Goal: Task Accomplishment & Management: Manage account settings

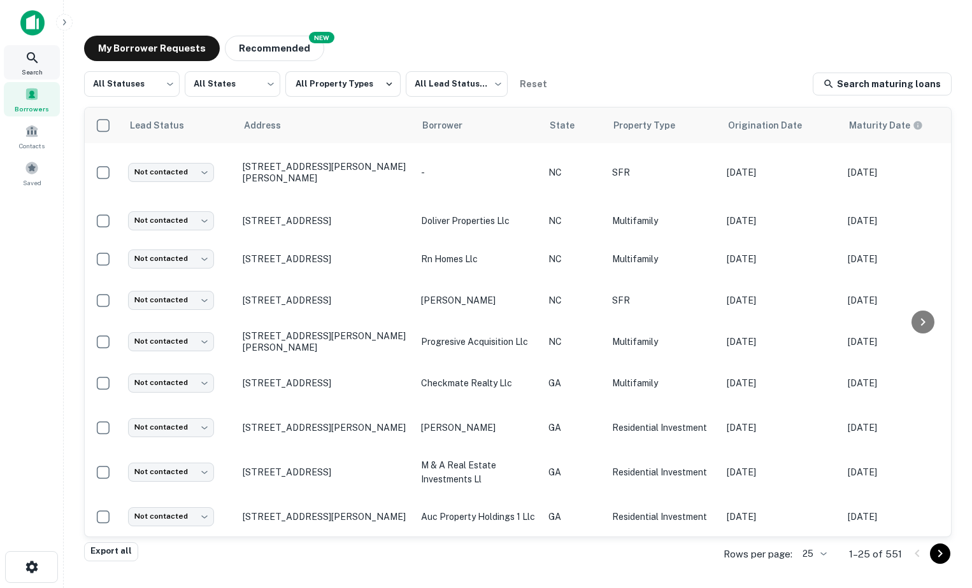
click at [39, 61] on icon at bounding box center [32, 57] width 15 height 15
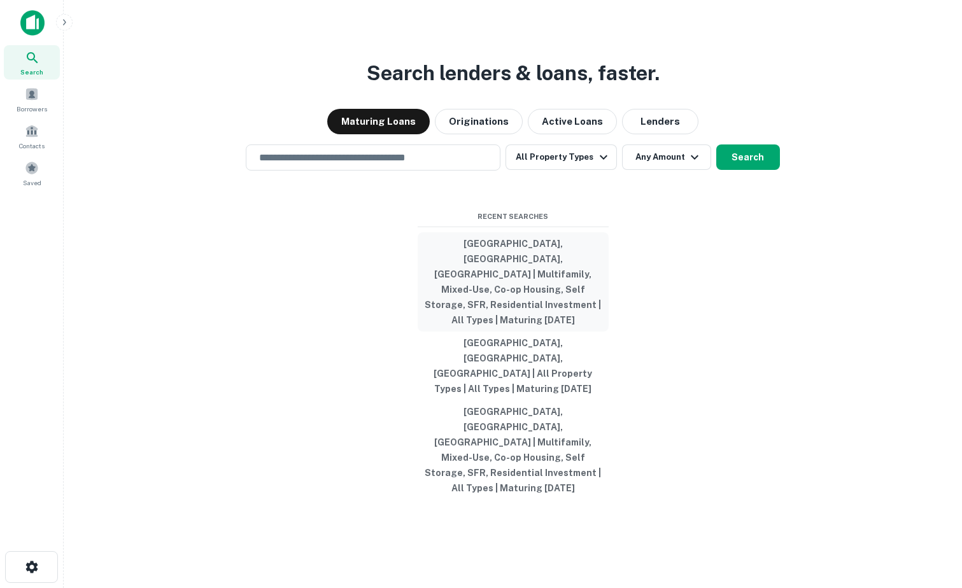
click at [474, 309] on button "[GEOGRAPHIC_DATA], [GEOGRAPHIC_DATA], [GEOGRAPHIC_DATA] | Multifamily, Mixed-Us…" at bounding box center [513, 281] width 191 height 99
type input "**********"
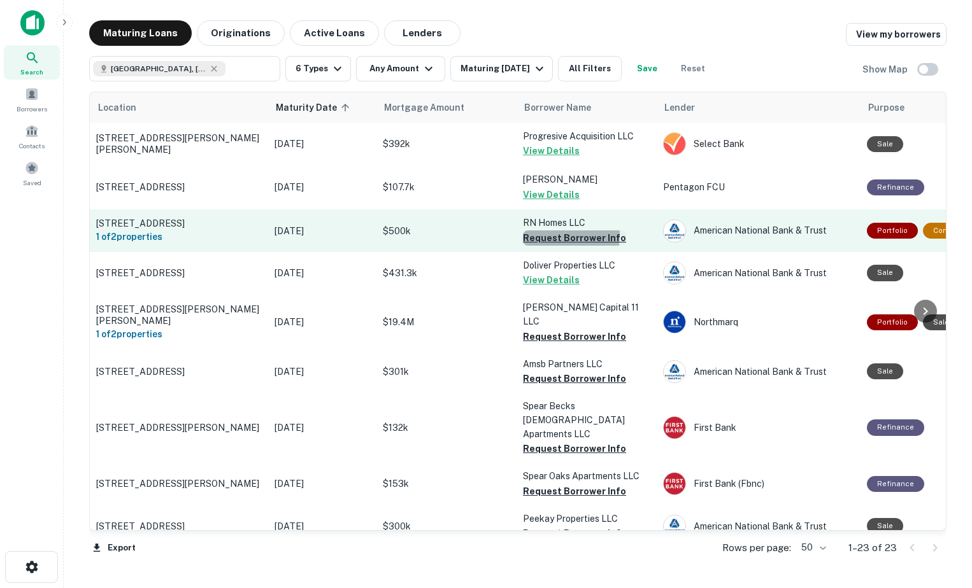
click at [553, 239] on button "Request Borrower Info" at bounding box center [574, 238] width 103 height 15
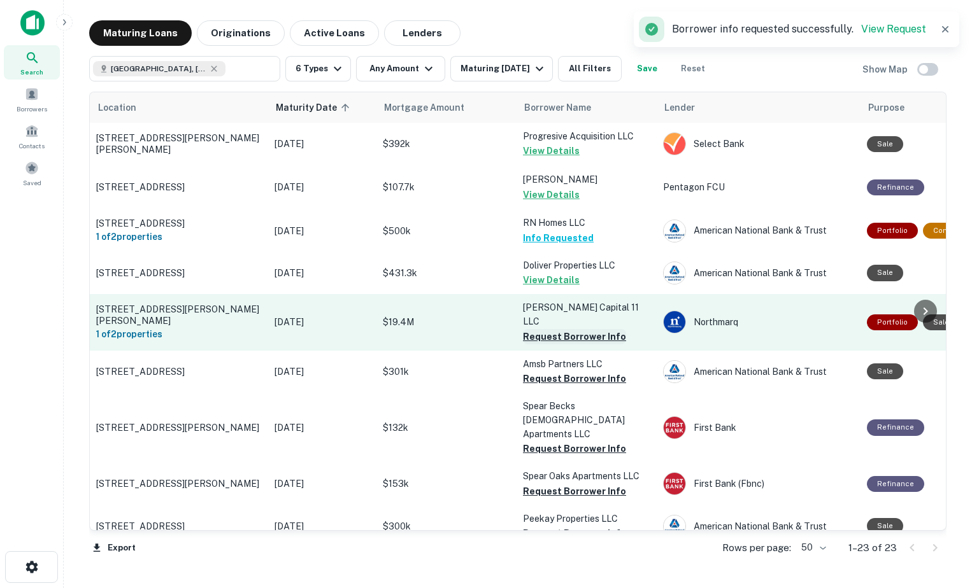
click at [566, 332] on button "Request Borrower Info" at bounding box center [574, 336] width 103 height 15
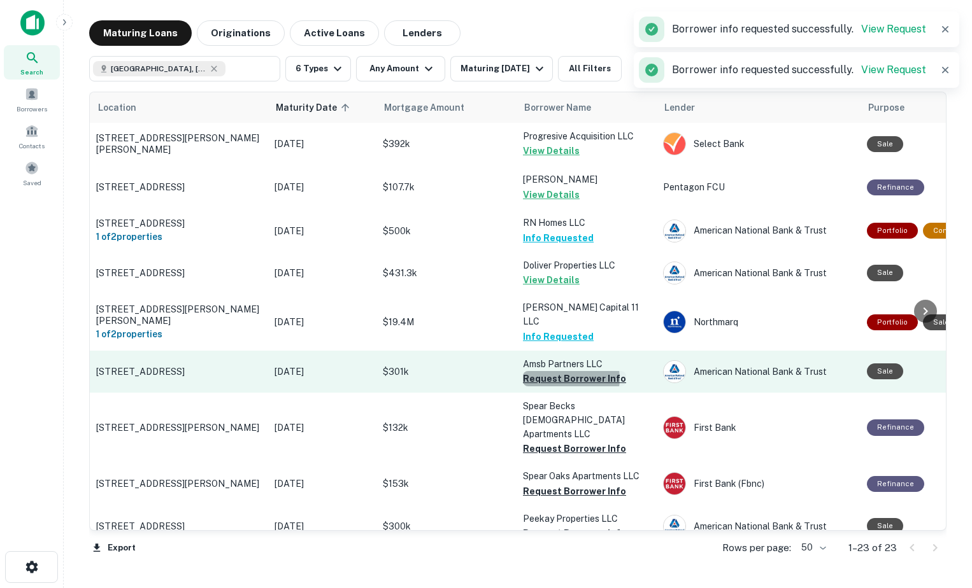
click at [568, 380] on button "Request Borrower Info" at bounding box center [574, 378] width 103 height 15
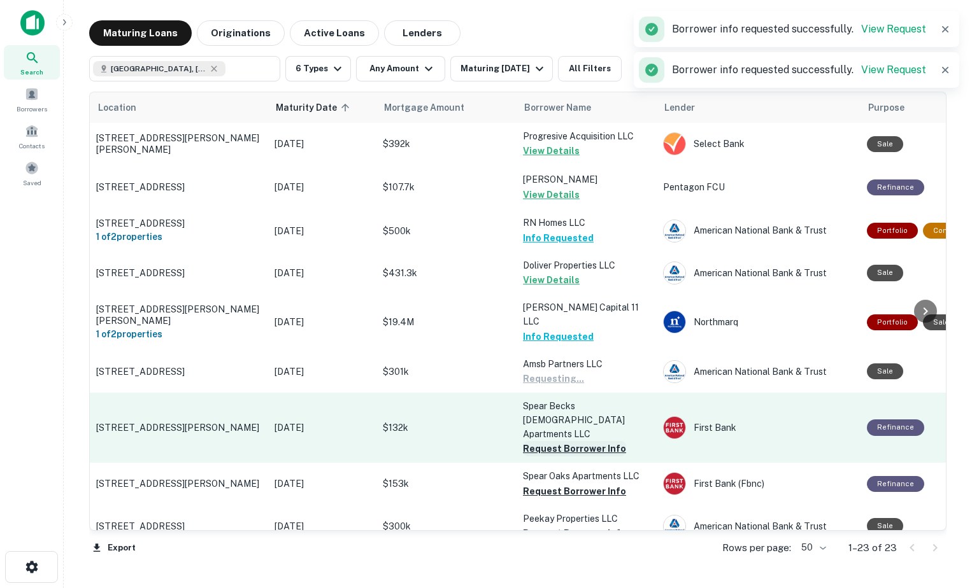
click at [568, 441] on button "Request Borrower Info" at bounding box center [574, 448] width 103 height 15
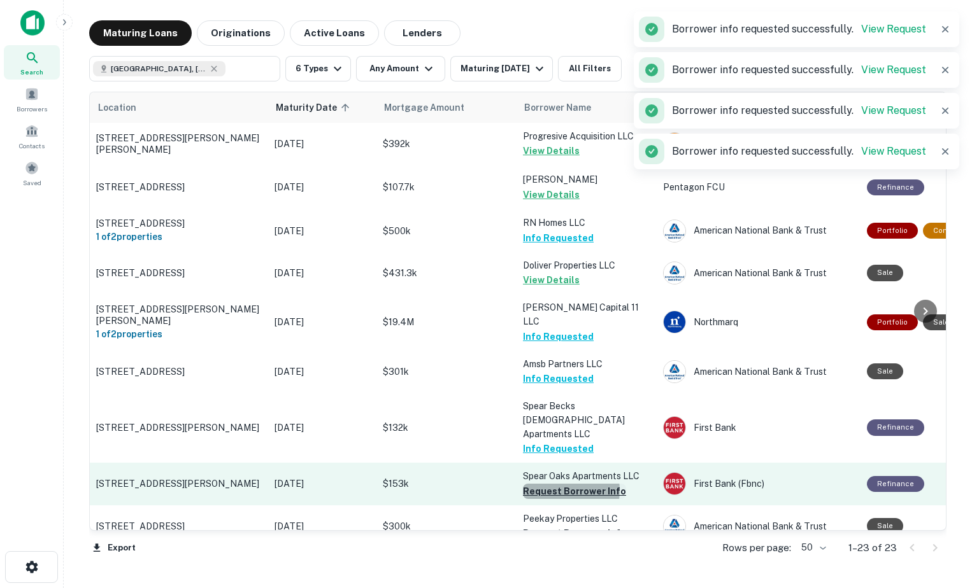
click at [563, 484] on button "Request Borrower Info" at bounding box center [574, 491] width 103 height 15
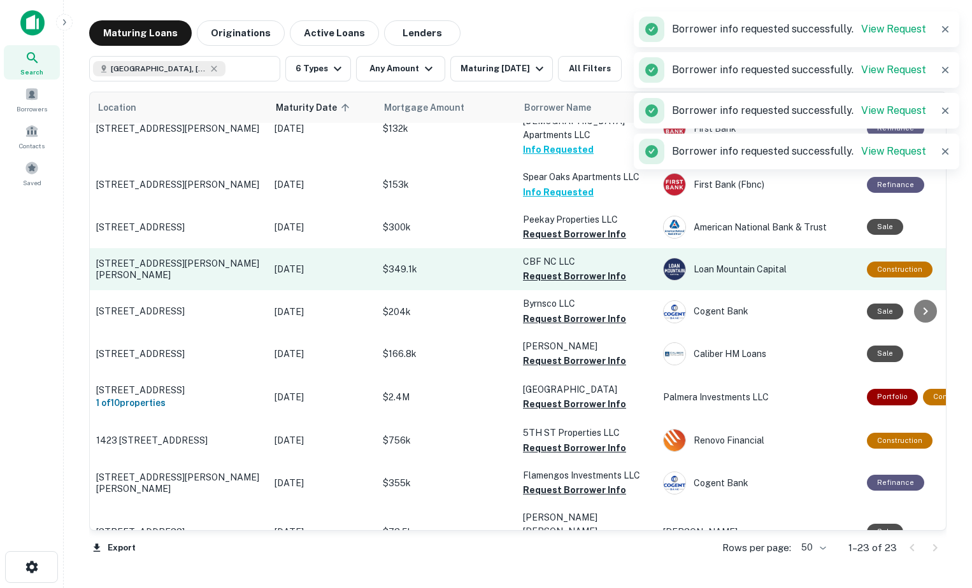
scroll to position [318, 0]
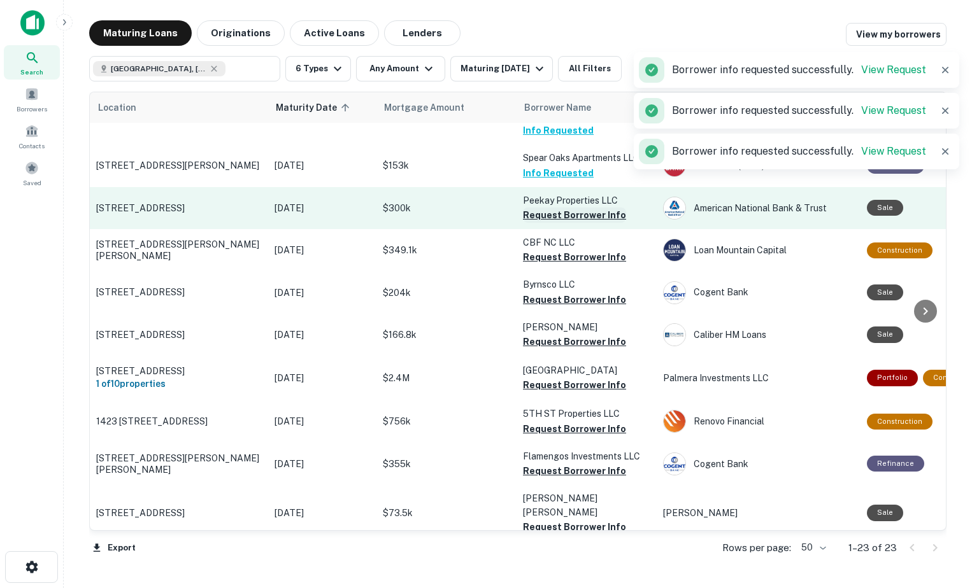
click at [574, 208] on button "Request Borrower Info" at bounding box center [574, 215] width 103 height 15
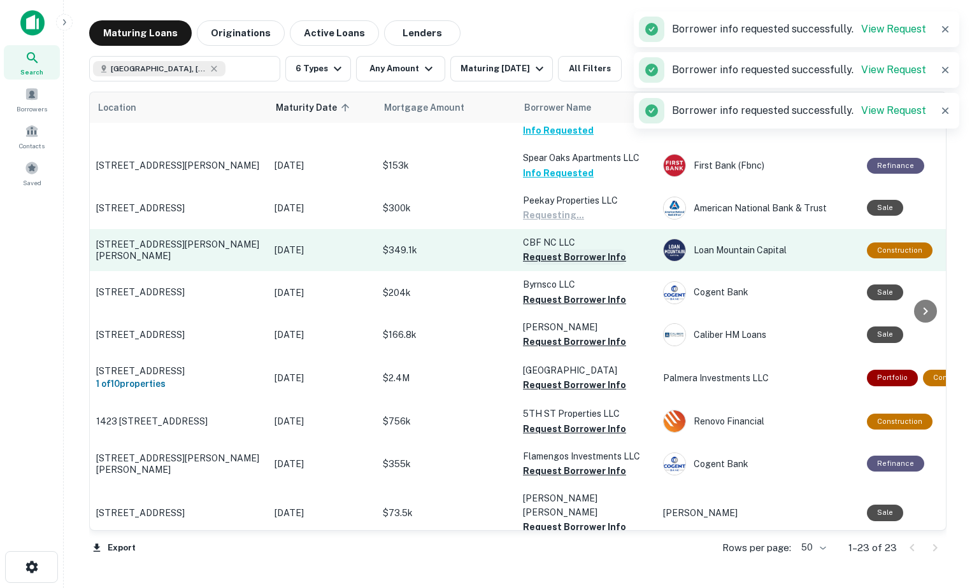
click at [576, 250] on button "Request Borrower Info" at bounding box center [574, 257] width 103 height 15
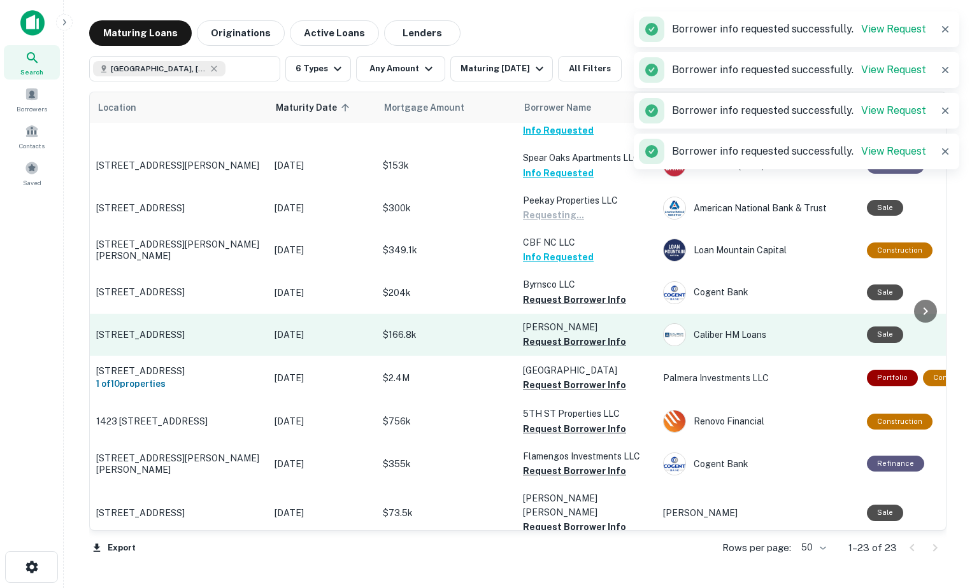
click at [581, 292] on button "Request Borrower Info" at bounding box center [574, 299] width 103 height 15
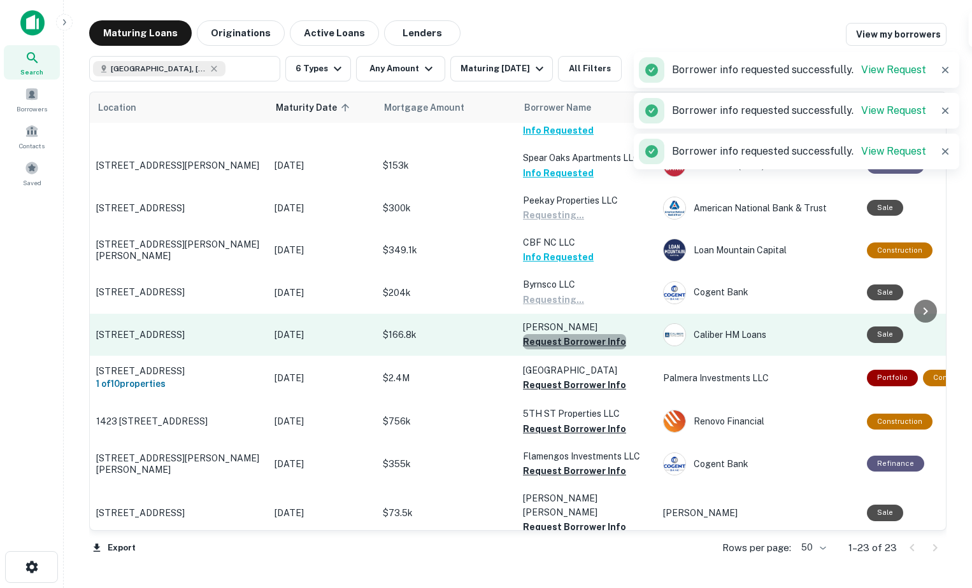
click at [581, 334] on button "Request Borrower Info" at bounding box center [574, 341] width 103 height 15
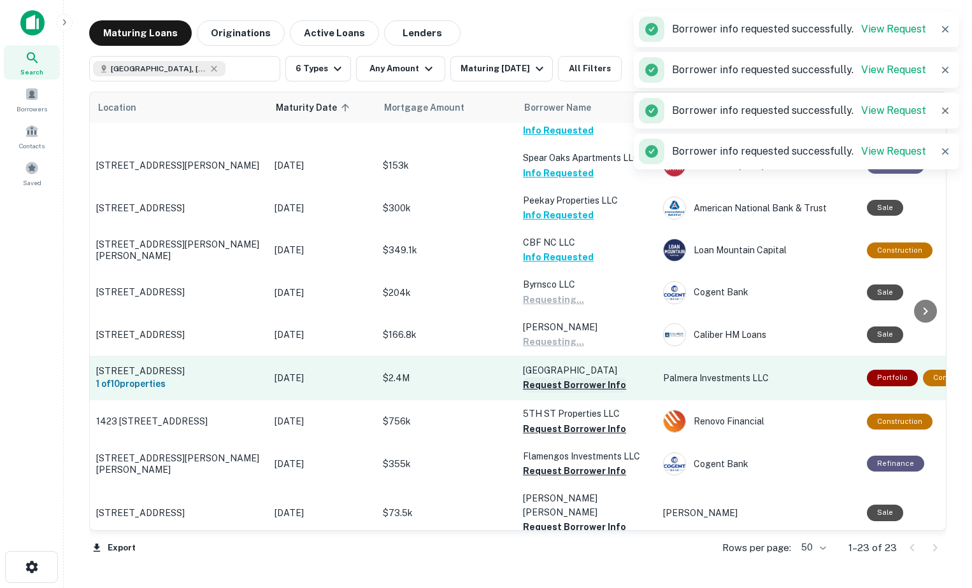
click at [585, 378] on button "Request Borrower Info" at bounding box center [574, 385] width 103 height 15
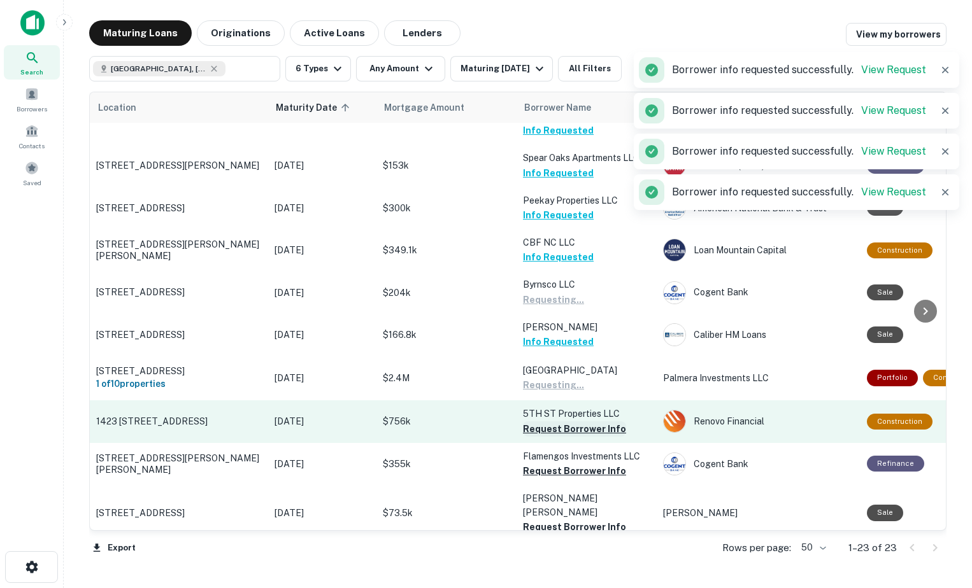
click at [576, 422] on button "Request Borrower Info" at bounding box center [574, 429] width 103 height 15
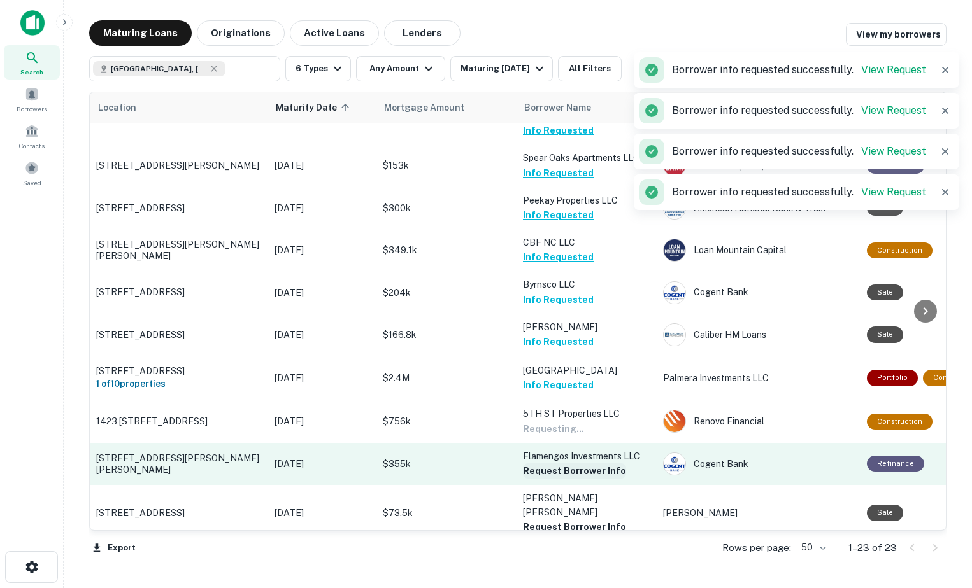
click at [570, 464] on button "Request Borrower Info" at bounding box center [574, 471] width 103 height 15
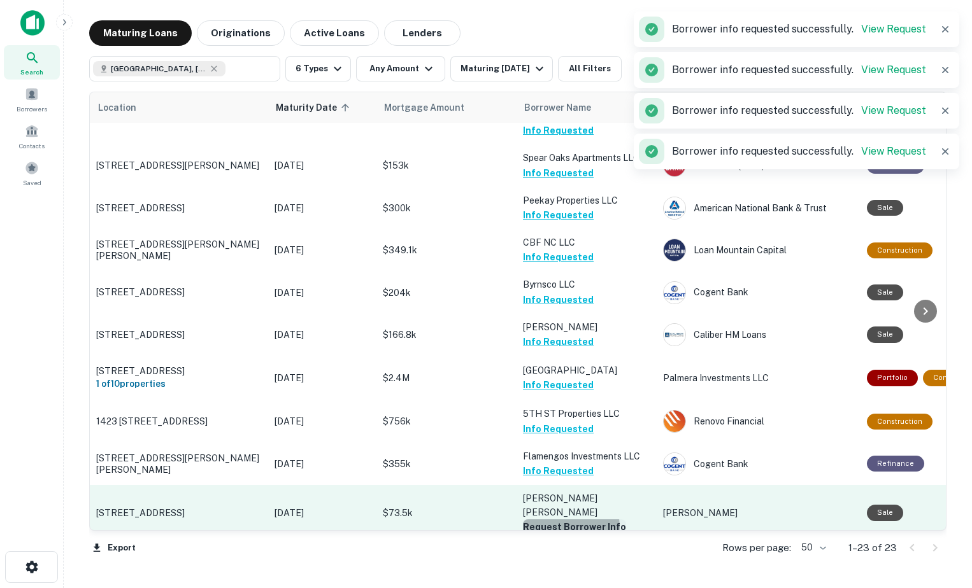
click at [566, 520] on button "Request Borrower Info" at bounding box center [574, 527] width 103 height 15
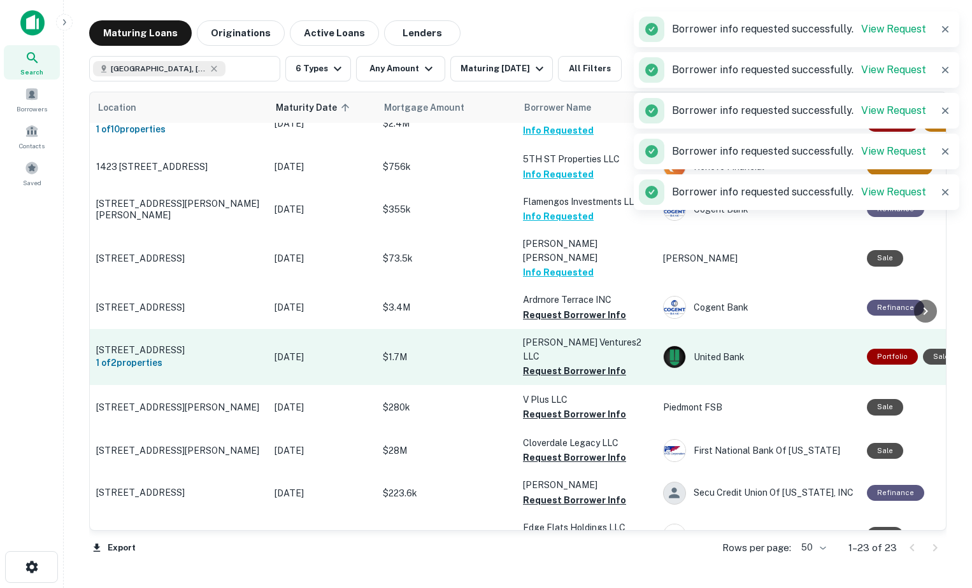
scroll to position [618, 0]
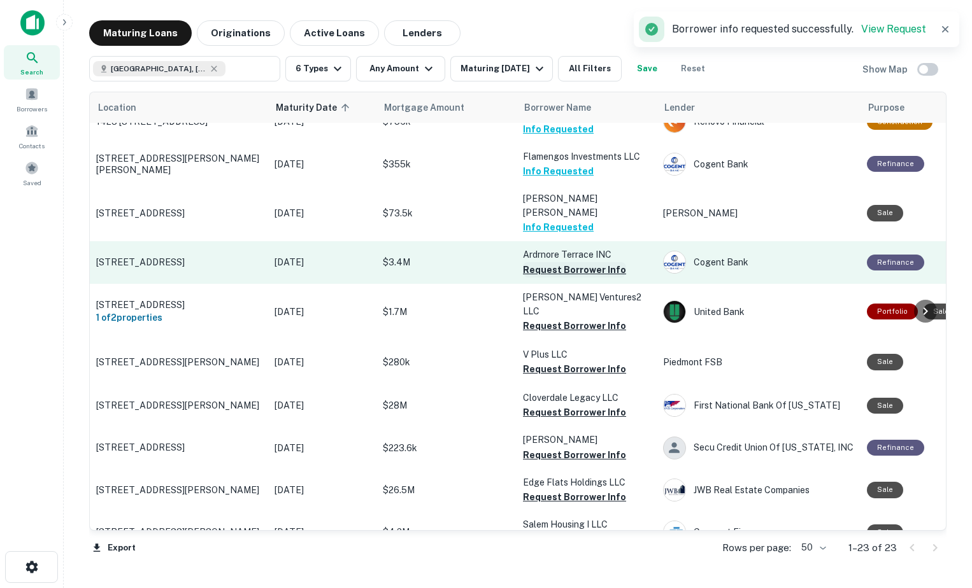
click at [587, 262] on button "Request Borrower Info" at bounding box center [574, 269] width 103 height 15
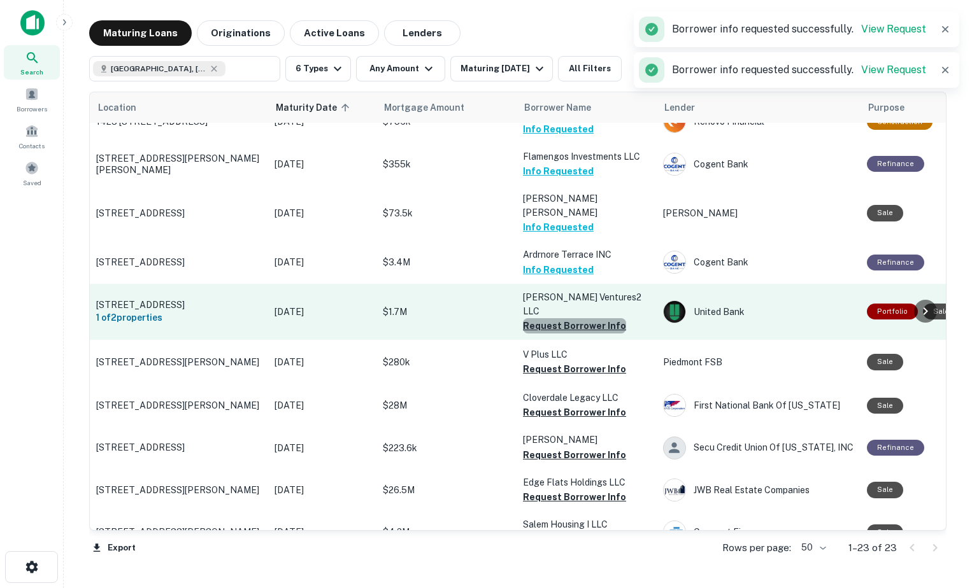
click at [588, 318] on button "Request Borrower Info" at bounding box center [574, 325] width 103 height 15
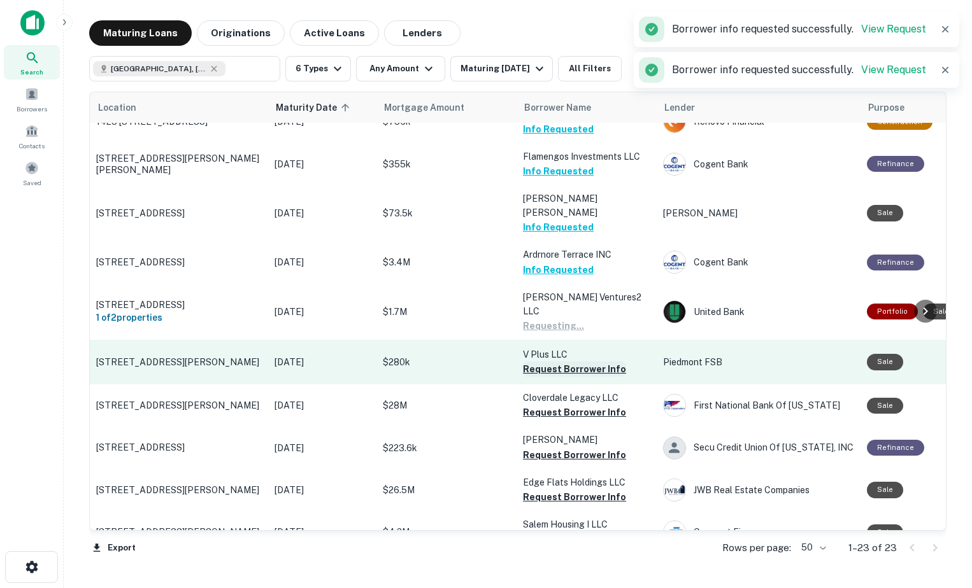
click at [592, 362] on button "Request Borrower Info" at bounding box center [574, 369] width 103 height 15
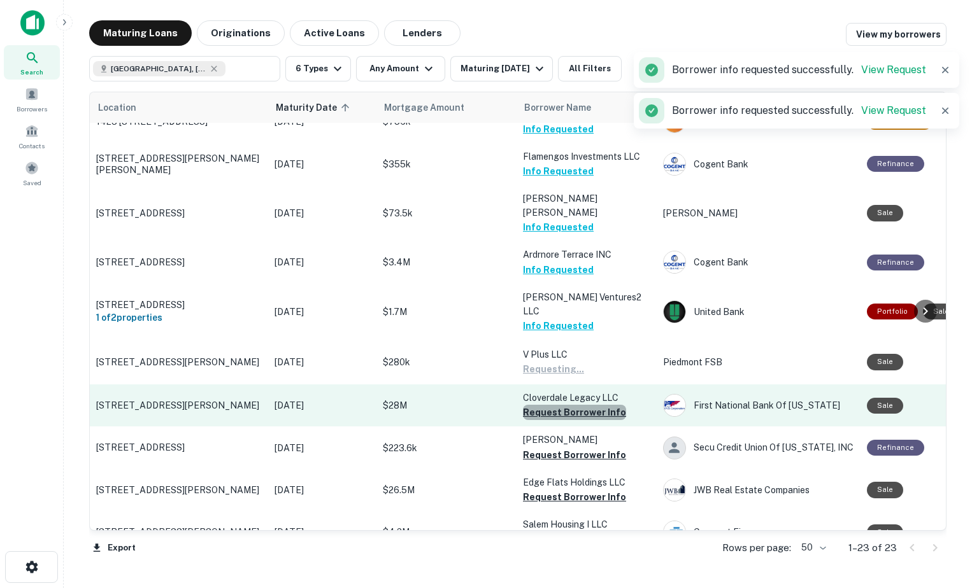
click at [592, 405] on button "Request Borrower Info" at bounding box center [574, 412] width 103 height 15
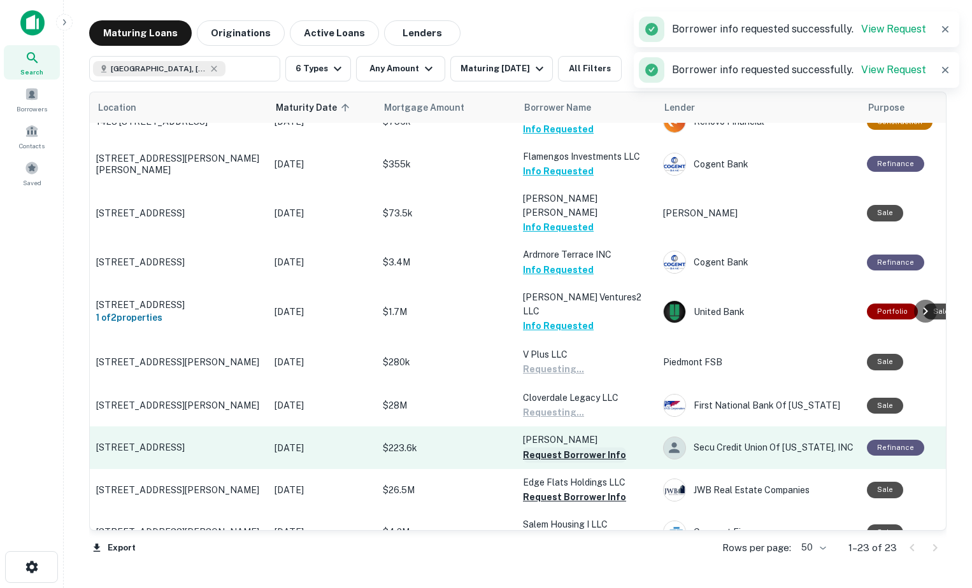
click at [592, 448] on button "Request Borrower Info" at bounding box center [574, 455] width 103 height 15
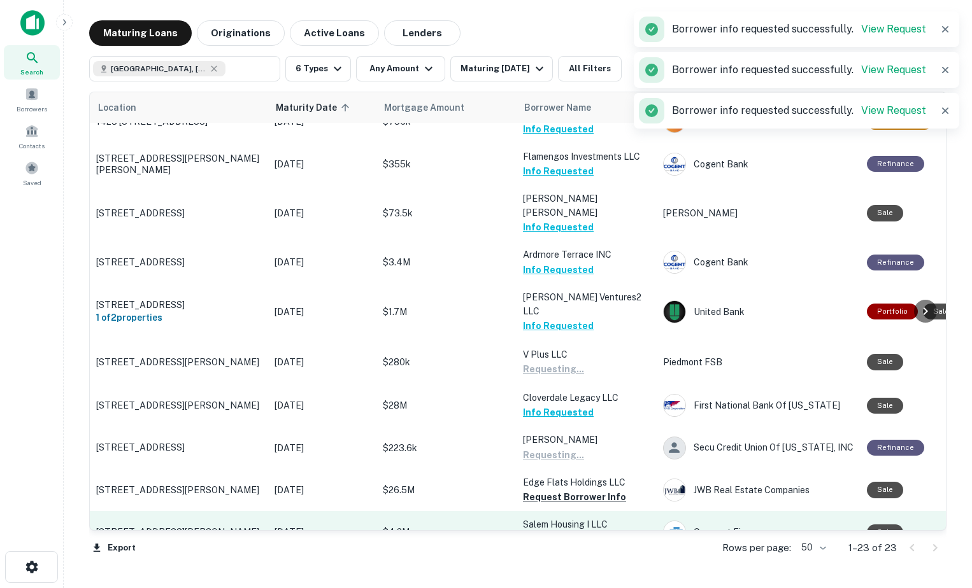
click at [590, 490] on button "Request Borrower Info" at bounding box center [574, 497] width 103 height 15
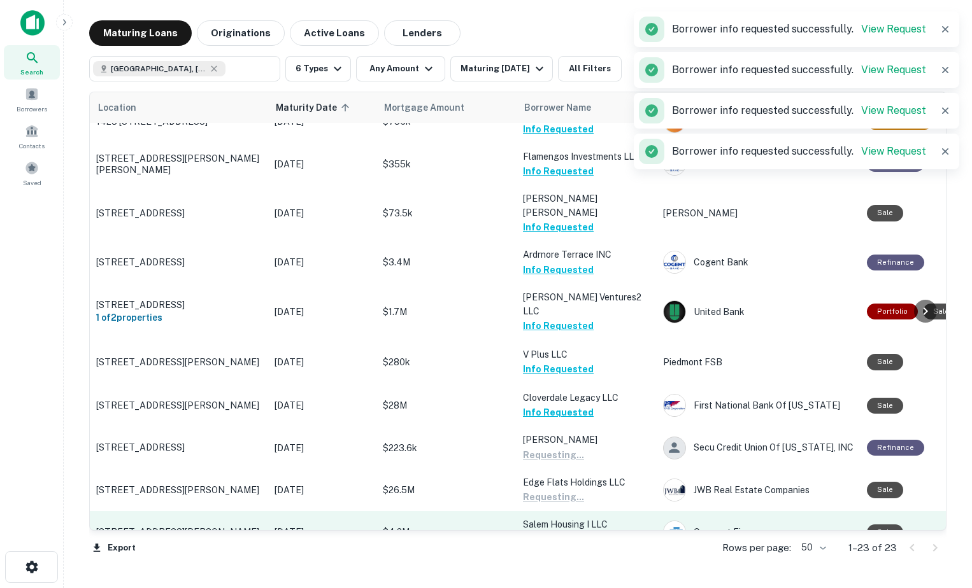
click at [584, 532] on button "Request Borrower Info" at bounding box center [574, 539] width 103 height 15
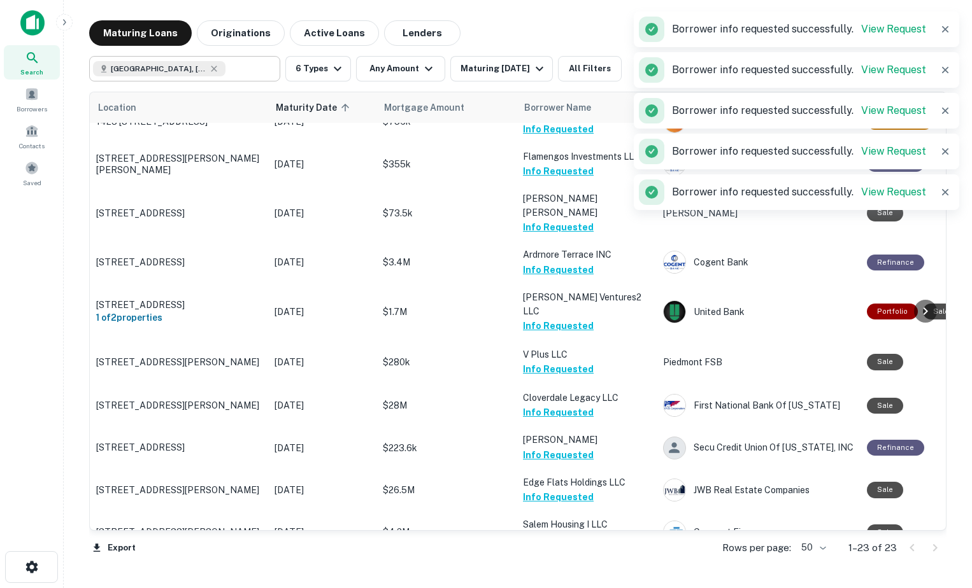
click at [211, 67] on icon at bounding box center [214, 69] width 10 height 10
type input "**********"
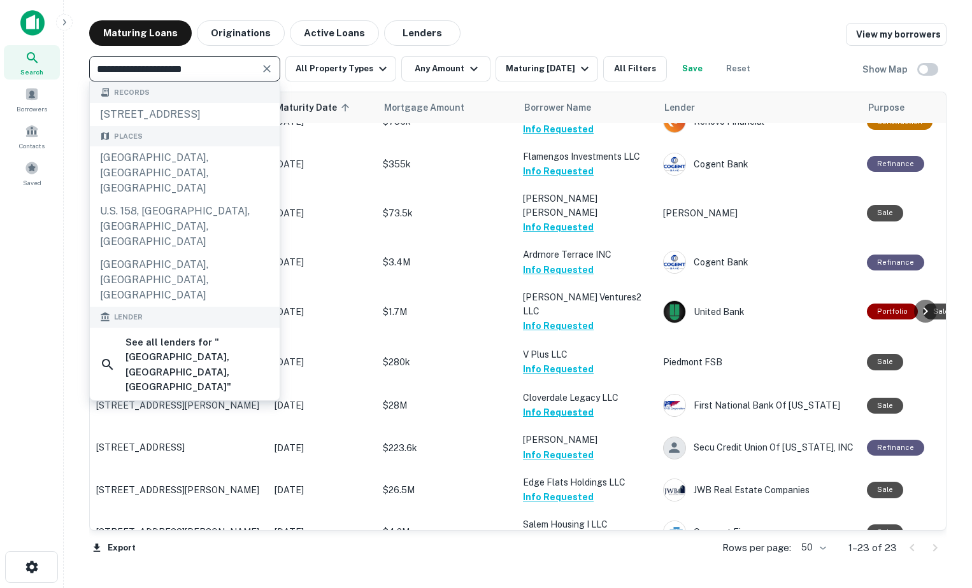
click at [267, 64] on icon "Clear" at bounding box center [266, 68] width 13 height 13
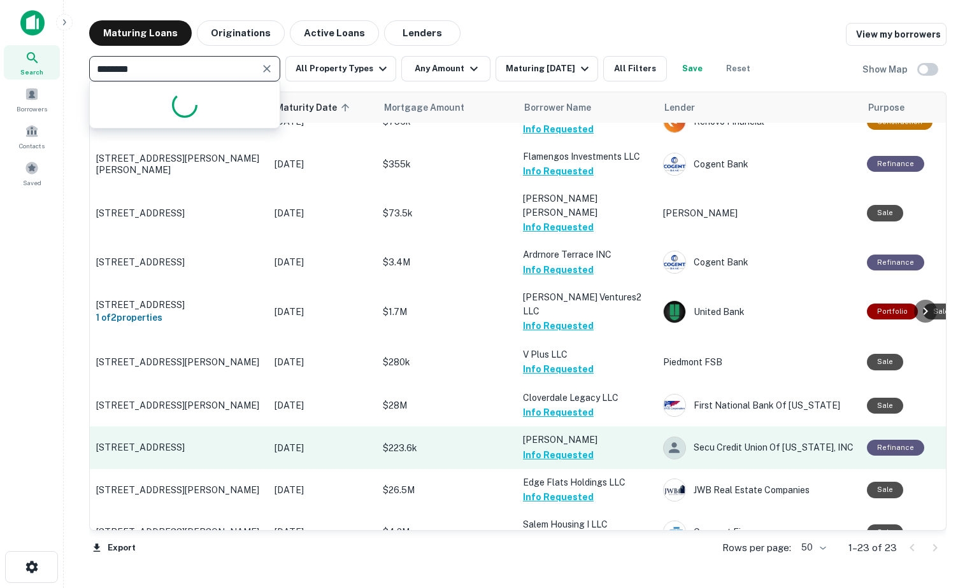
type input "*********"
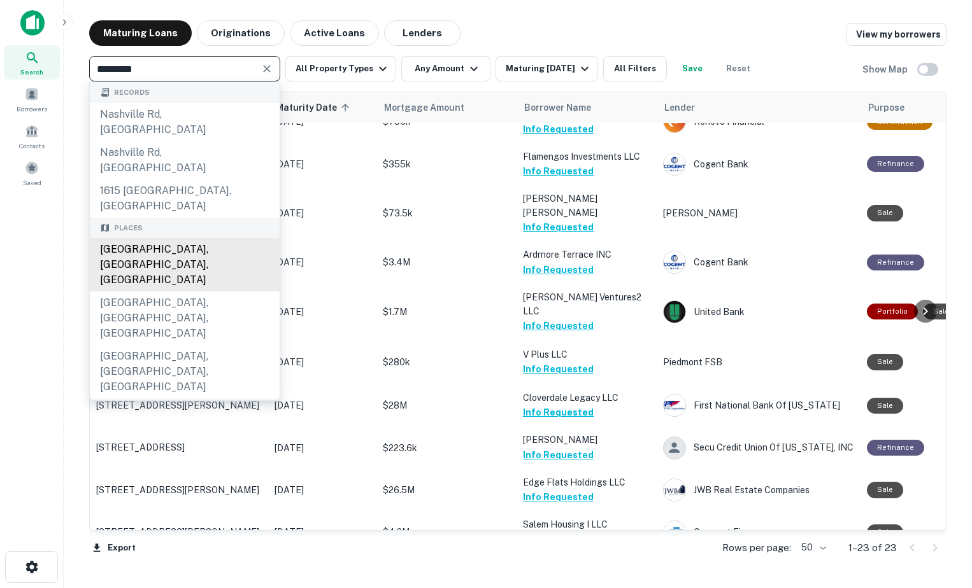
click at [167, 238] on div "[GEOGRAPHIC_DATA], [GEOGRAPHIC_DATA], [GEOGRAPHIC_DATA]" at bounding box center [185, 264] width 190 height 53
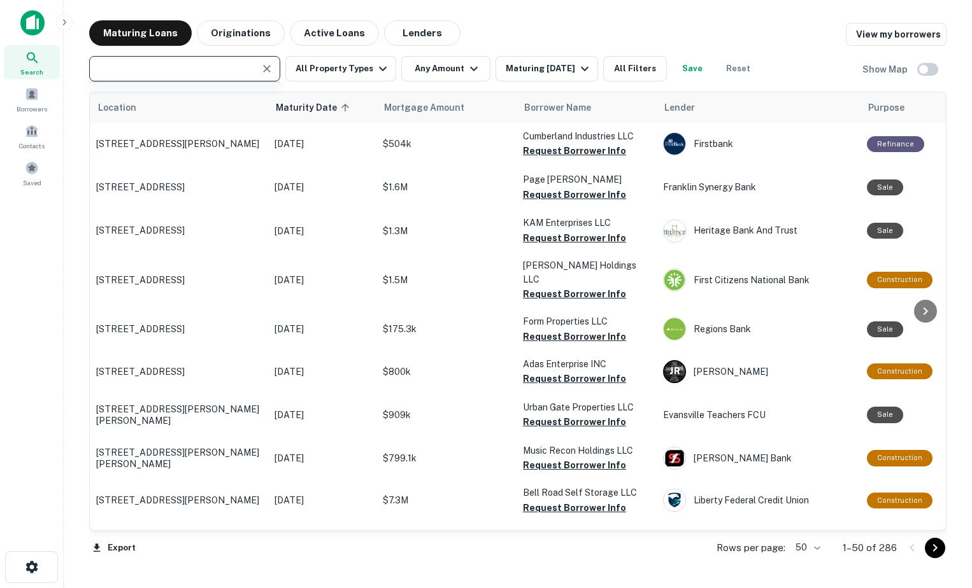
type input "**********"
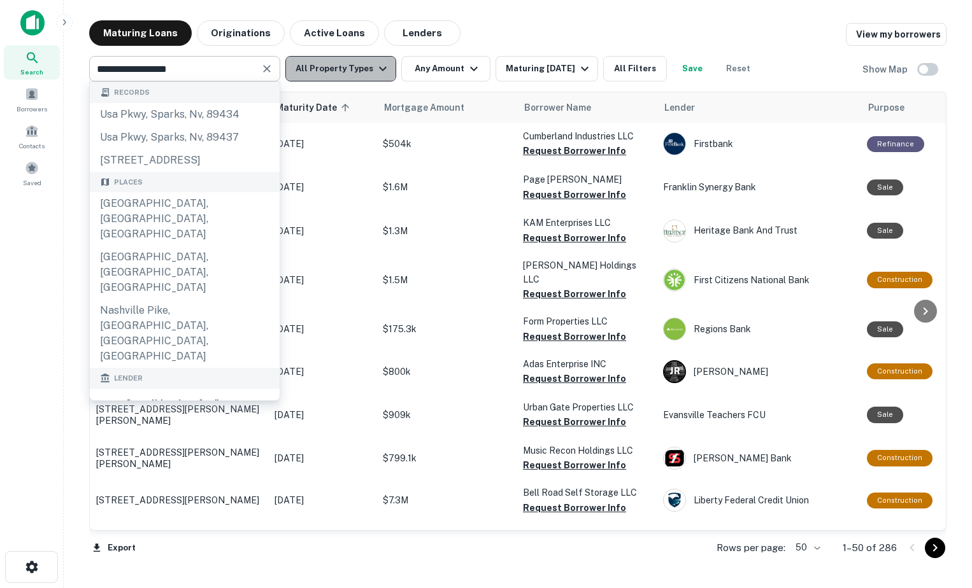
click at [357, 78] on button "All Property Types" at bounding box center [340, 68] width 111 height 25
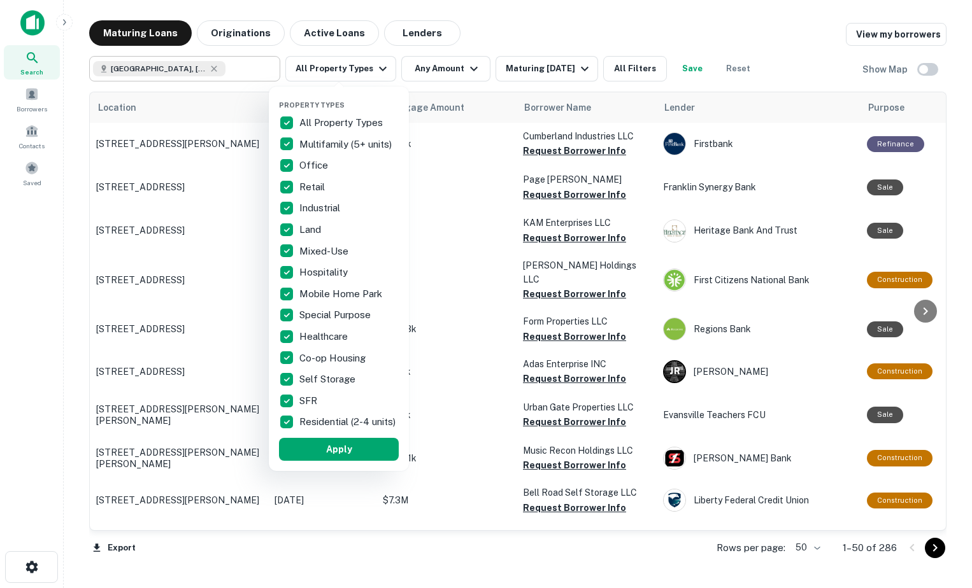
click at [307, 164] on p "Office" at bounding box center [314, 165] width 31 height 15
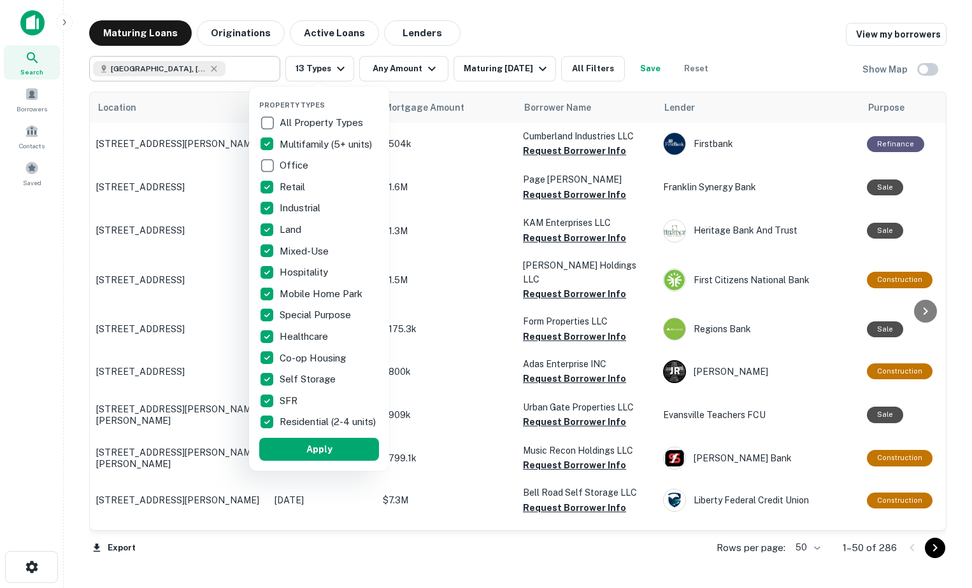
click at [285, 193] on p "Retail" at bounding box center [294, 187] width 28 height 15
click at [281, 210] on p "Industrial" at bounding box center [301, 208] width 43 height 15
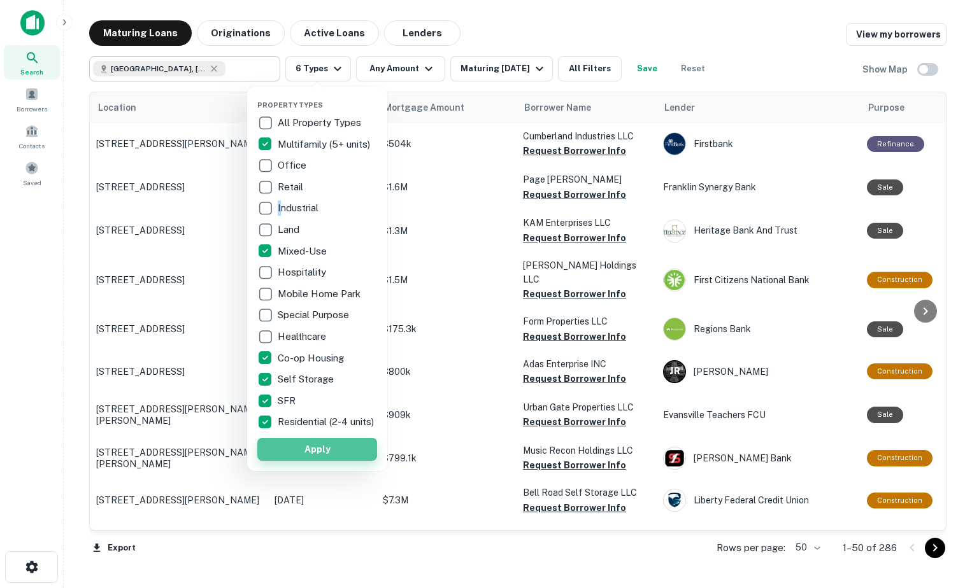
click at [316, 461] on button "Apply" at bounding box center [317, 449] width 120 height 23
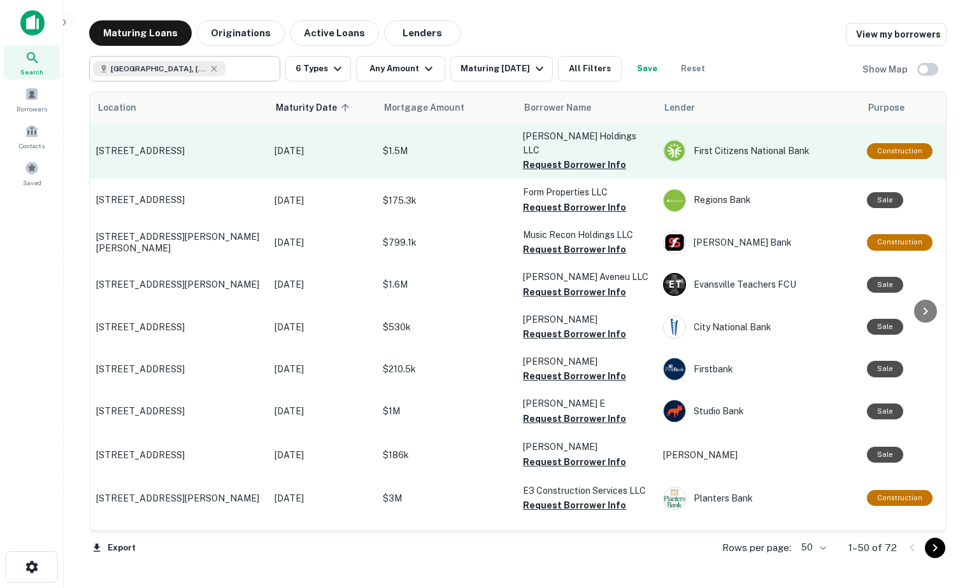
click at [587, 157] on button "Request Borrower Info" at bounding box center [574, 164] width 103 height 15
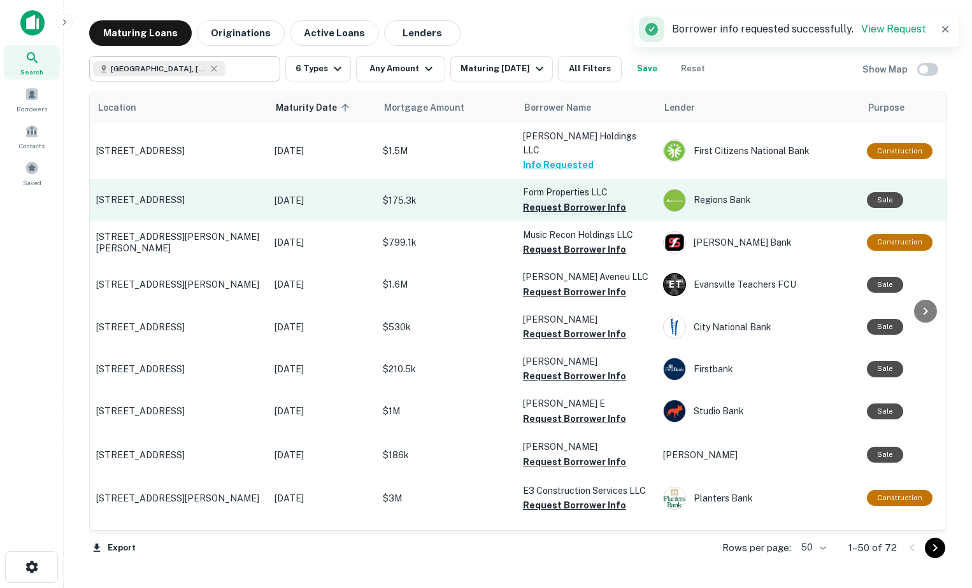
click at [579, 200] on button "Request Borrower Info" at bounding box center [574, 207] width 103 height 15
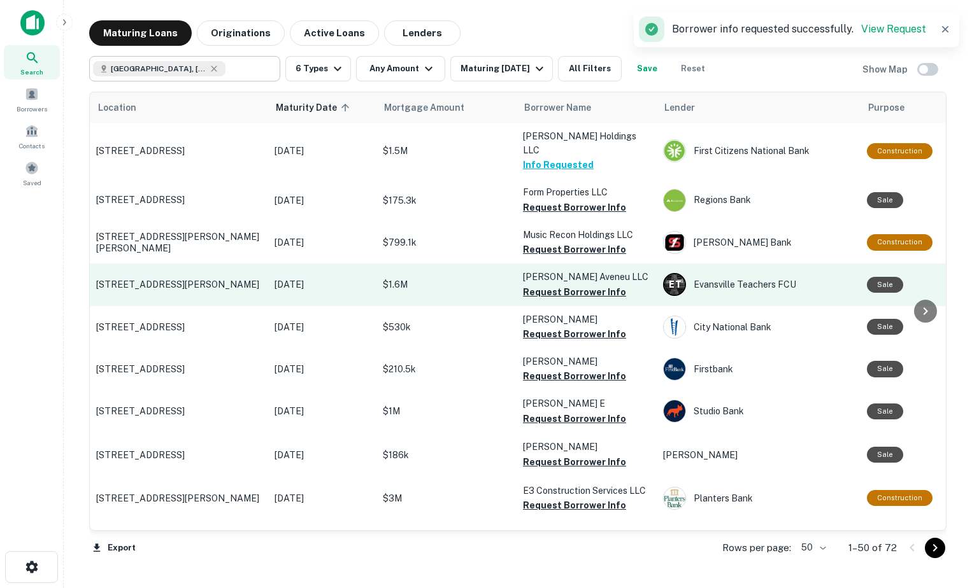
click at [588, 242] on button "Request Borrower Info" at bounding box center [574, 249] width 103 height 15
click at [590, 285] on button "Request Borrower Info" at bounding box center [574, 292] width 103 height 15
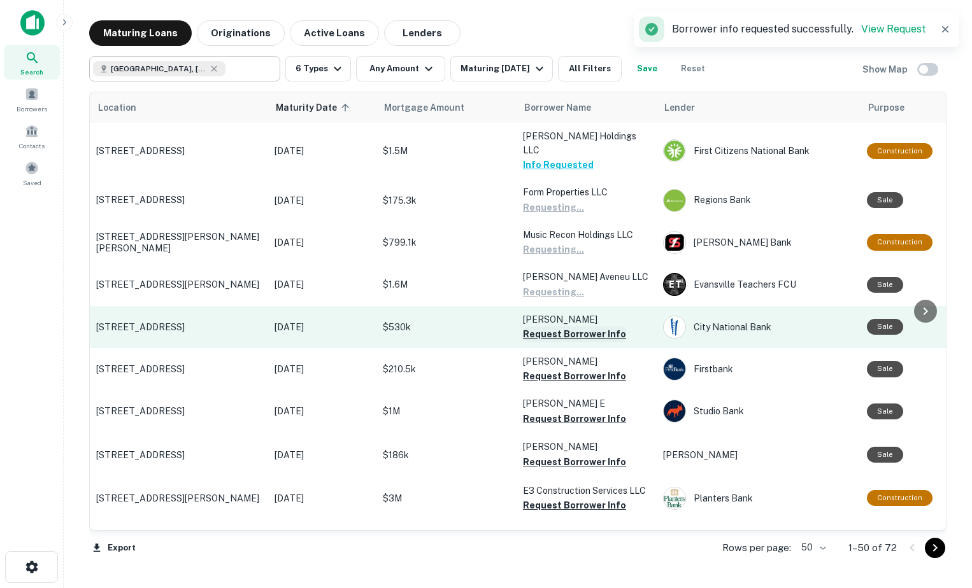
click at [584, 327] on button "Request Borrower Info" at bounding box center [574, 334] width 103 height 15
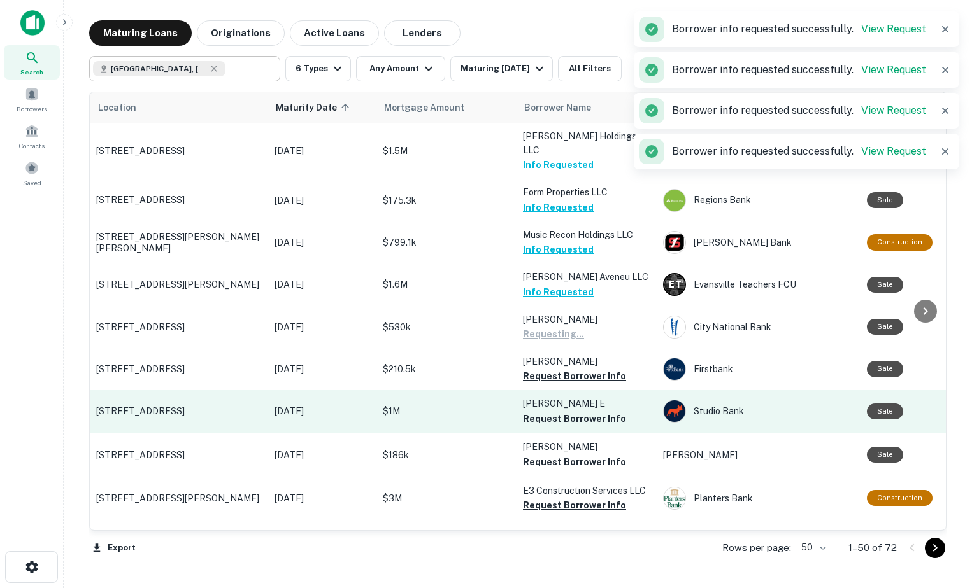
click at [573, 369] on button "Request Borrower Info" at bounding box center [574, 376] width 103 height 15
click at [582, 411] on button "Request Borrower Info" at bounding box center [574, 418] width 103 height 15
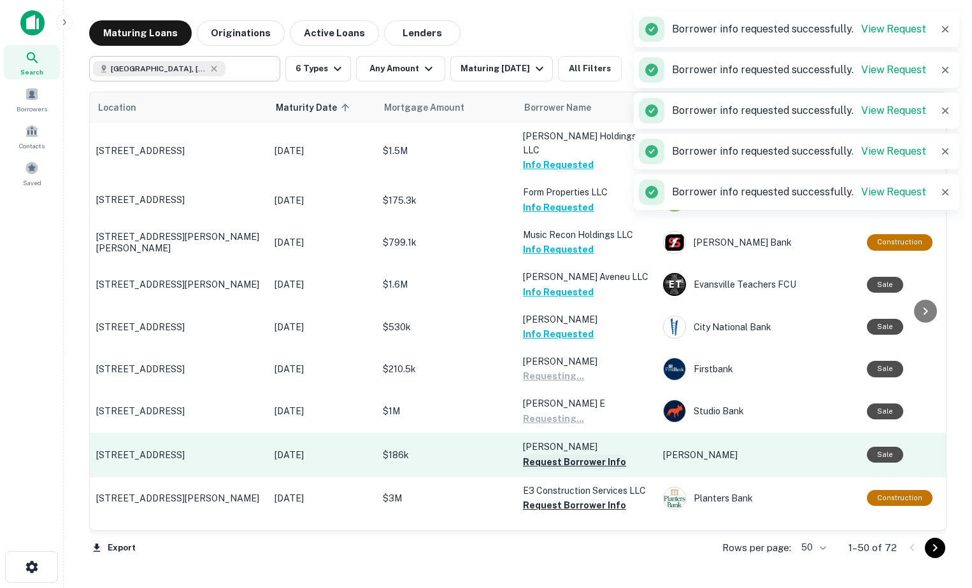
click at [583, 455] on button "Request Borrower Info" at bounding box center [574, 462] width 103 height 15
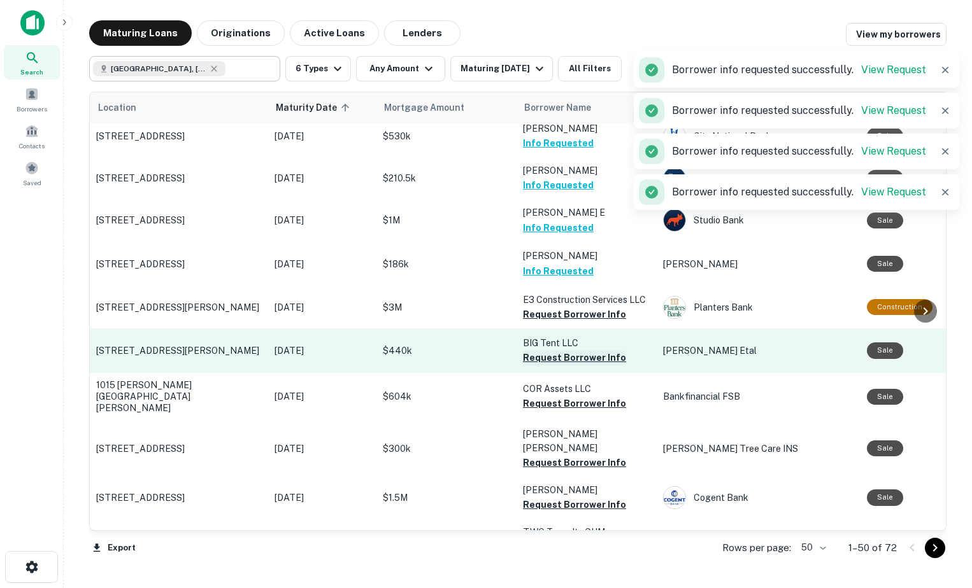
scroll to position [318, 0]
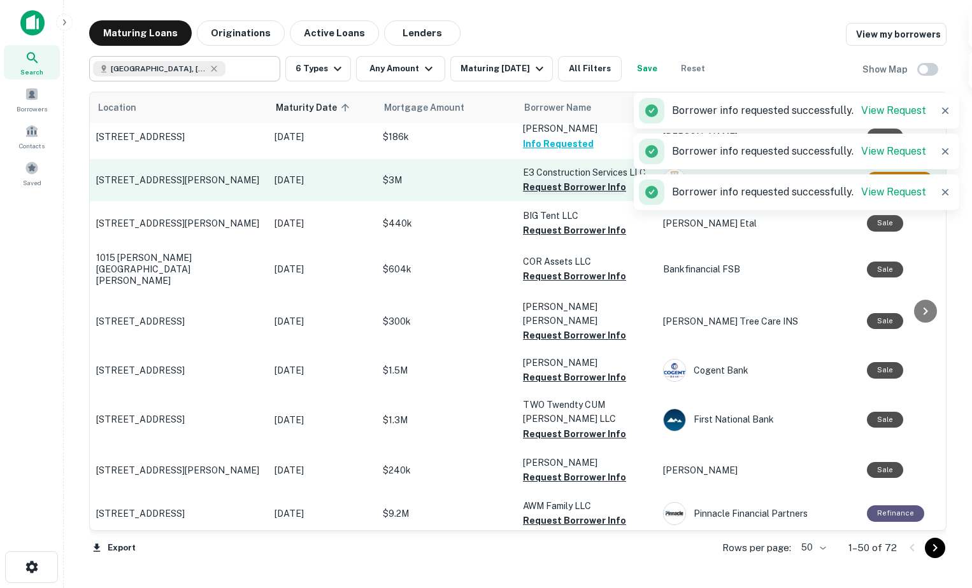
click at [573, 180] on button "Request Borrower Info" at bounding box center [574, 187] width 103 height 15
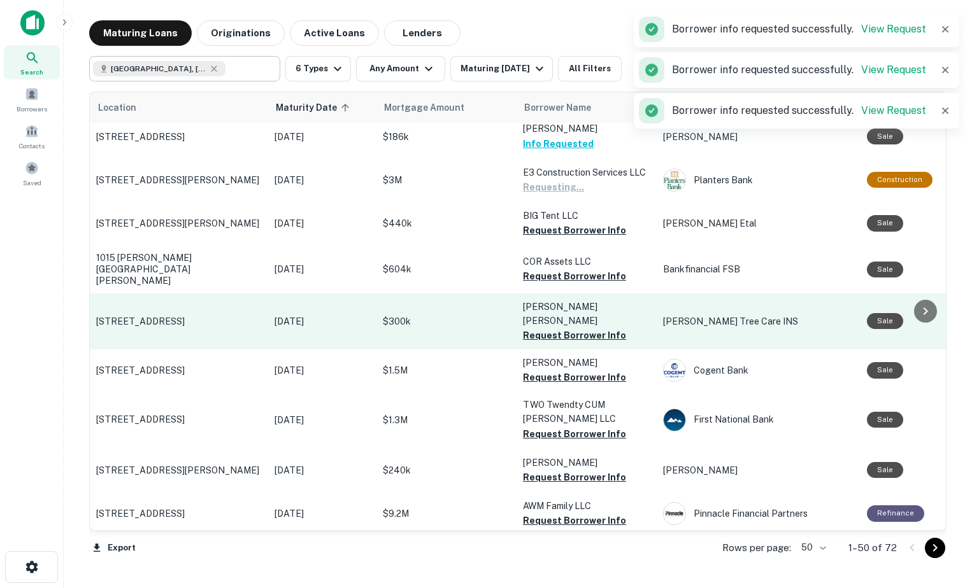
drag, startPoint x: 569, startPoint y: 214, endPoint x: 588, endPoint y: 280, distance: 68.5
click at [570, 223] on button "Request Borrower Info" at bounding box center [574, 230] width 103 height 15
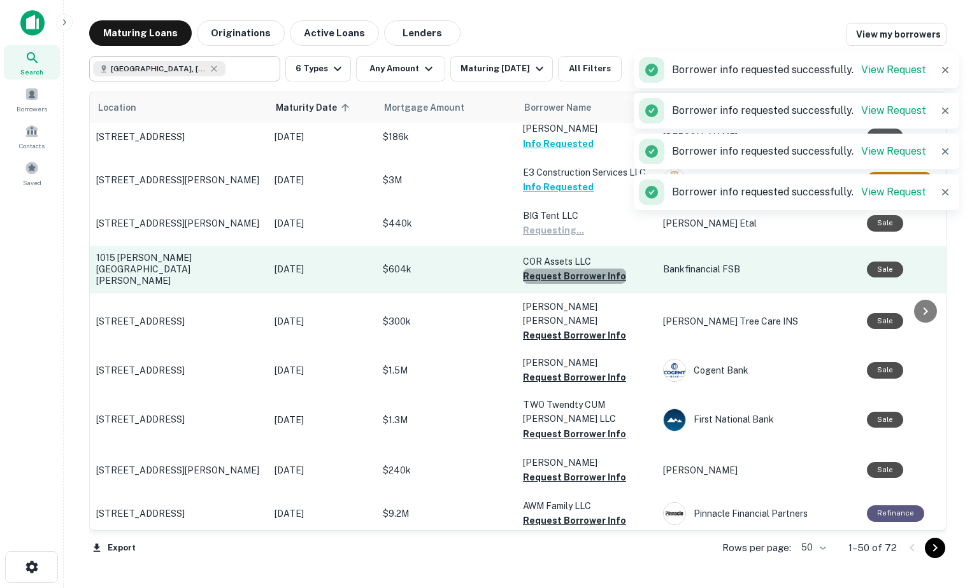
click at [587, 269] on button "Request Borrower Info" at bounding box center [574, 276] width 103 height 15
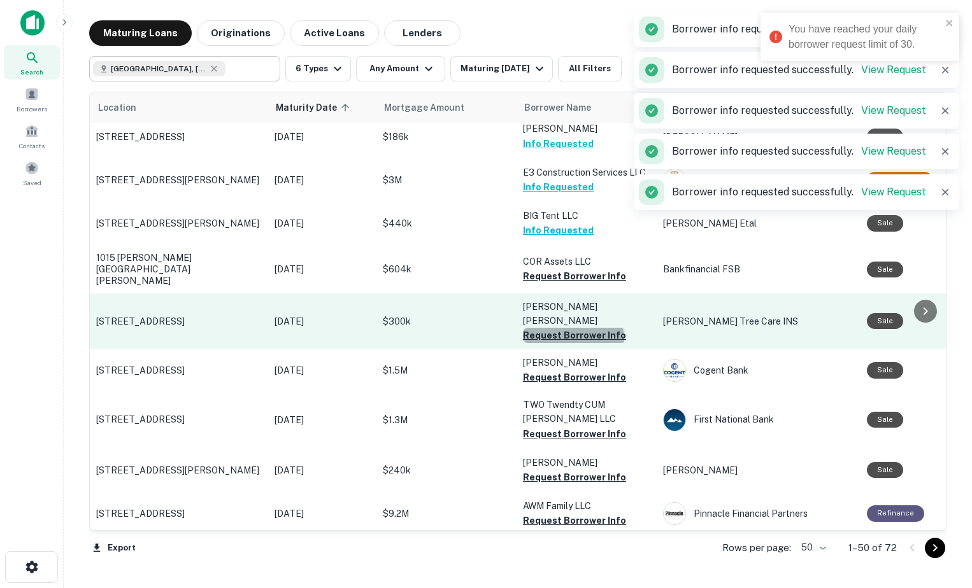
click at [572, 328] on button "Request Borrower Info" at bounding box center [574, 335] width 103 height 15
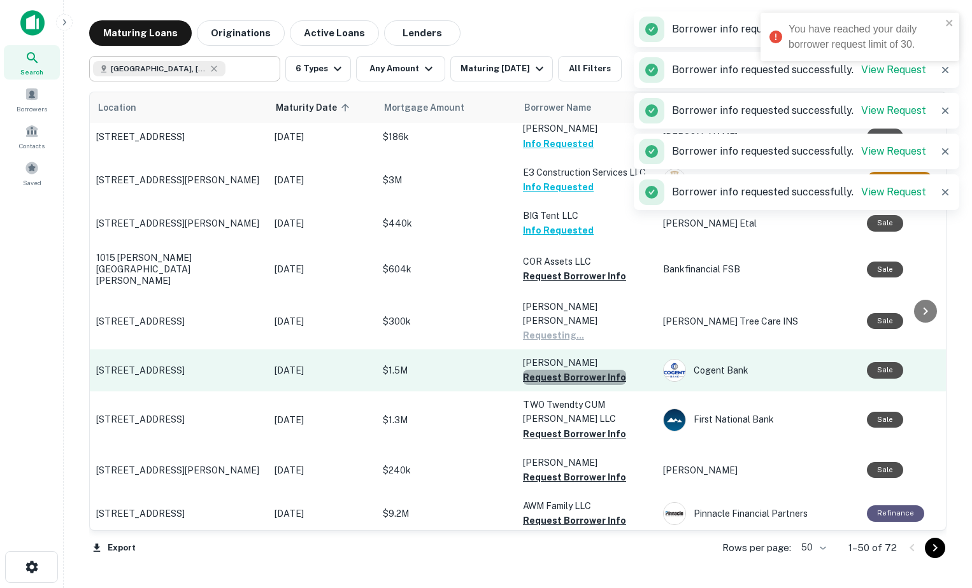
click at [581, 370] on button "Request Borrower Info" at bounding box center [574, 377] width 103 height 15
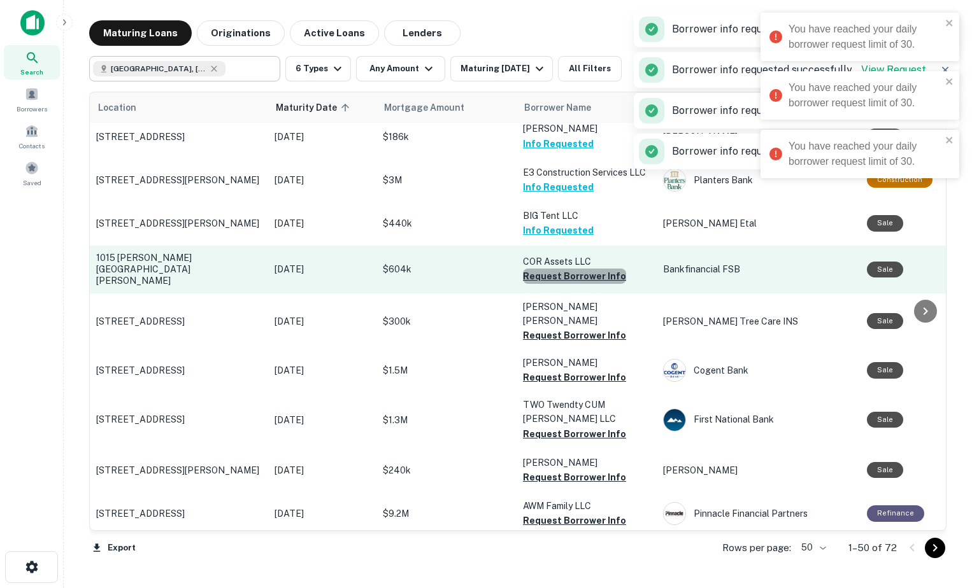
click at [587, 269] on button "Request Borrower Info" at bounding box center [574, 276] width 103 height 15
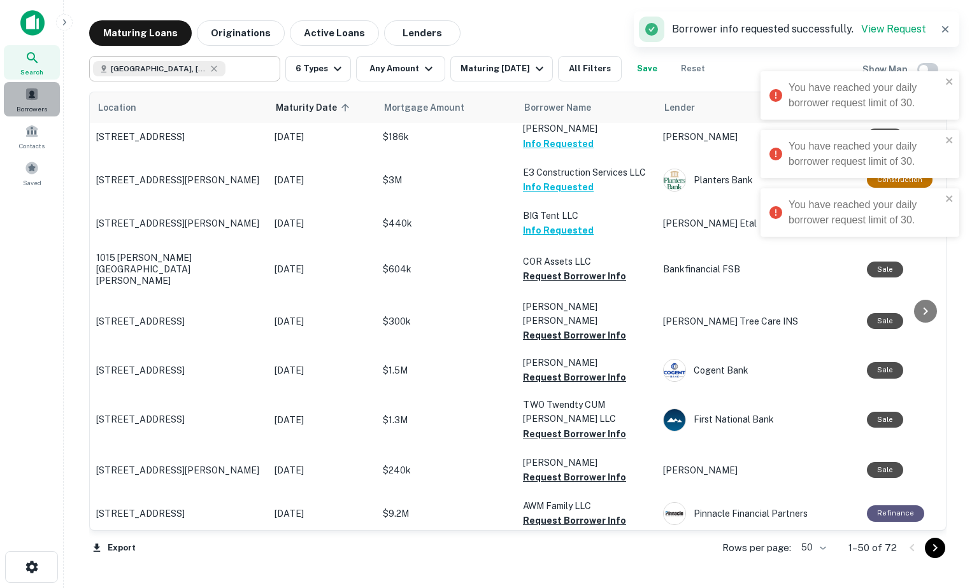
click at [32, 89] on span at bounding box center [32, 94] width 14 height 14
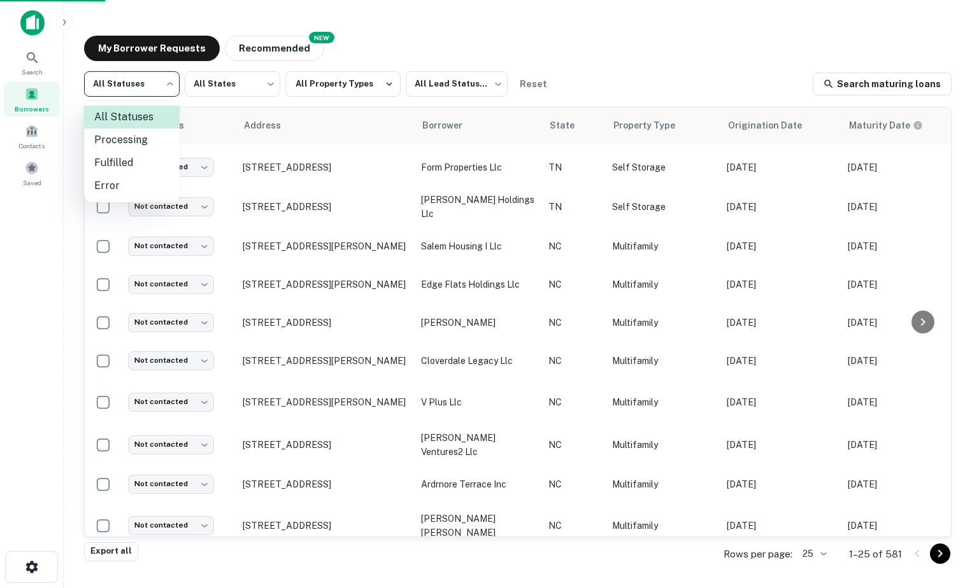
click at [473, 81] on div at bounding box center [486, 294] width 972 height 588
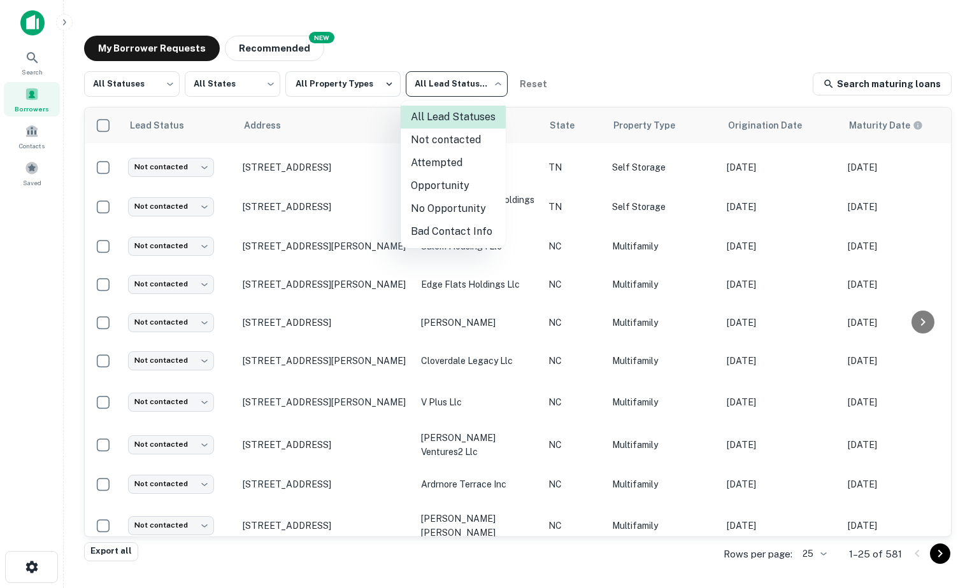
click at [472, 83] on body "Search Borrowers Contacts Saved My Borrower Requests NEW Recommended All Status…" at bounding box center [486, 294] width 972 height 588
click at [465, 136] on li "Not contacted" at bounding box center [453, 140] width 105 height 23
type input "****"
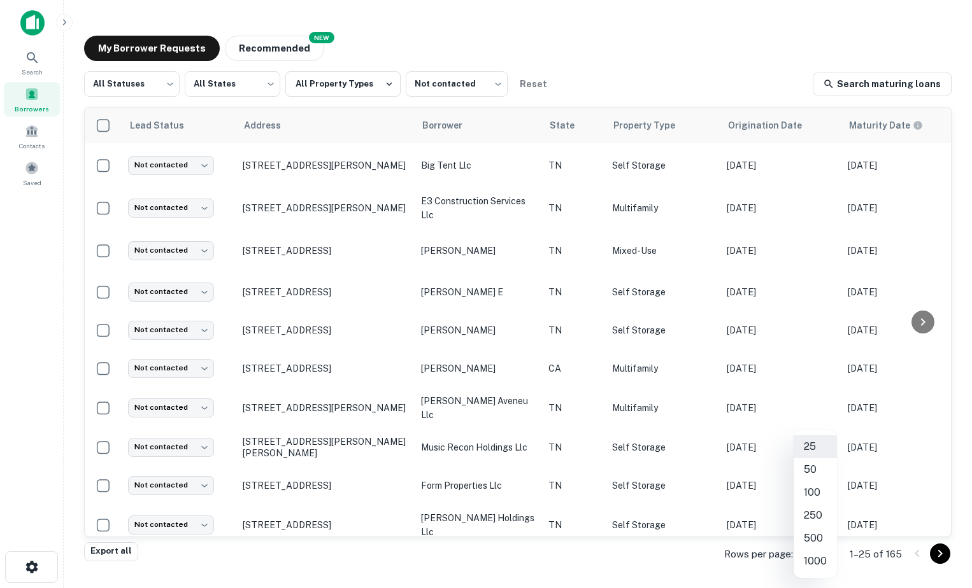
click at [823, 549] on body "Search Borrowers Contacts Saved My Borrower Requests NEW Recommended All Status…" at bounding box center [486, 294] width 972 height 588
click at [826, 521] on li "250" at bounding box center [814, 515] width 43 height 23
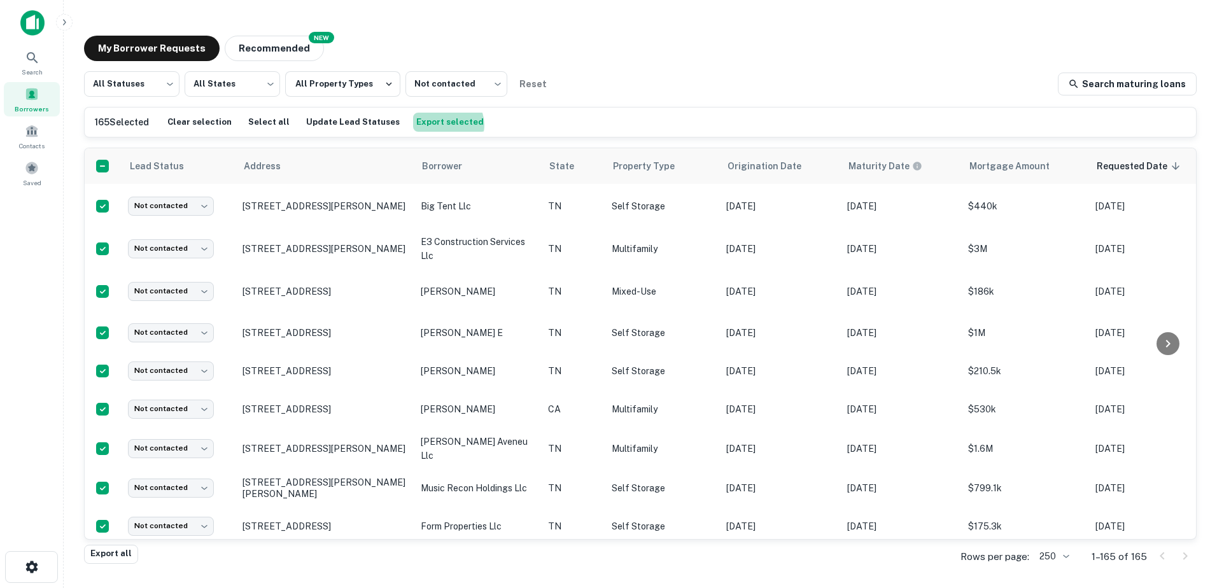
click at [432, 125] on button "Export selected" at bounding box center [450, 122] width 74 height 19
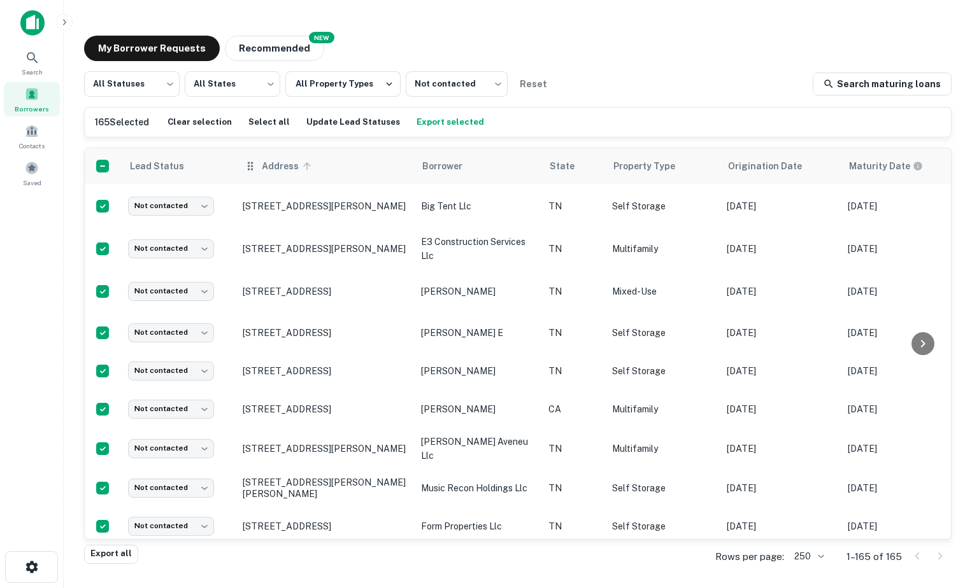
click at [310, 169] on icon at bounding box center [306, 165] width 11 height 11
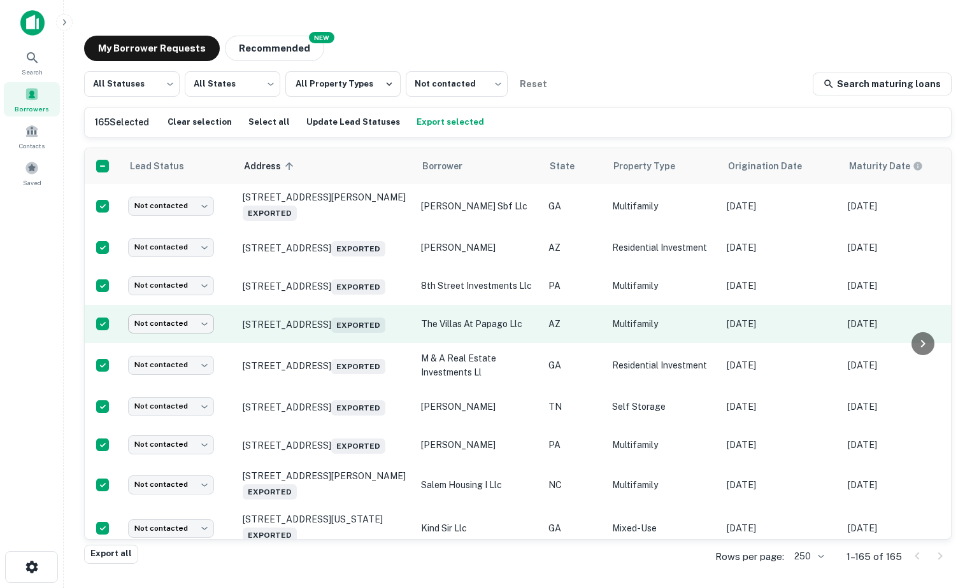
click at [188, 338] on body "Search Borrowers Contacts Saved My Borrower Requests NEW Recommended All Status…" at bounding box center [486, 294] width 972 height 588
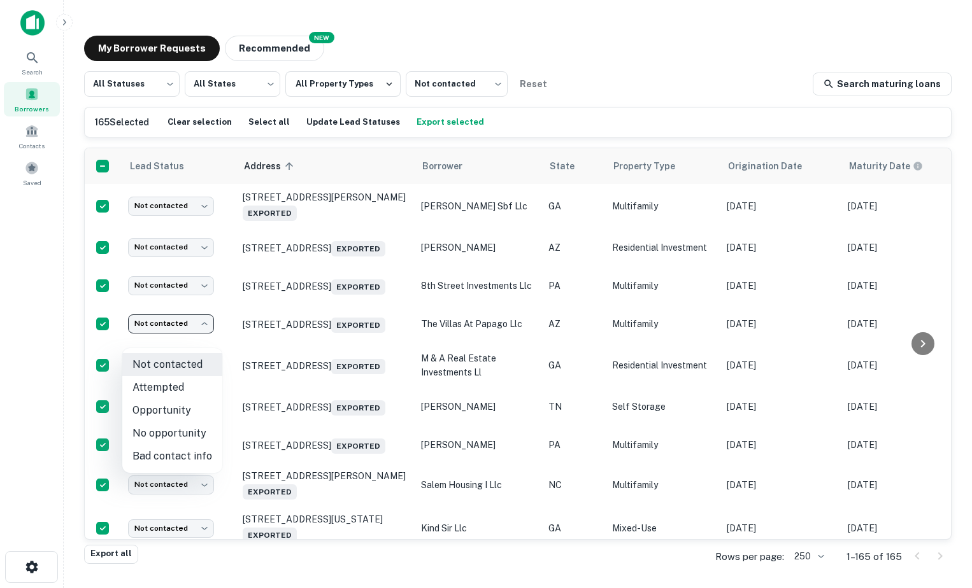
click at [192, 410] on li "Opportunity" at bounding box center [172, 410] width 100 height 23
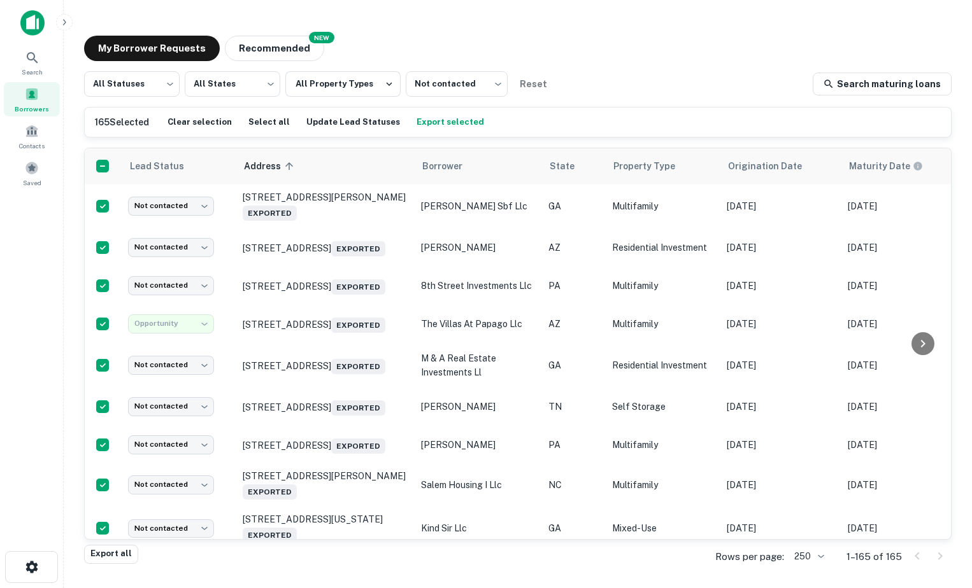
type input "**********"
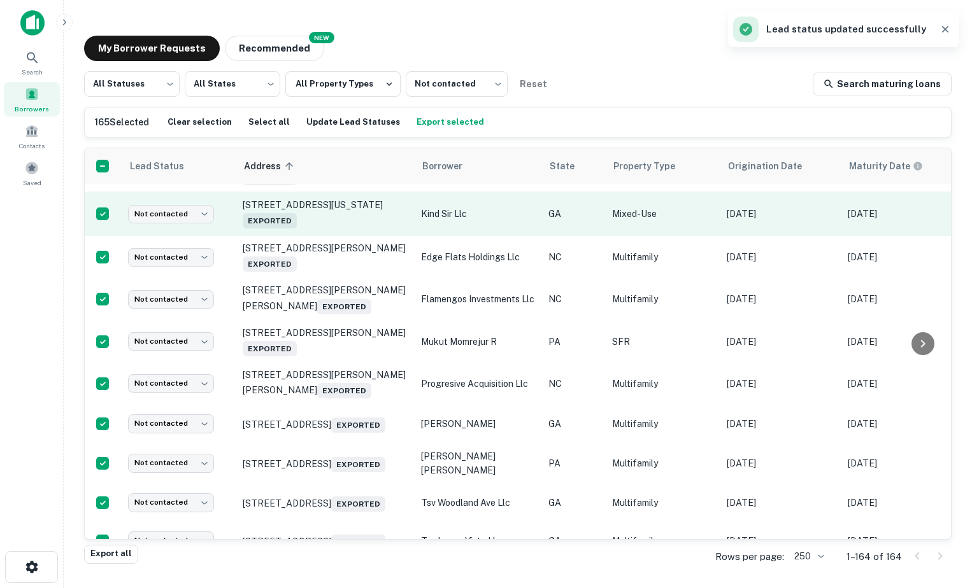
scroll to position [213, 0]
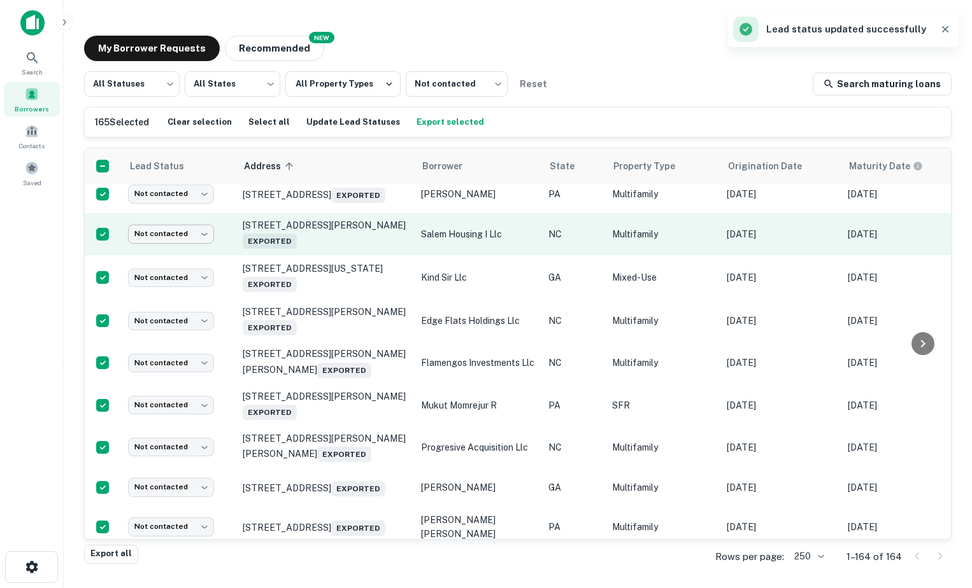
click at [185, 254] on body "Search Borrowers Contacts Saved My Borrower Requests NEW Recommended All Status…" at bounding box center [486, 294] width 972 height 588
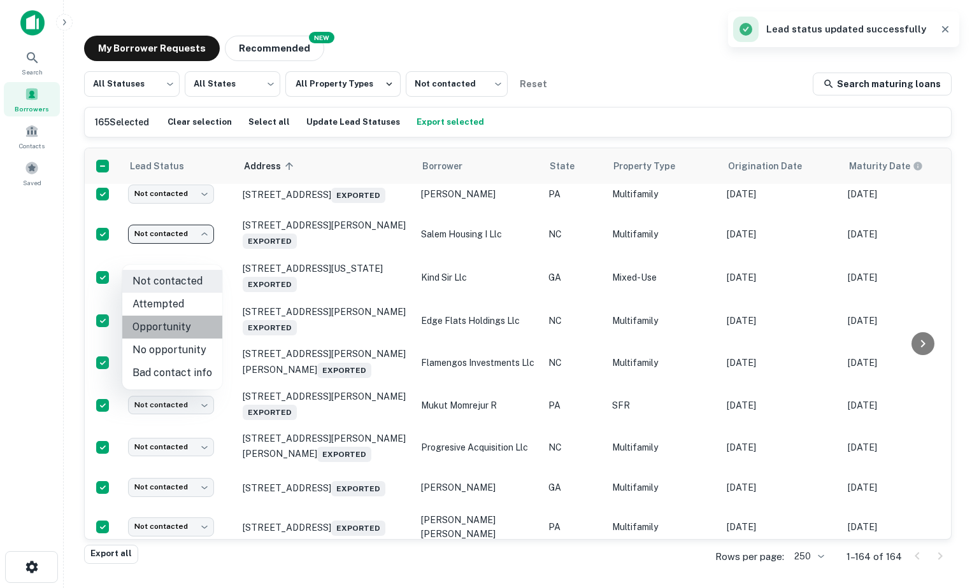
click at [194, 323] on li "Opportunity" at bounding box center [172, 327] width 100 height 23
type input "**********"
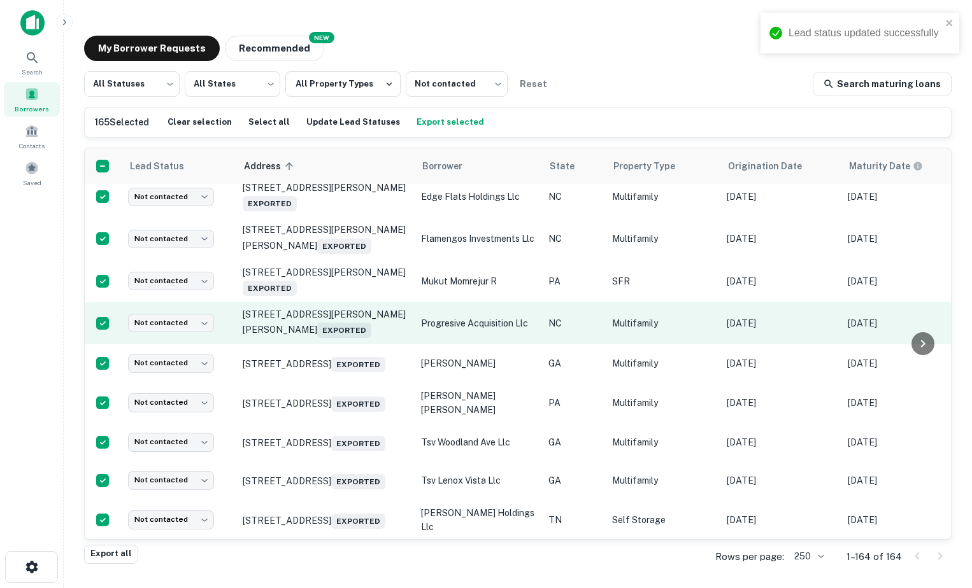
scroll to position [340, 0]
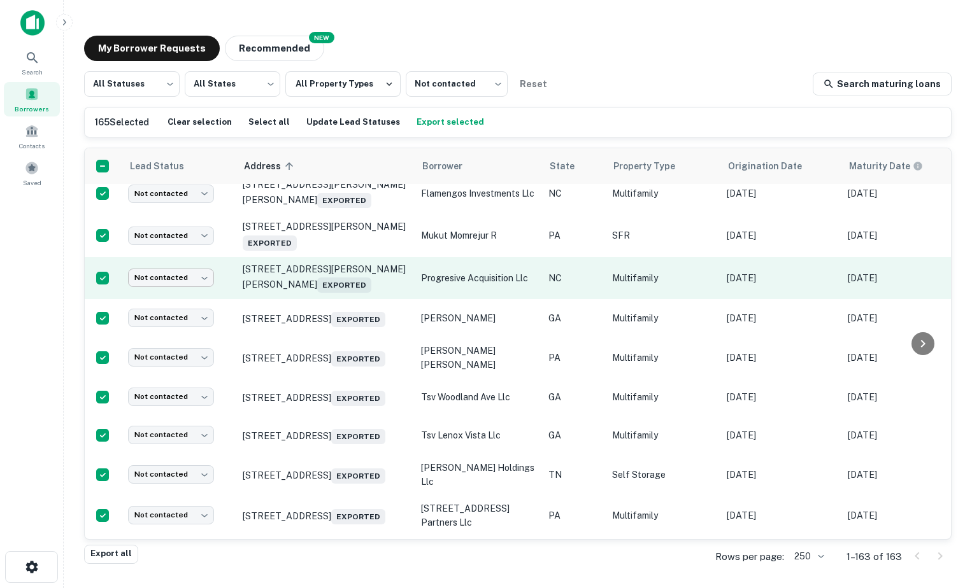
click at [192, 338] on body "Lead status updated successfully Search Borrowers Contacts Saved My Borrower Re…" at bounding box center [486, 294] width 972 height 588
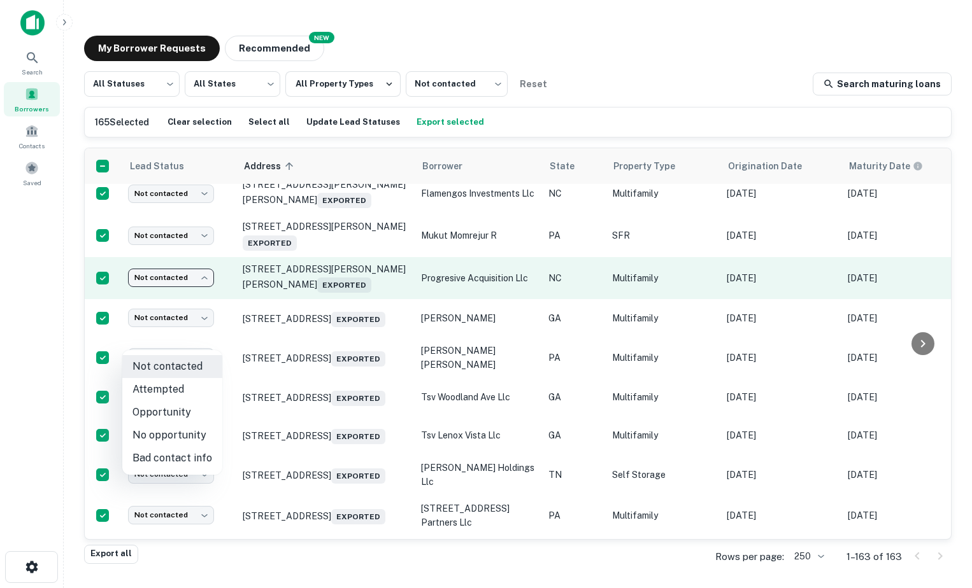
scroll to position [298, 0]
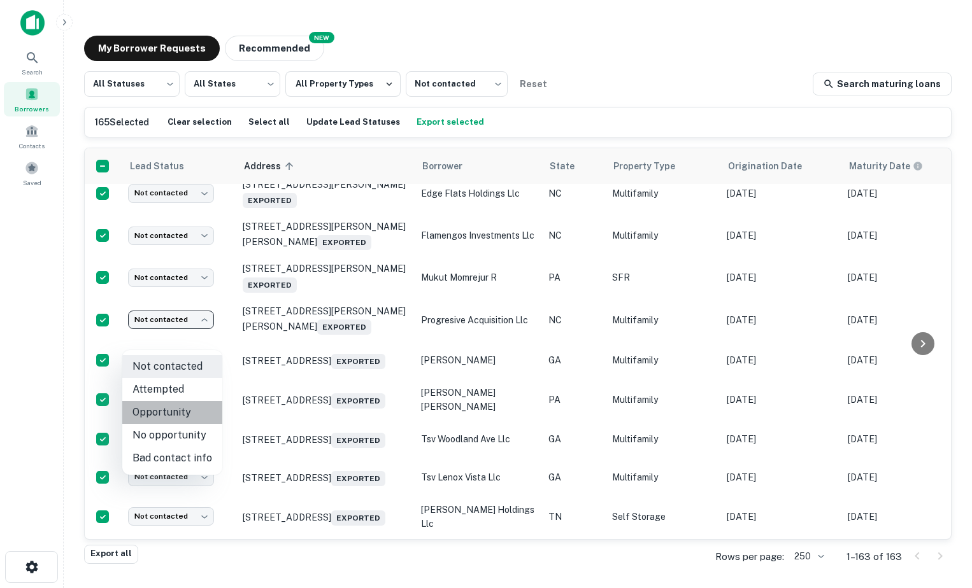
click at [198, 411] on li "Opportunity" at bounding box center [172, 412] width 100 height 23
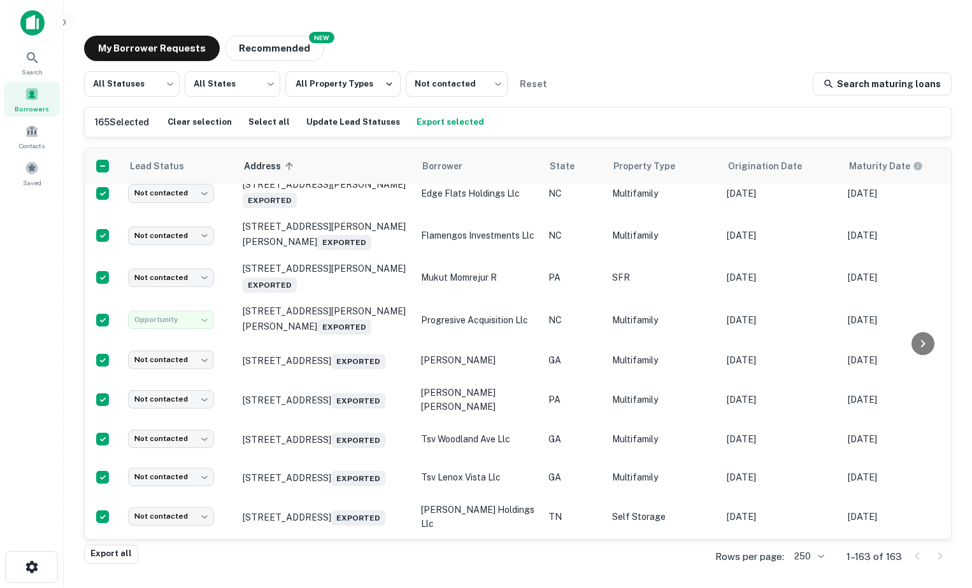
type input "**********"
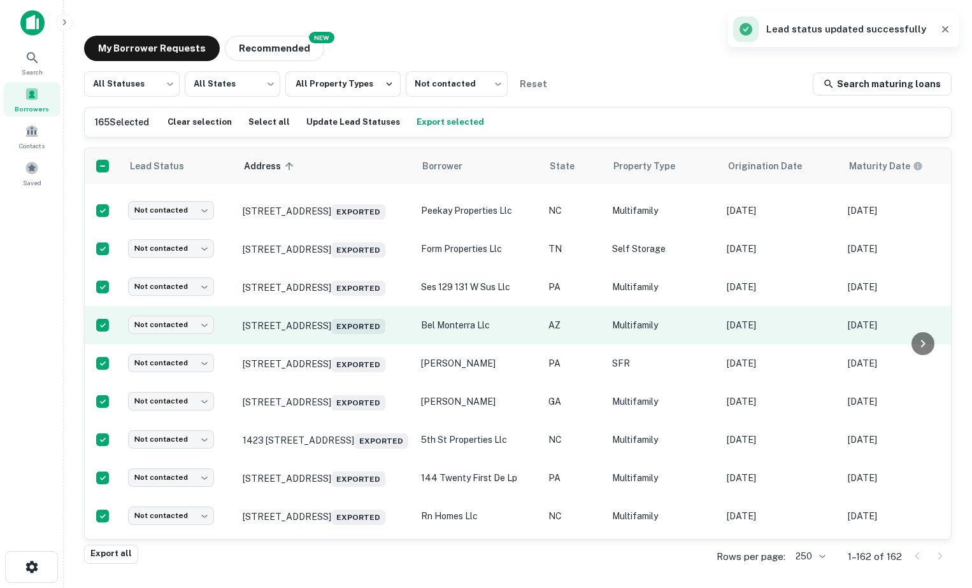
scroll to position [765, 0]
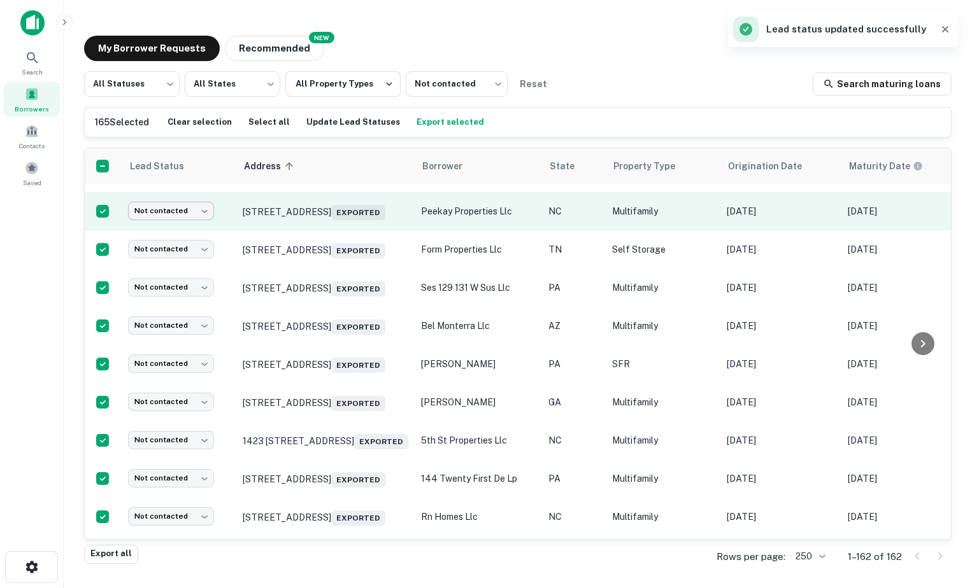
click at [171, 256] on body "Lead status updated successfully Search Borrowers Contacts Saved My Borrower Re…" at bounding box center [486, 294] width 972 height 588
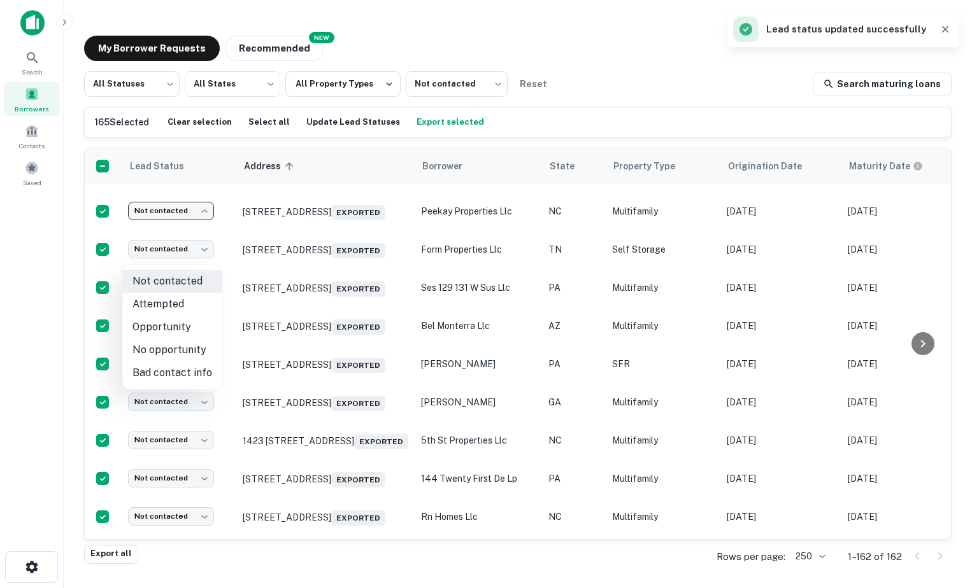
click at [188, 330] on li "Opportunity" at bounding box center [172, 327] width 100 height 23
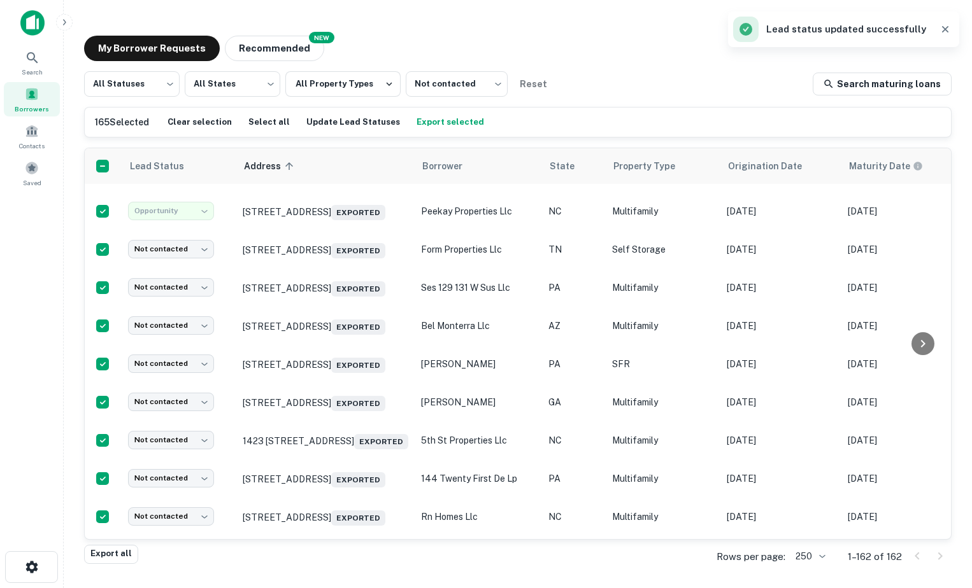
type input "**********"
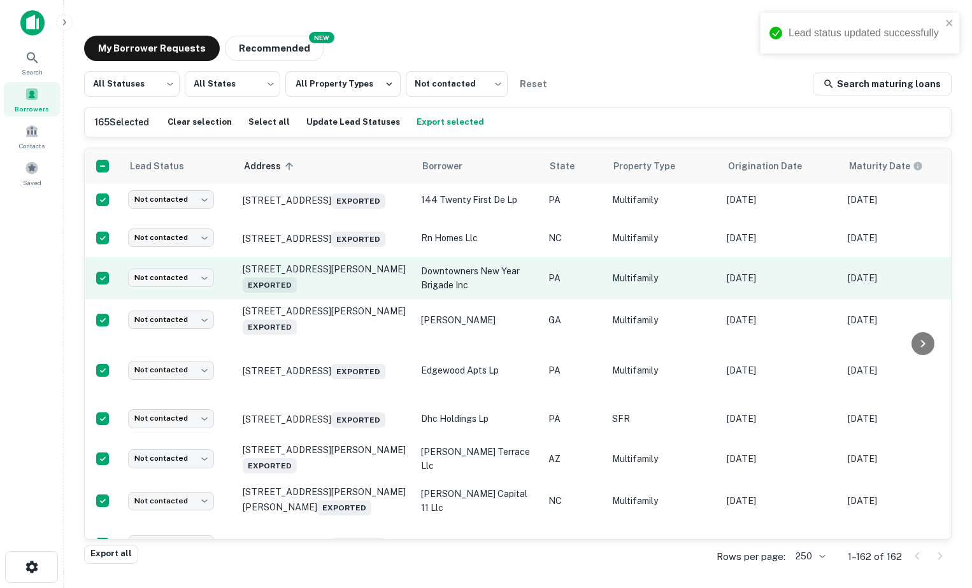
scroll to position [1084, 0]
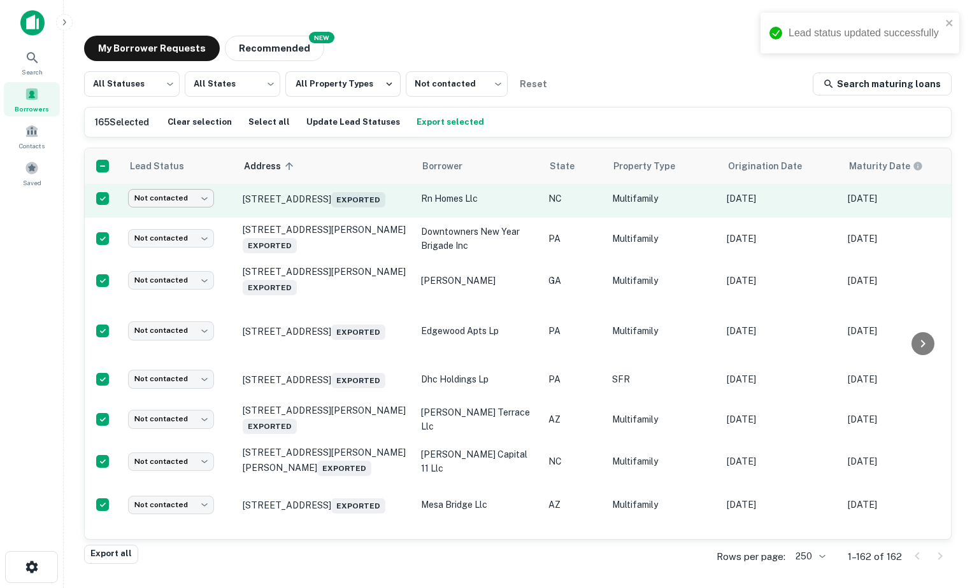
click at [176, 269] on body "Lead status updated successfully Search Borrowers Contacts Saved My Borrower Re…" at bounding box center [486, 294] width 972 height 588
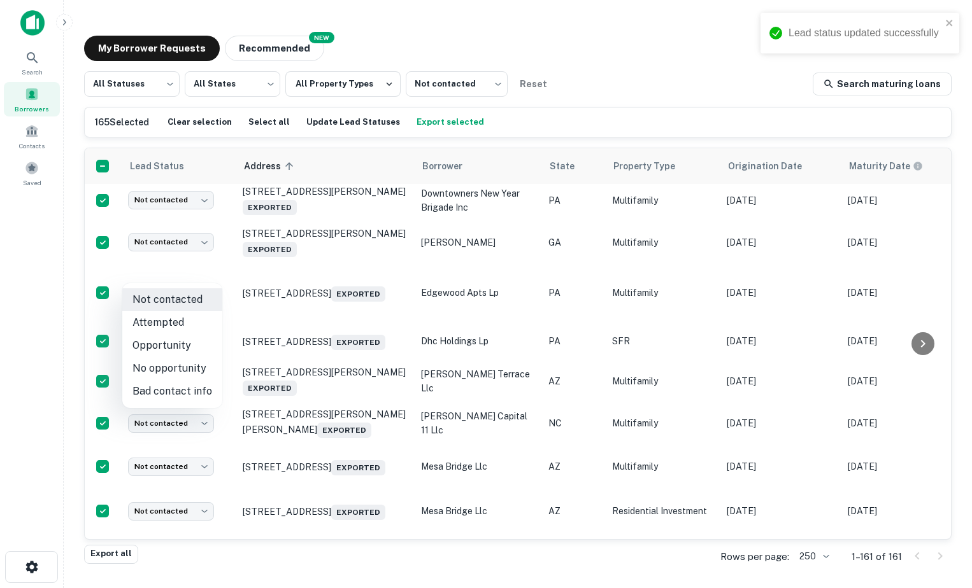
scroll to position [1042, 0]
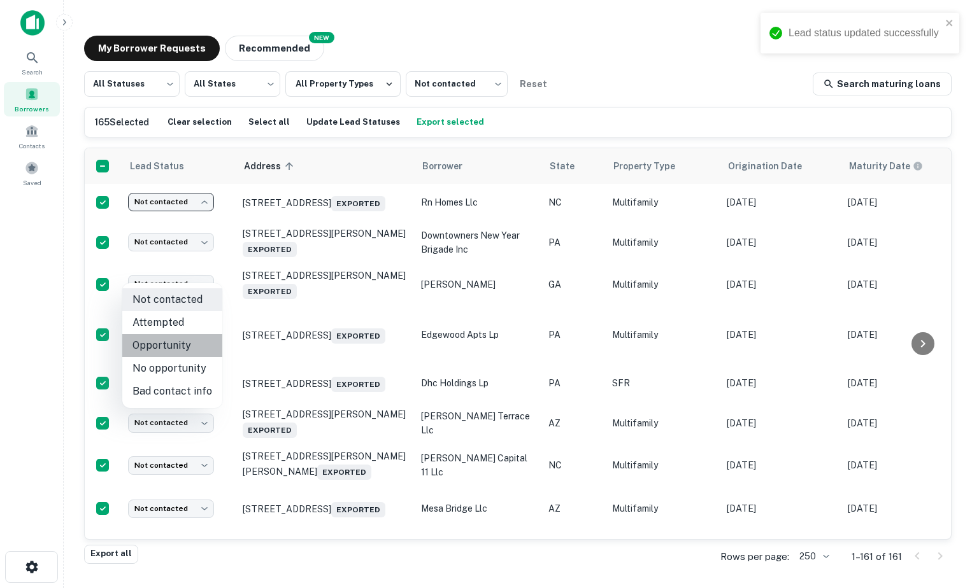
click at [181, 347] on li "Opportunity" at bounding box center [172, 345] width 100 height 23
type input "**********"
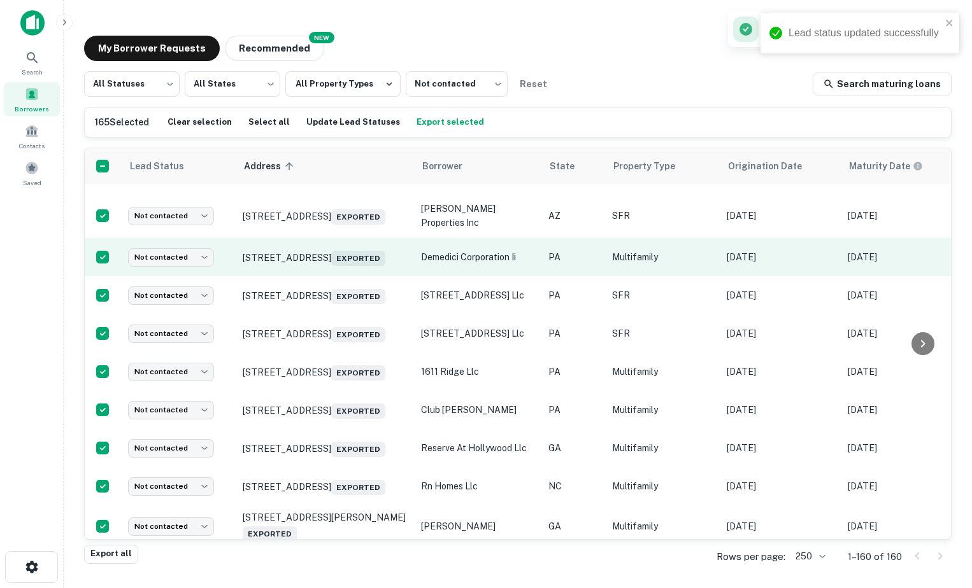
scroll to position [1381, 0]
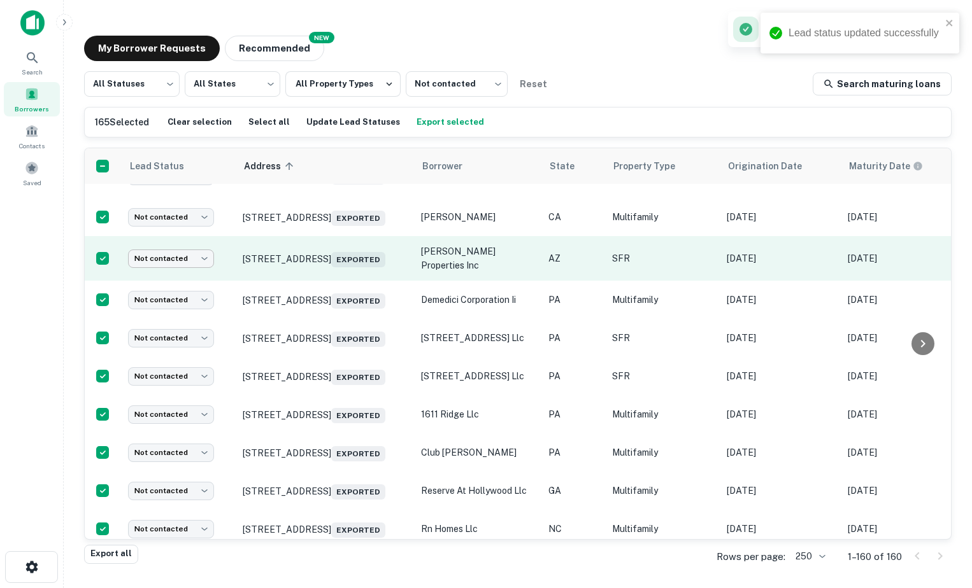
click at [191, 344] on body "Lead status updated successfully Search Borrowers Contacts Saved My Borrower Re…" at bounding box center [486, 294] width 972 height 588
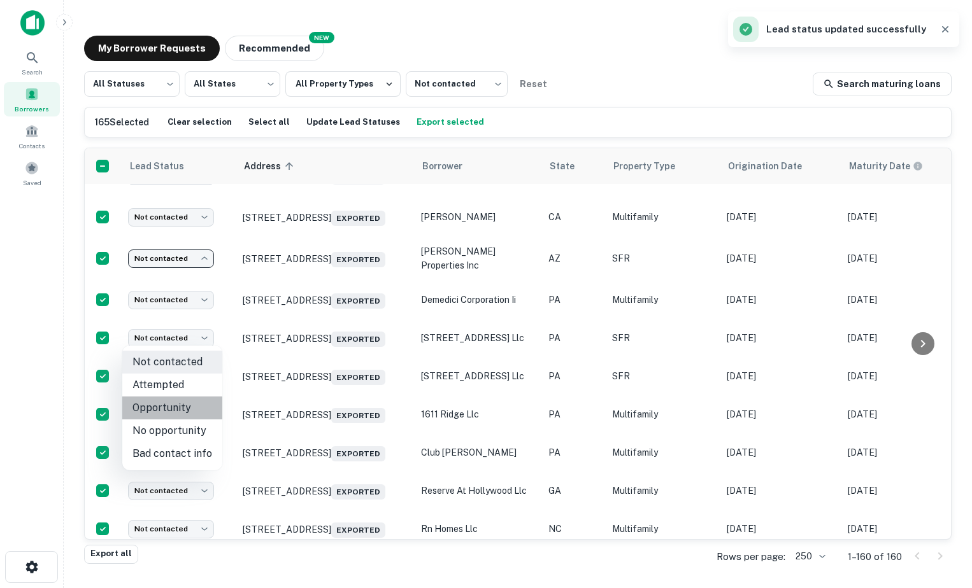
click at [179, 405] on li "Opportunity" at bounding box center [172, 408] width 100 height 23
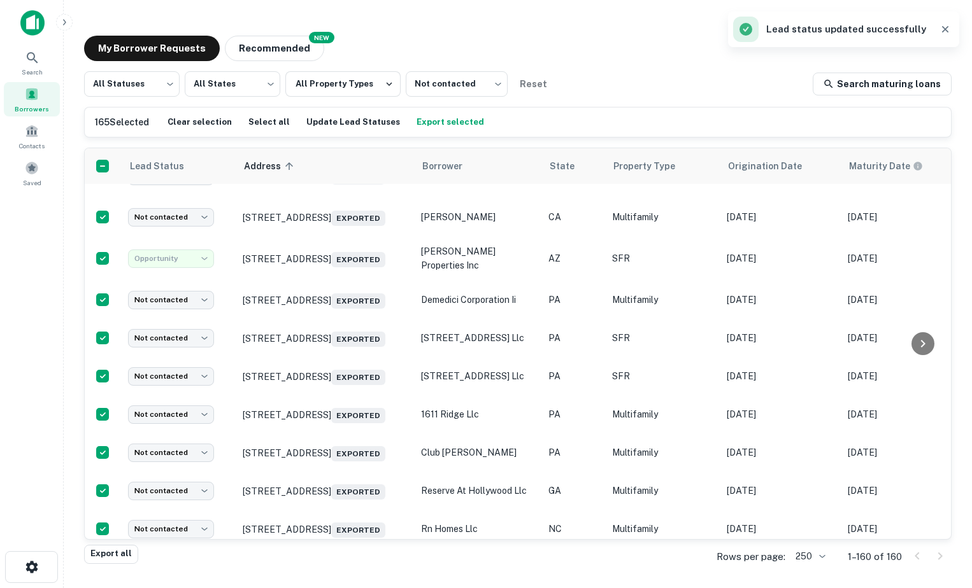
type input "**********"
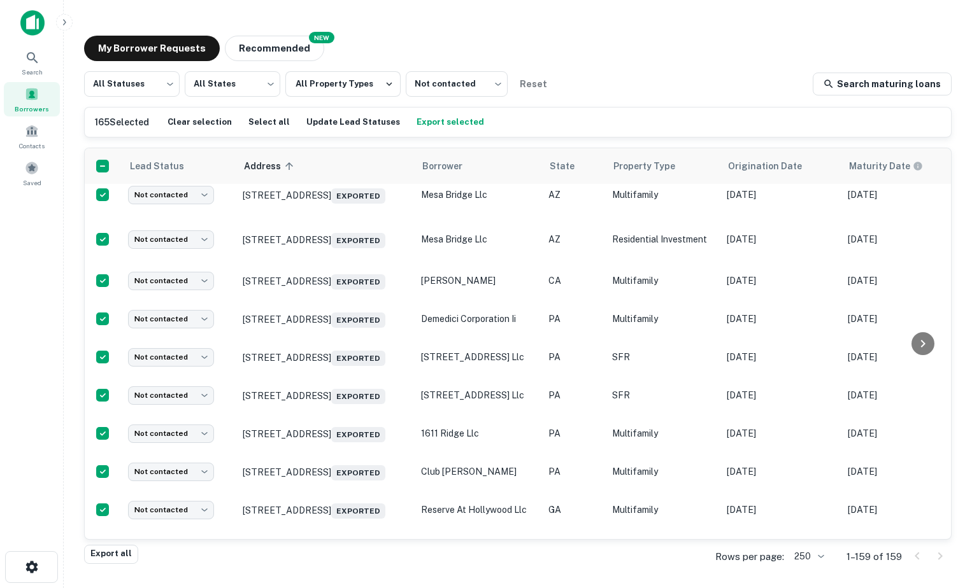
scroll to position [1254, 0]
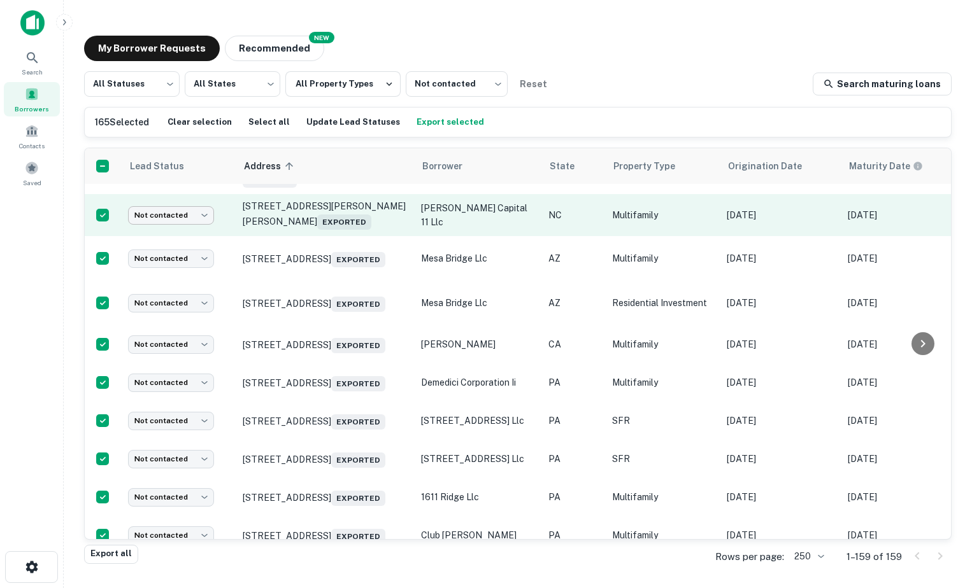
click at [179, 294] on body "Search Borrowers Contacts Saved My Borrower Requests NEW Recommended All Status…" at bounding box center [486, 294] width 972 height 588
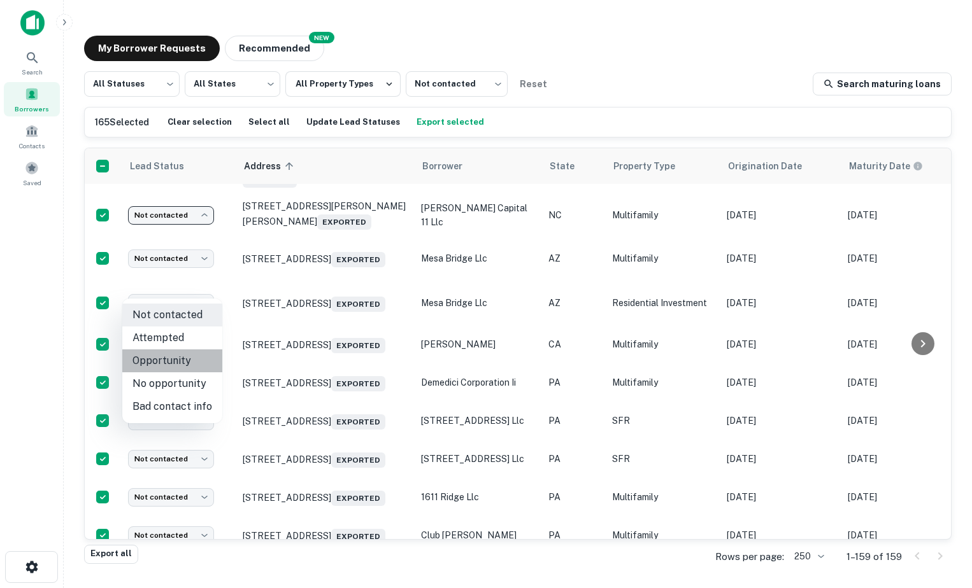
click at [189, 353] on li "Opportunity" at bounding box center [172, 361] width 100 height 23
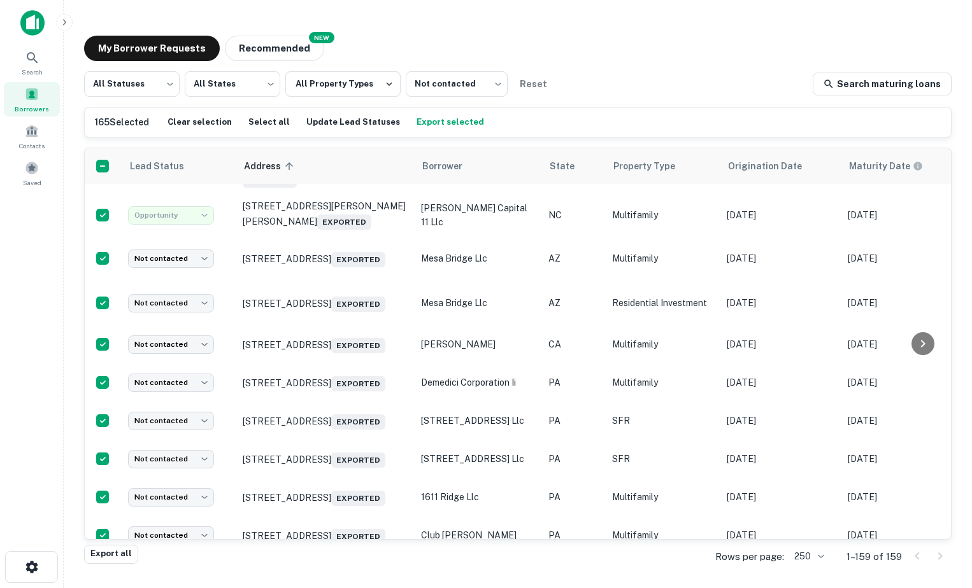
type input "**********"
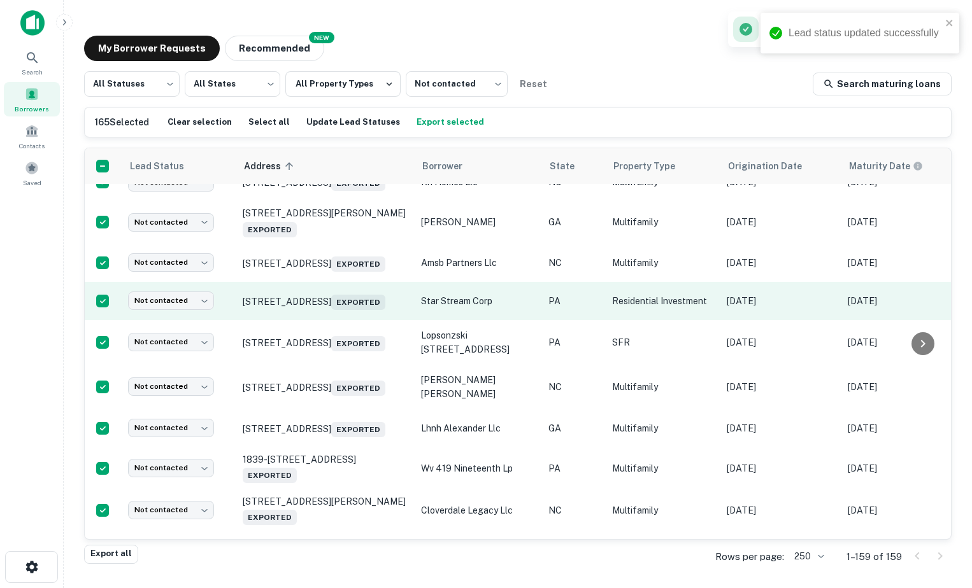
scroll to position [1763, 0]
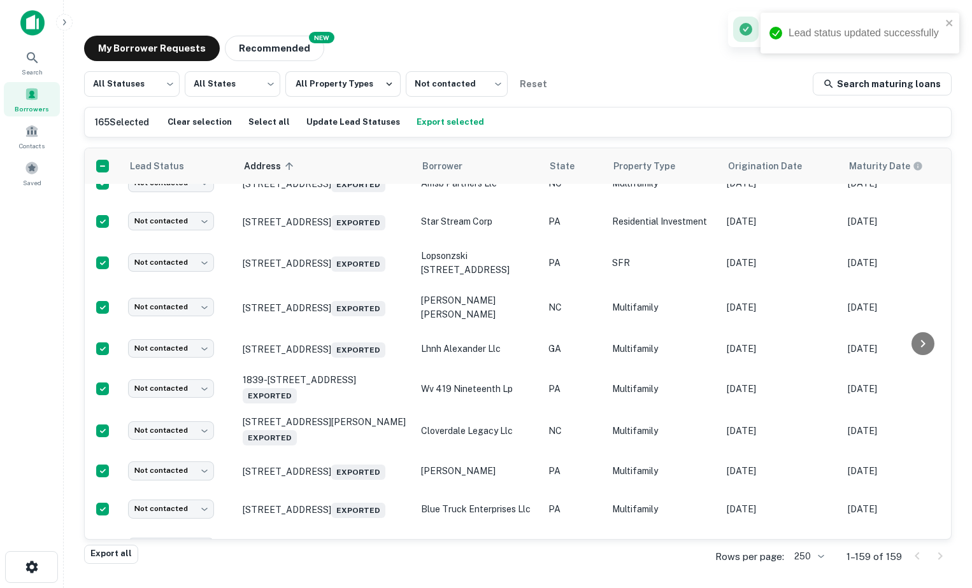
click at [190, 210] on body "Lead status updated successfully Search Borrowers Contacts Saved My Borrower Re…" at bounding box center [486, 294] width 972 height 588
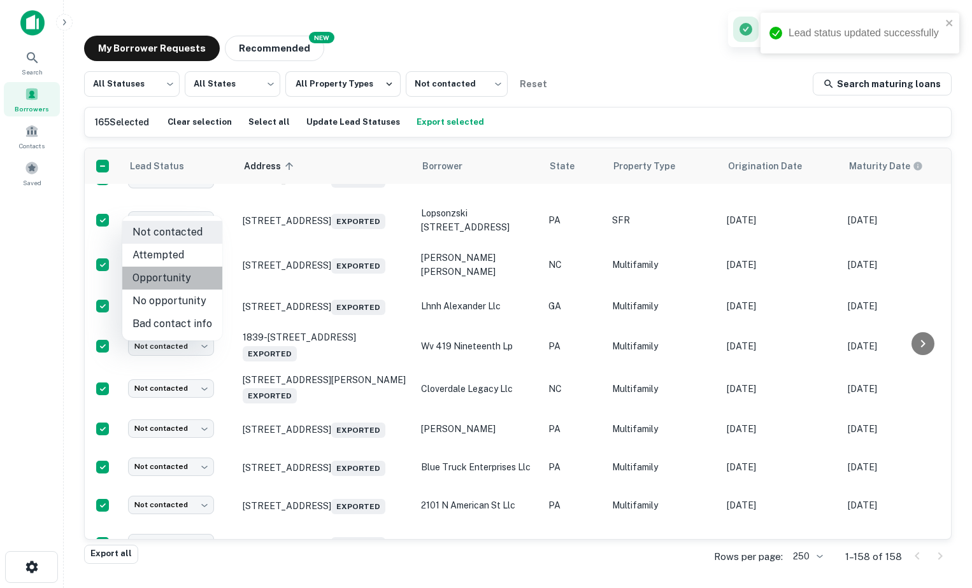
click at [201, 277] on li "Opportunity" at bounding box center [172, 278] width 100 height 23
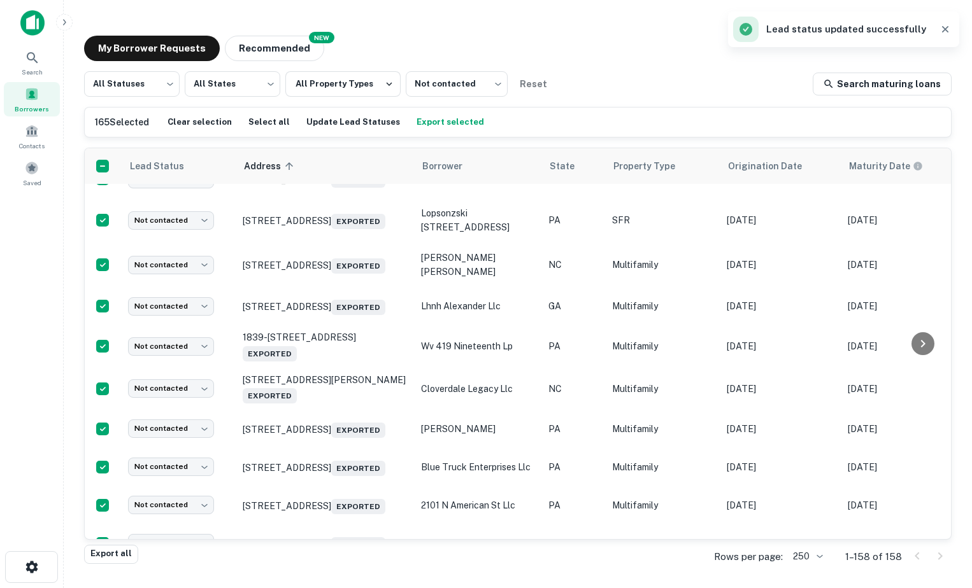
type input "**********"
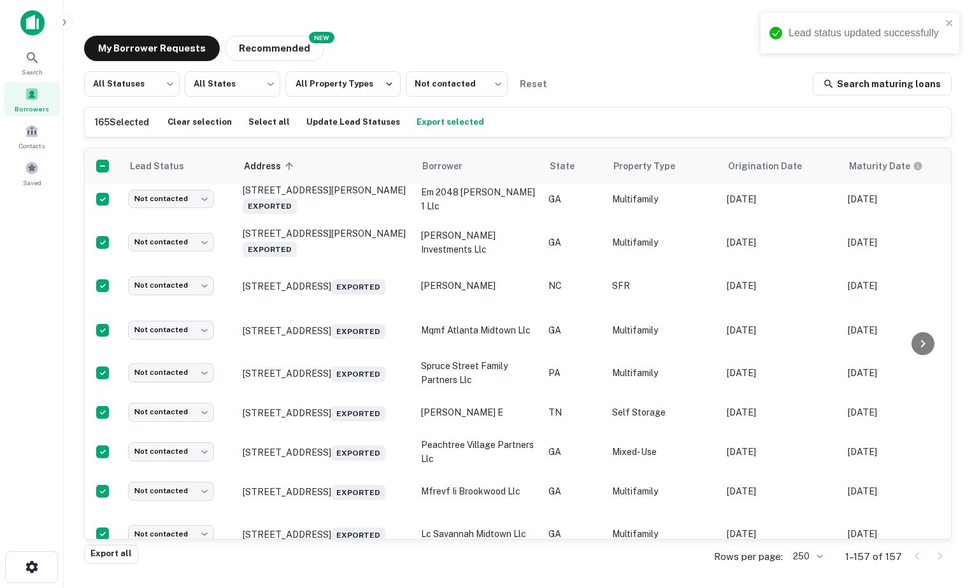
scroll to position [2252, 0]
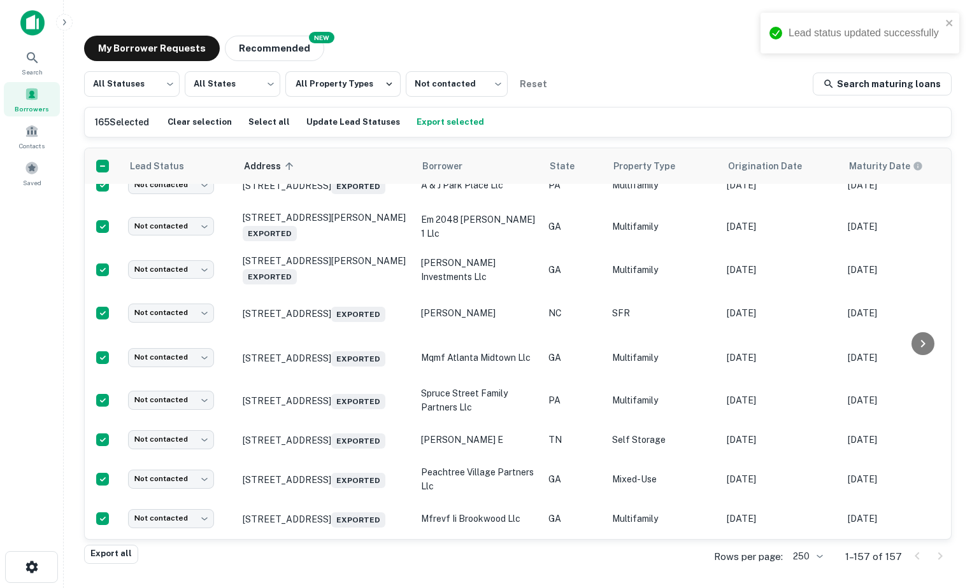
click at [185, 273] on body "Lead status updated successfully Search Borrowers Contacts Saved My Borrower Re…" at bounding box center [486, 294] width 972 height 588
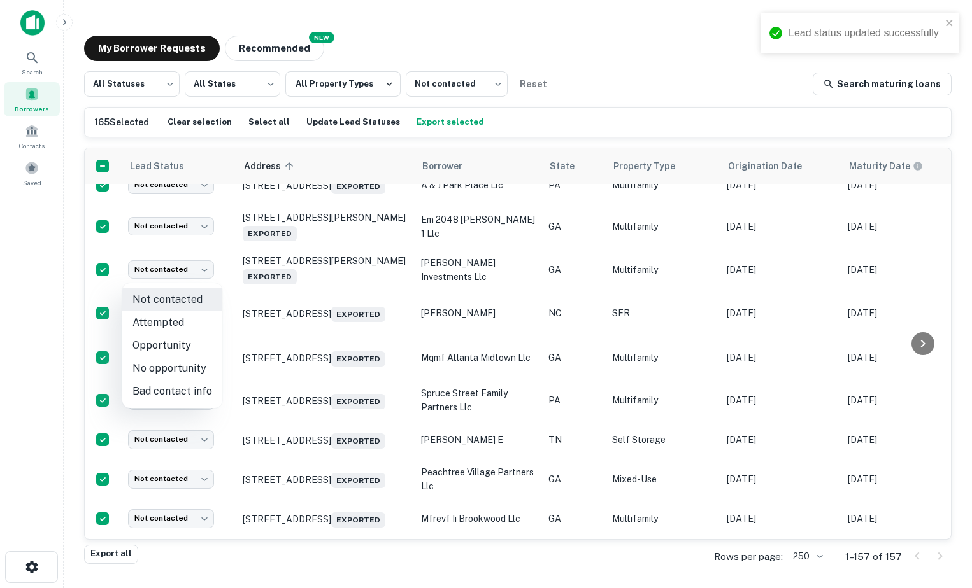
click at [188, 337] on li "Opportunity" at bounding box center [172, 345] width 100 height 23
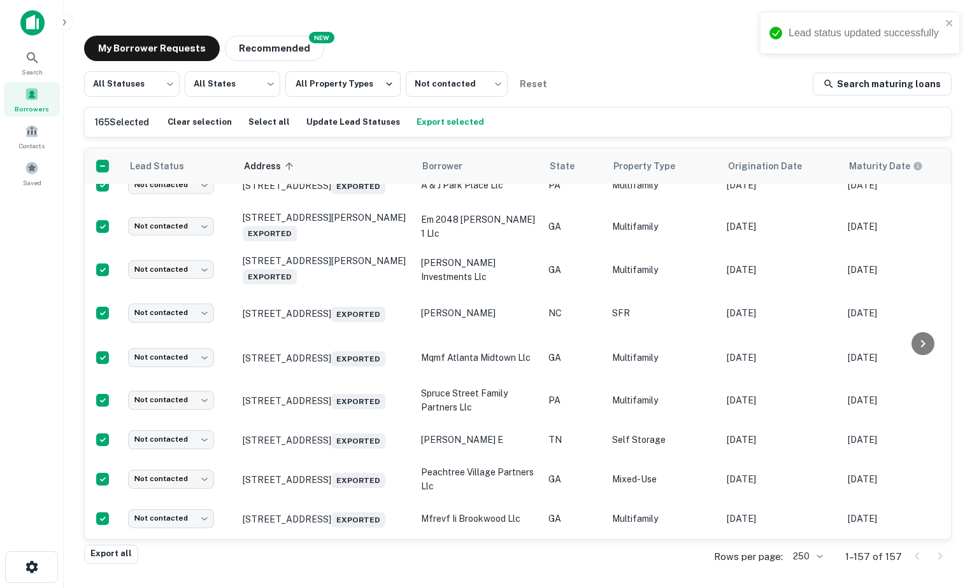
type input "**********"
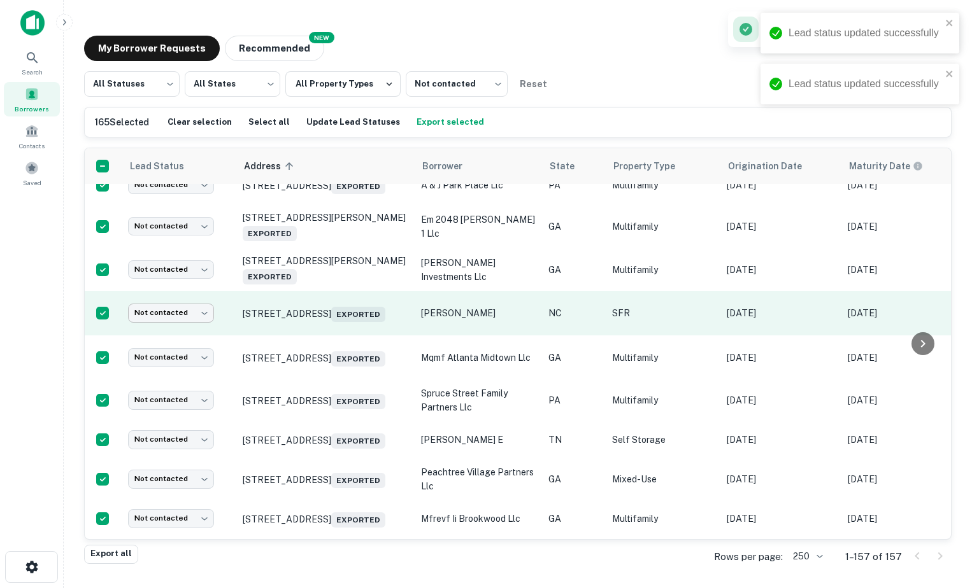
click at [177, 444] on body "Lead status updated successfully Lead status updated successfully Search Borrow…" at bounding box center [486, 294] width 972 height 588
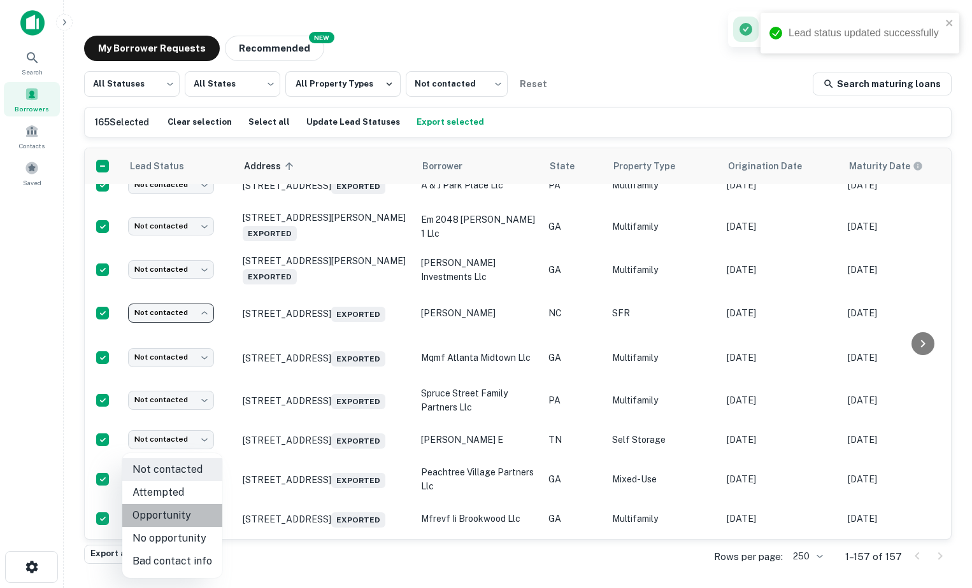
click at [173, 513] on li "Opportunity" at bounding box center [172, 515] width 100 height 23
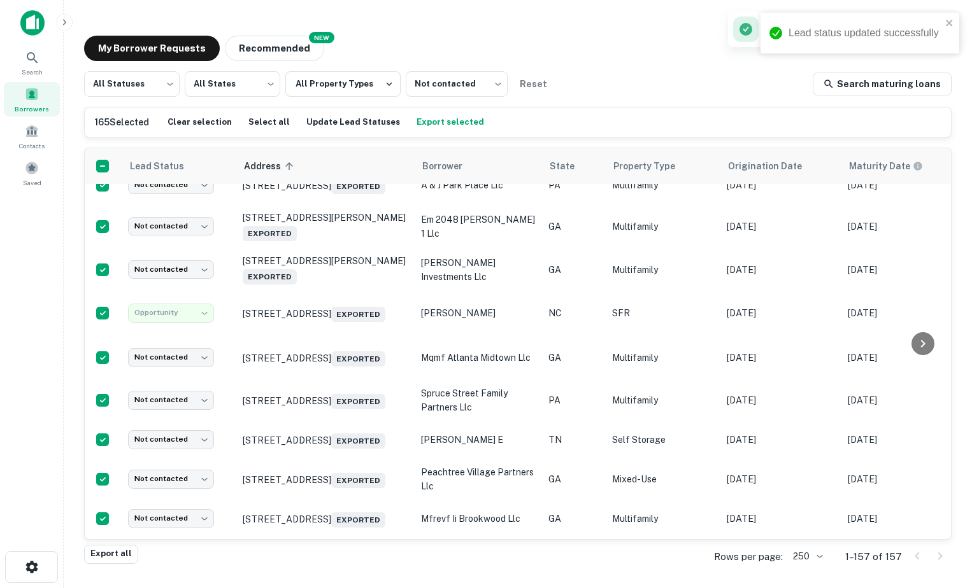
type input "**********"
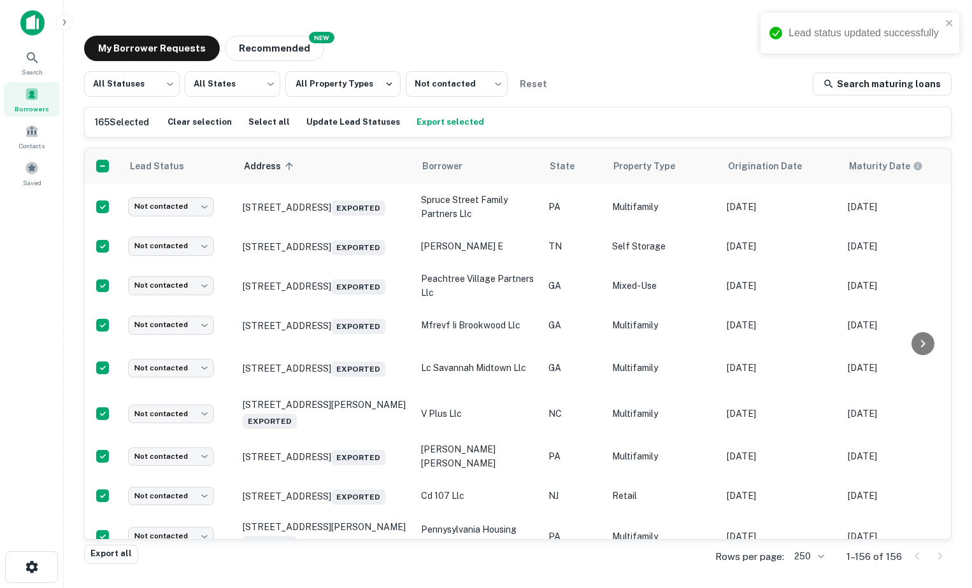
scroll to position [2379, 0]
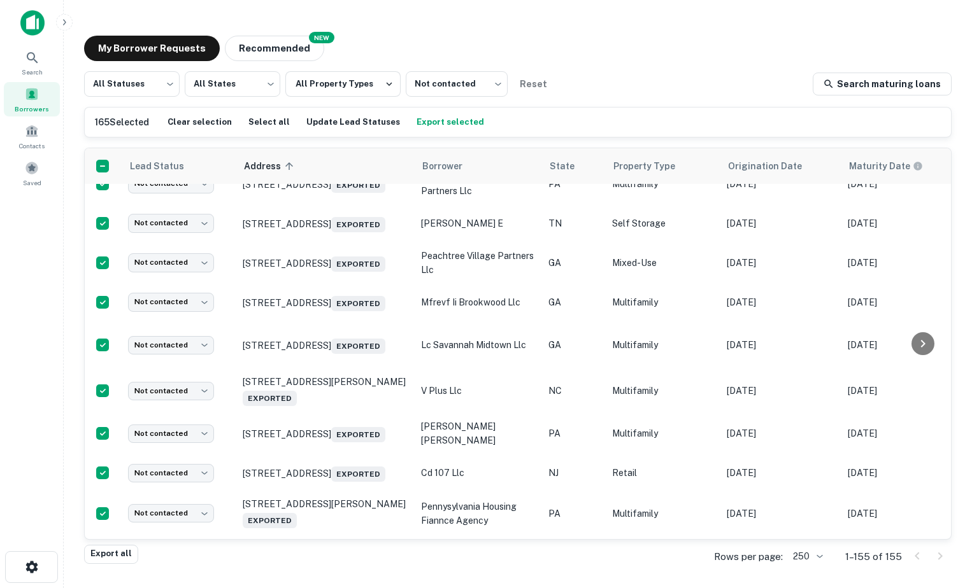
click at [171, 236] on body "Lead status updated successfully Search Borrowers Contacts Saved My Borrower Re…" at bounding box center [486, 294] width 972 height 588
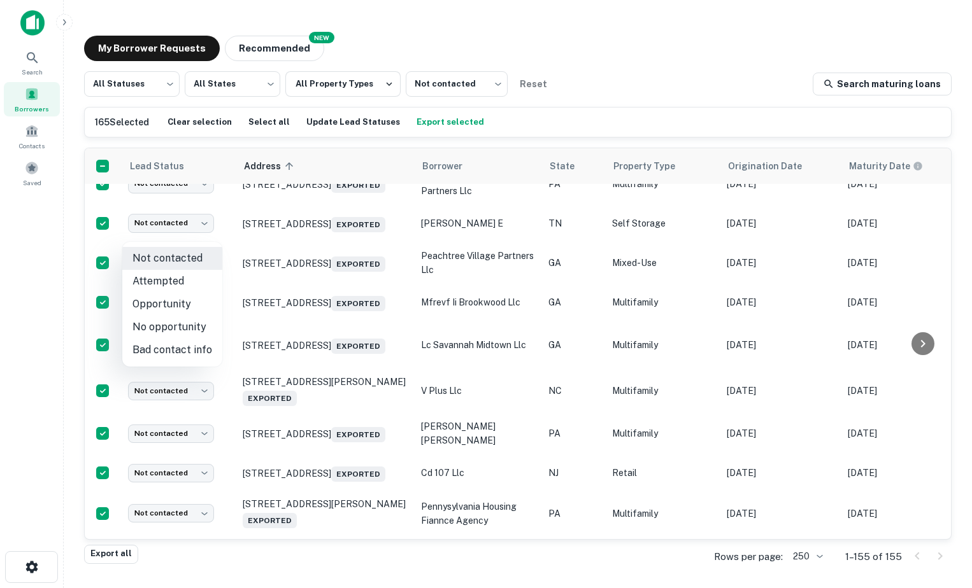
click at [172, 306] on li "Opportunity" at bounding box center [172, 304] width 100 height 23
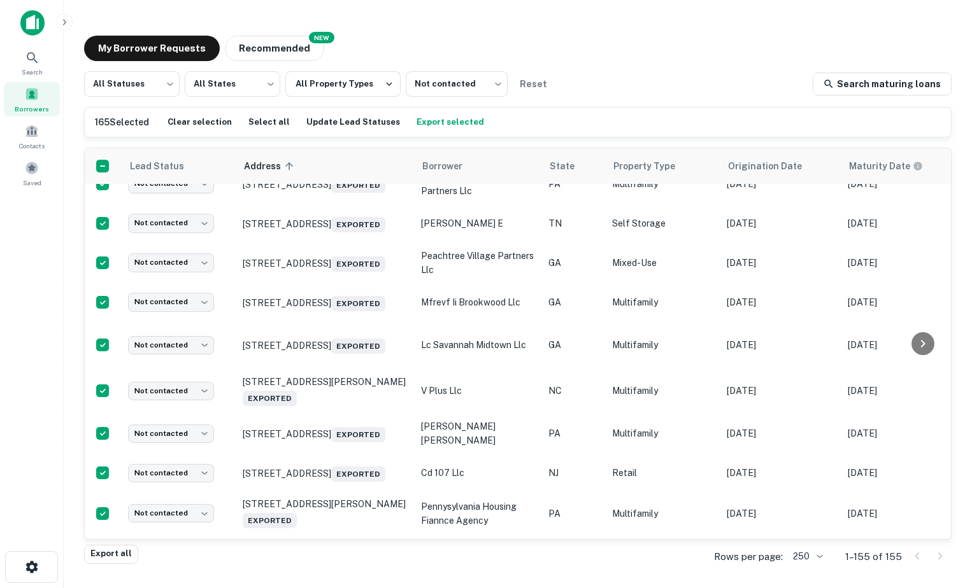
type input "**********"
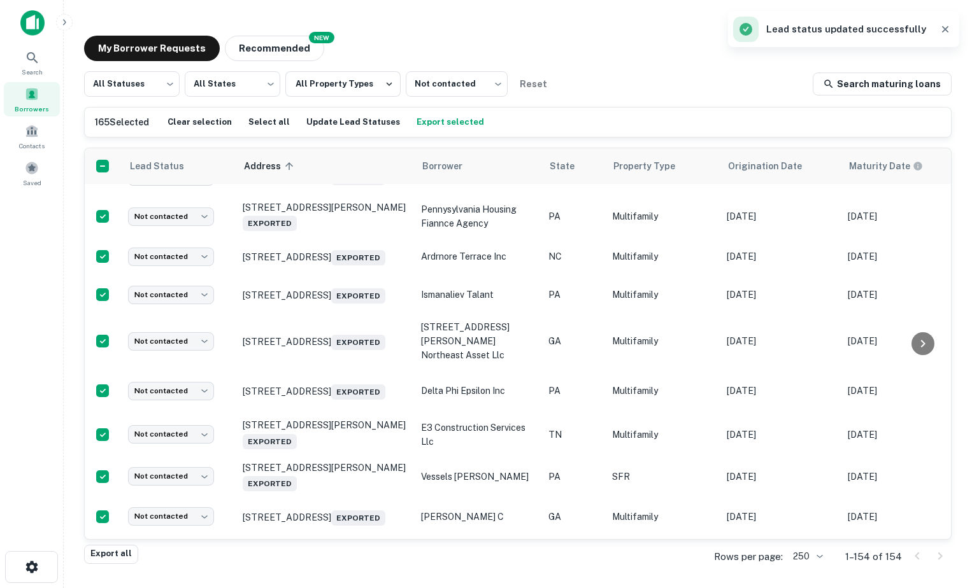
scroll to position [2846, 0]
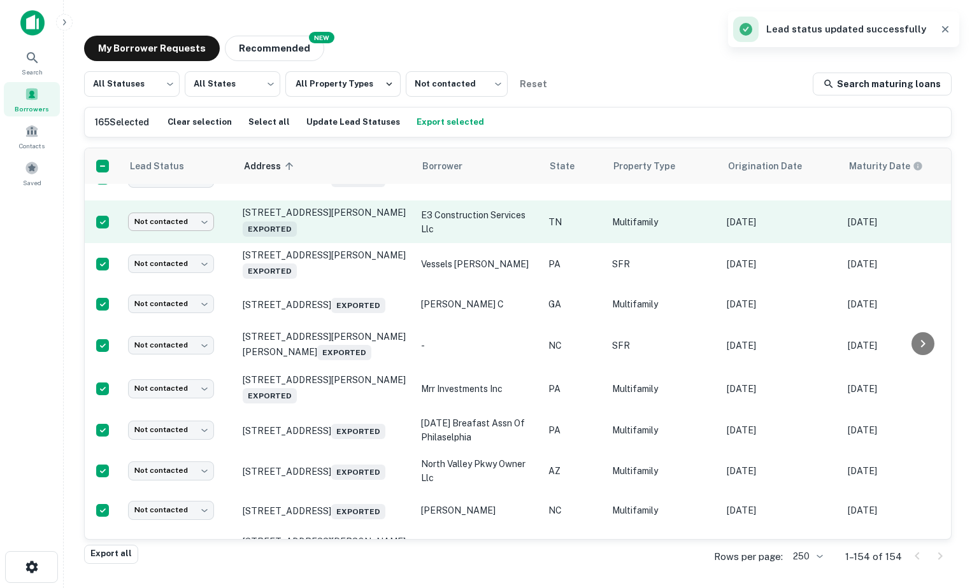
click at [192, 363] on body "Lead status updated successfully Search Borrowers Contacts Saved My Borrower Re…" at bounding box center [486, 294] width 972 height 588
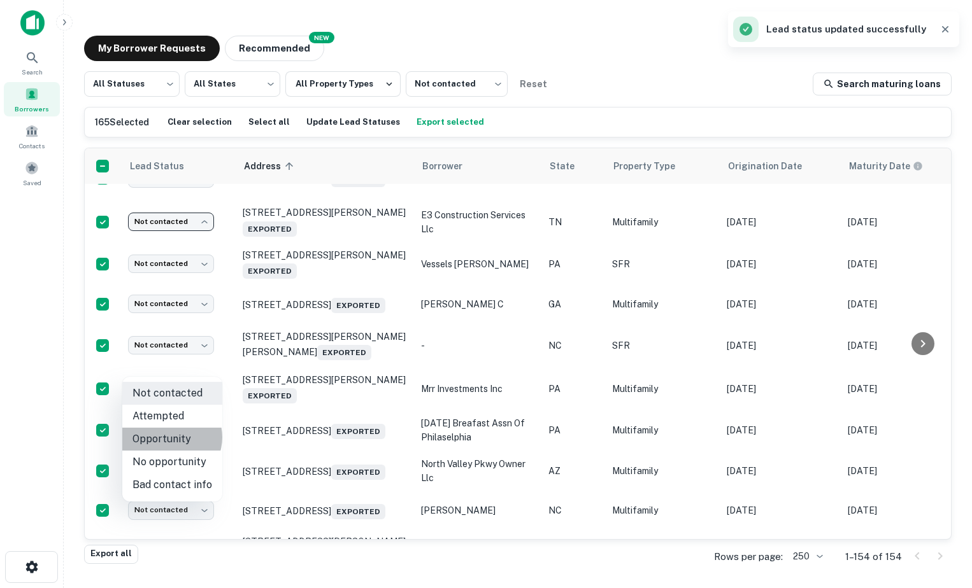
click at [170, 437] on li "Opportunity" at bounding box center [172, 439] width 100 height 23
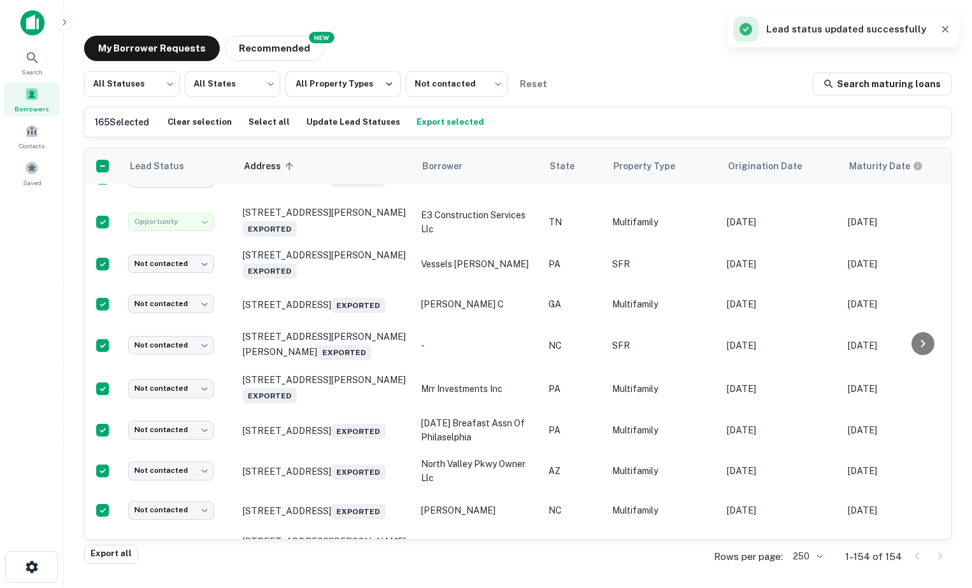
type input "**********"
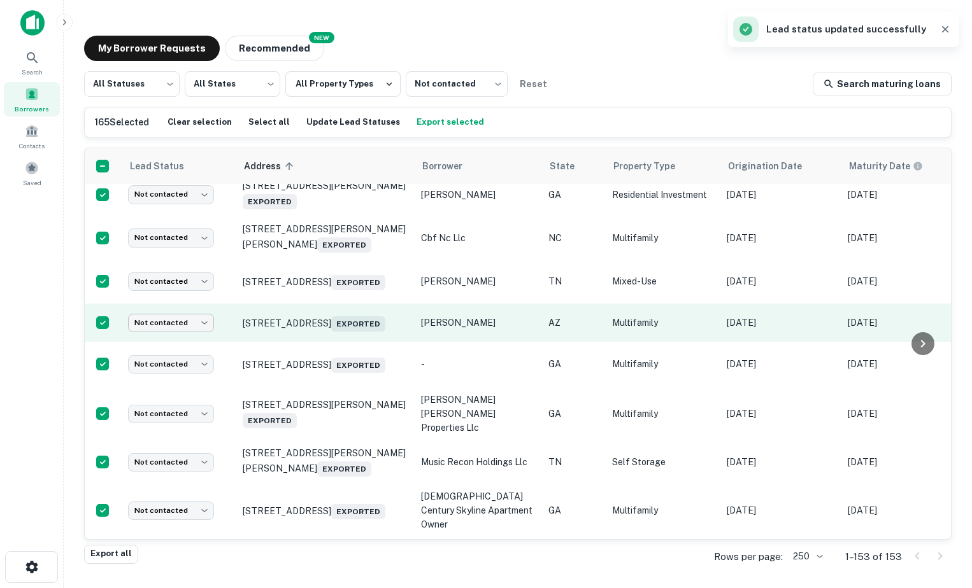
scroll to position [3441, 0]
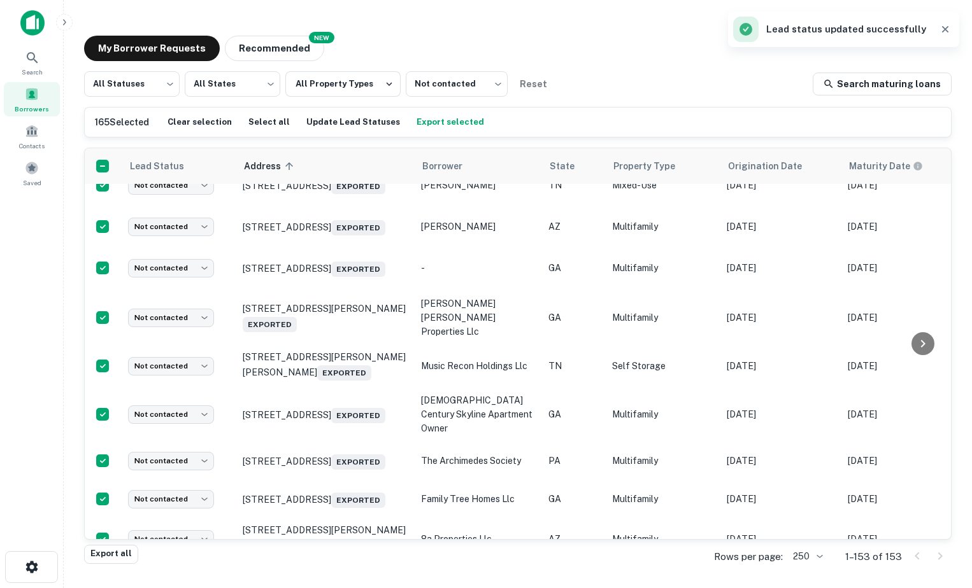
click at [174, 325] on body "Search Borrowers Contacts Saved My Borrower Requests NEW Recommended All Status…" at bounding box center [486, 294] width 972 height 588
click at [183, 399] on li "Opportunity" at bounding box center [172, 393] width 100 height 23
type input "**********"
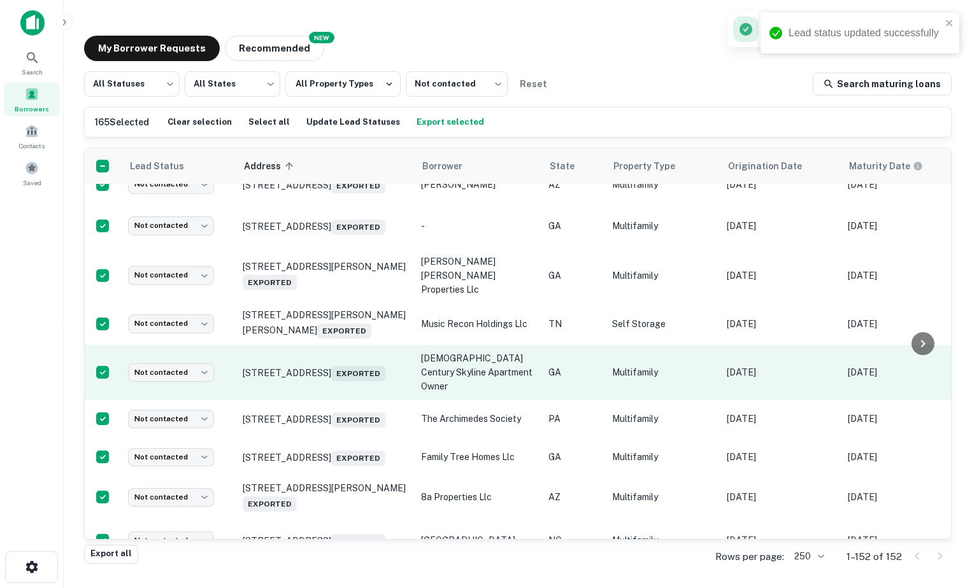
scroll to position [3568, 0]
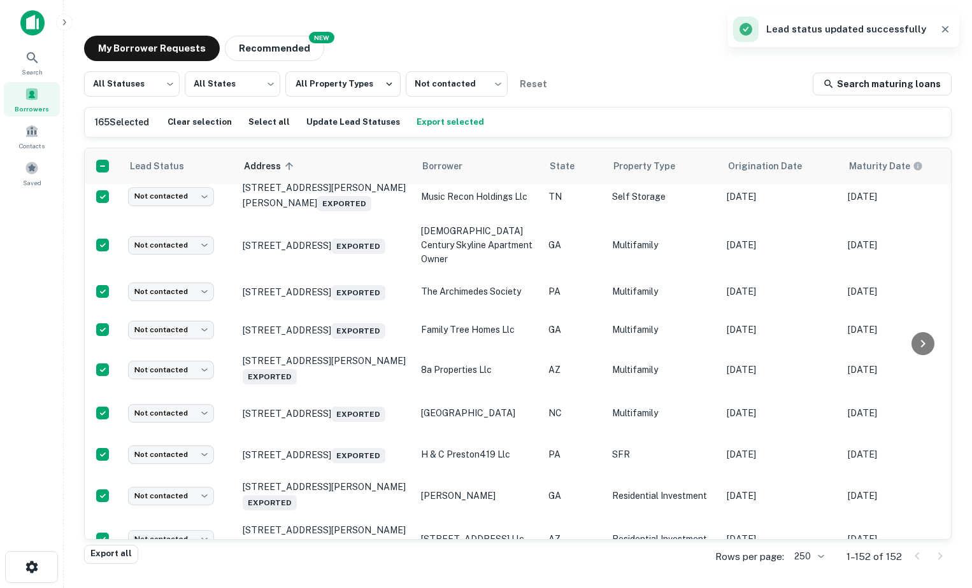
click at [143, 323] on body "Lead status updated successfully Search Borrowers Contacts Saved My Borrower Re…" at bounding box center [486, 294] width 972 height 588
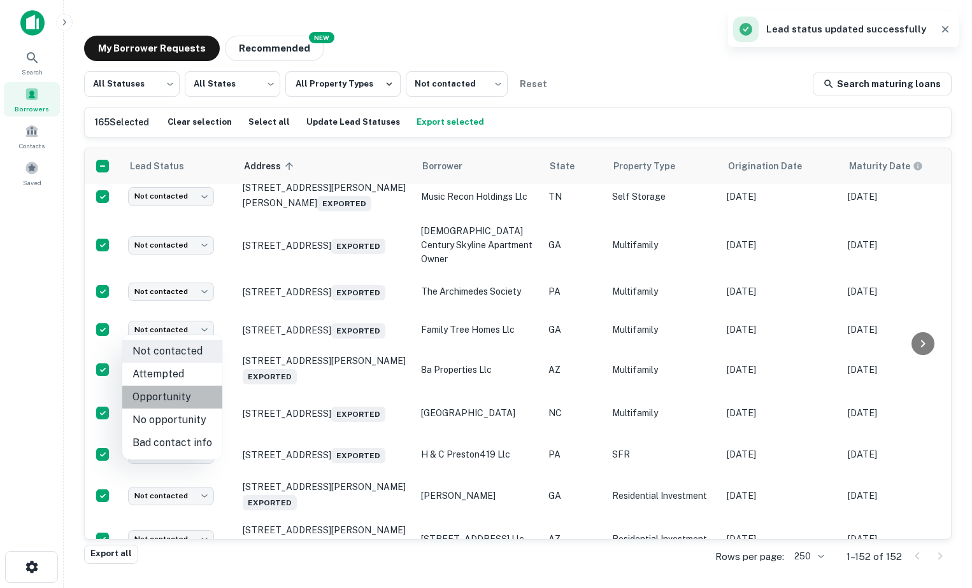
click at [175, 389] on li "Opportunity" at bounding box center [172, 397] width 100 height 23
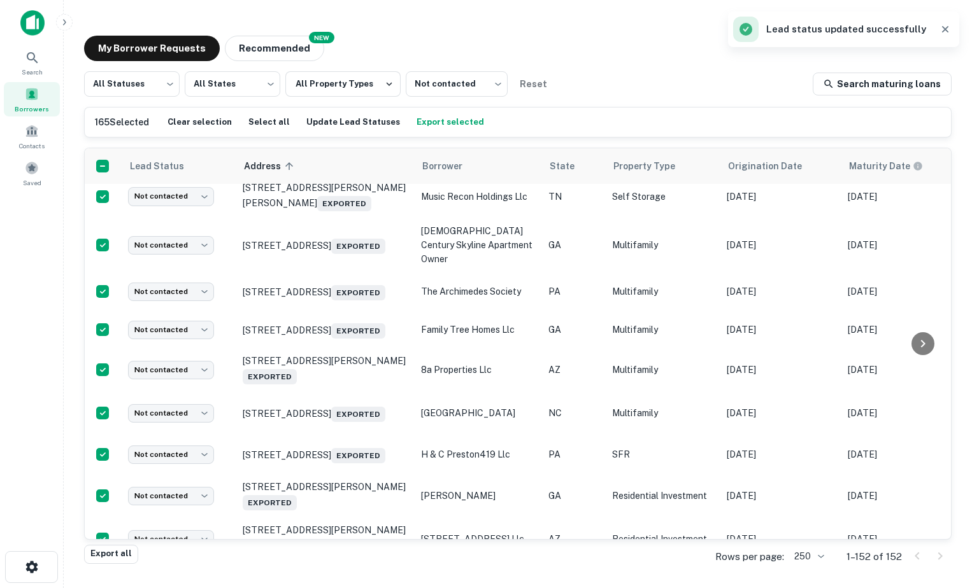
type input "**********"
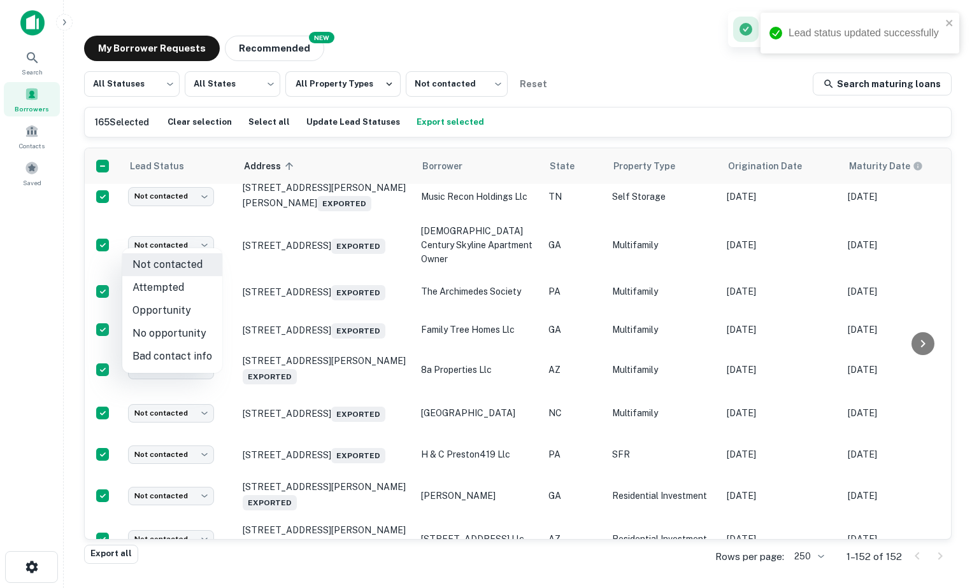
click at [192, 239] on body "Lead status updated successfully Search Borrowers Contacts Saved My Borrower Re…" at bounding box center [486, 294] width 972 height 588
click at [190, 309] on li "Opportunity" at bounding box center [172, 310] width 100 height 23
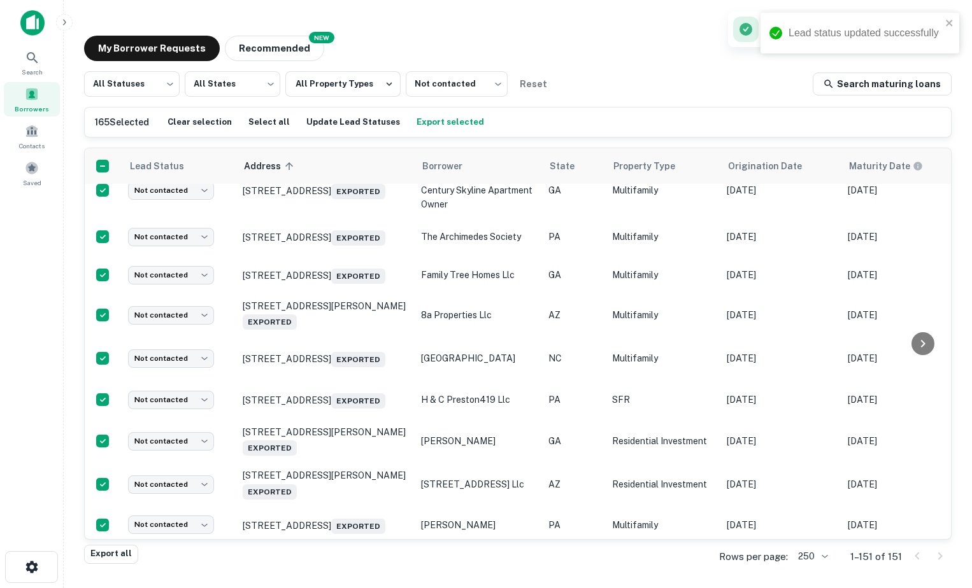
type input "**********"
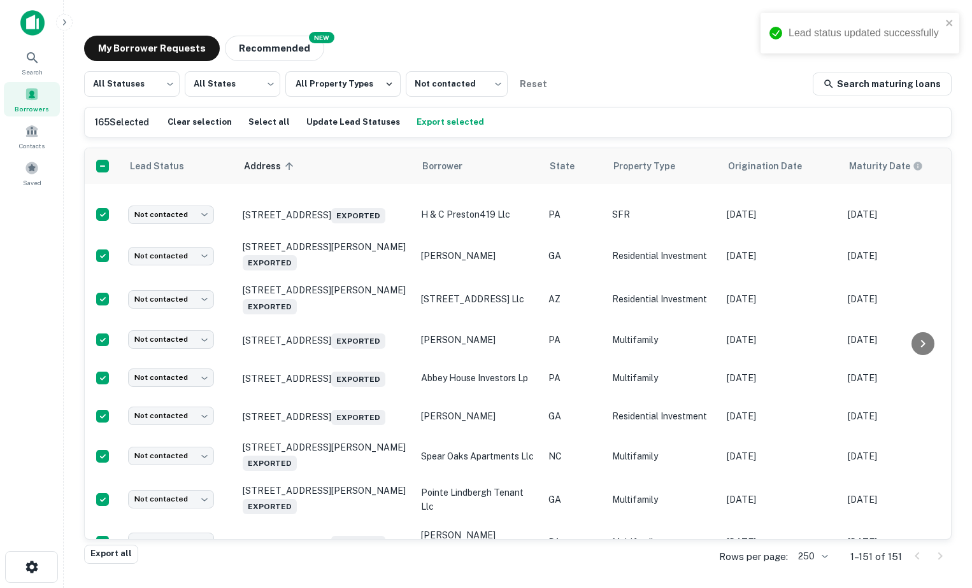
scroll to position [3759, 0]
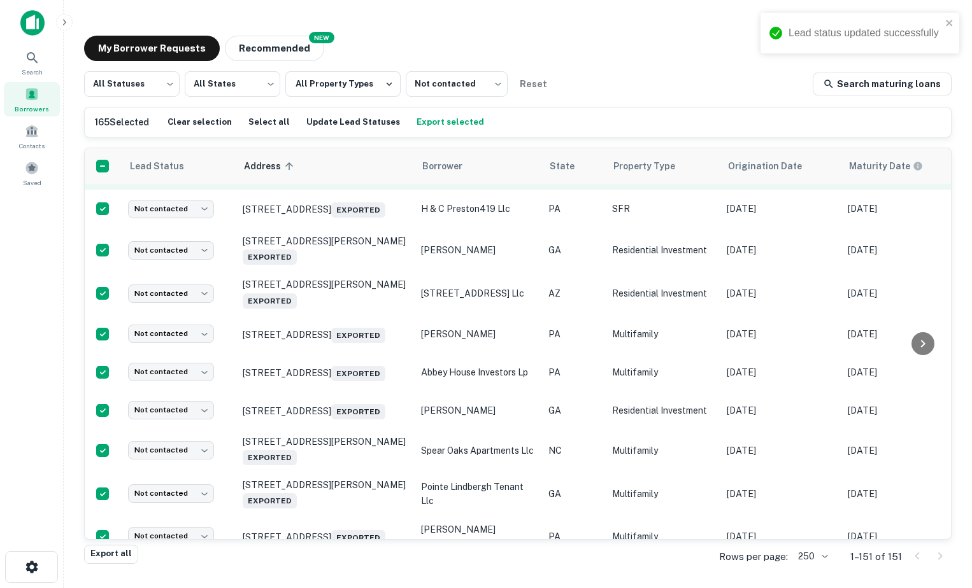
click at [173, 348] on body "Lead status updated successfully Search Borrowers Contacts Saved My Borrower Re…" at bounding box center [486, 294] width 972 height 588
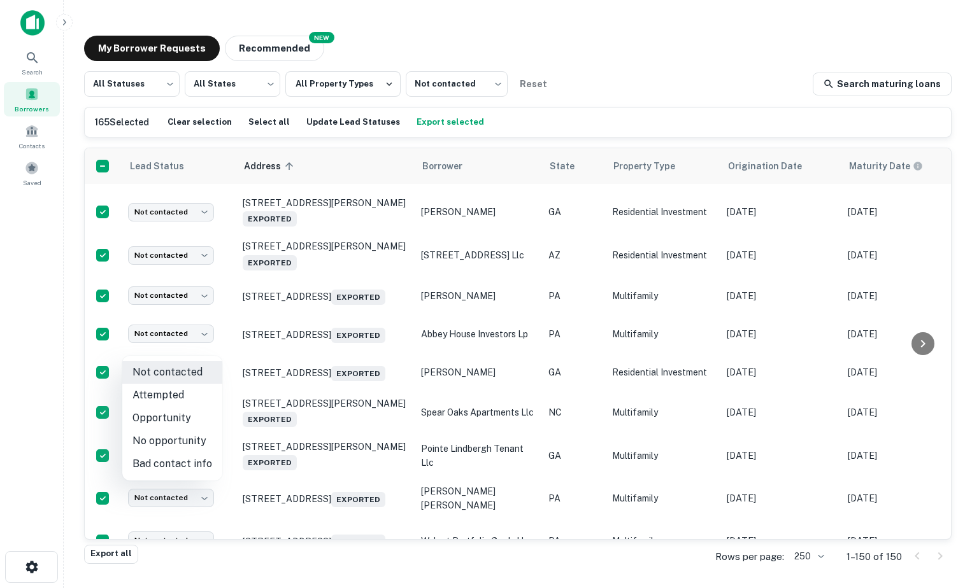
scroll to position [3717, 0]
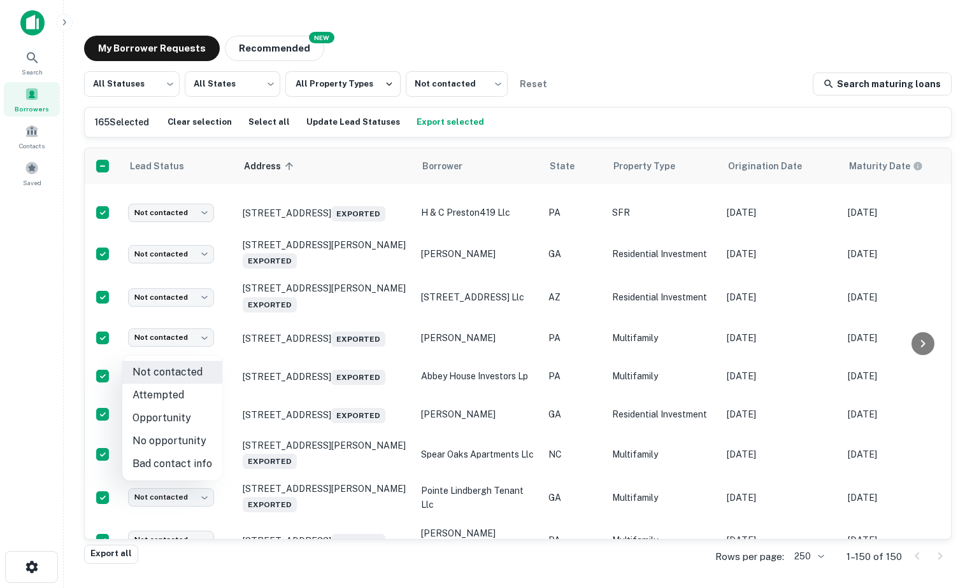
click at [185, 416] on li "Opportunity" at bounding box center [172, 418] width 100 height 23
type input "**********"
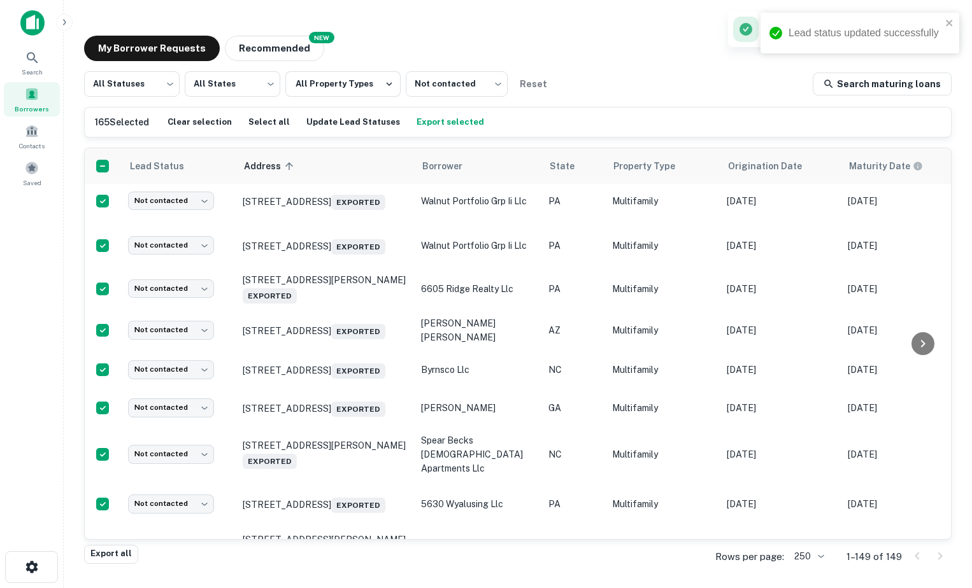
scroll to position [4055, 0]
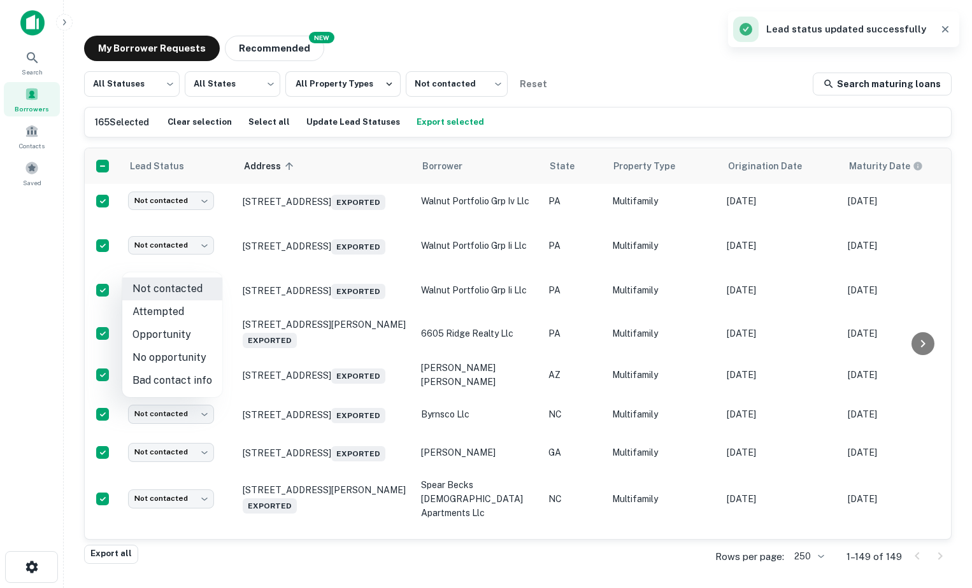
click at [171, 268] on body "Lead status updated successfully Search Borrowers Contacts Saved My Borrower Re…" at bounding box center [486, 294] width 972 height 588
click at [190, 329] on li "Opportunity" at bounding box center [172, 334] width 100 height 23
type input "**********"
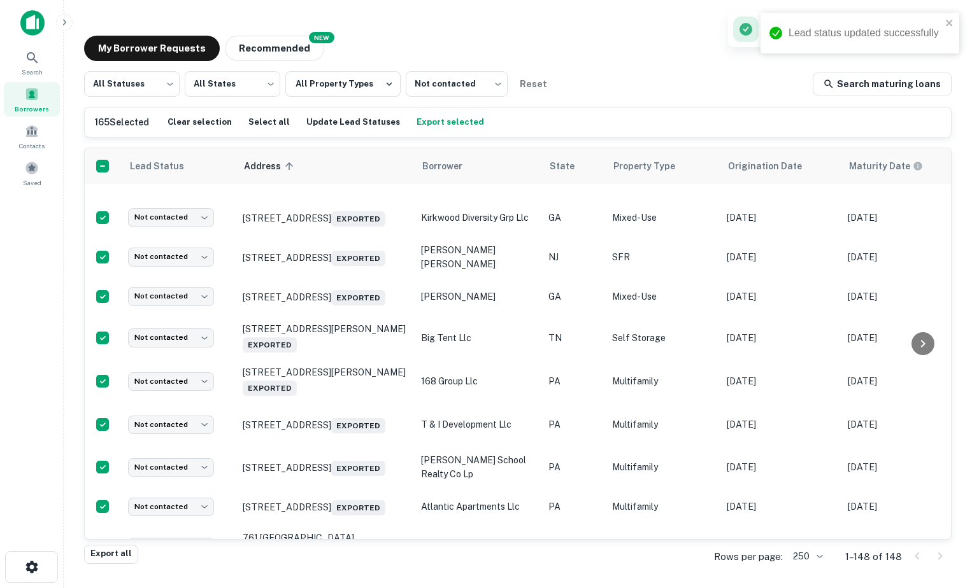
scroll to position [4713, 0]
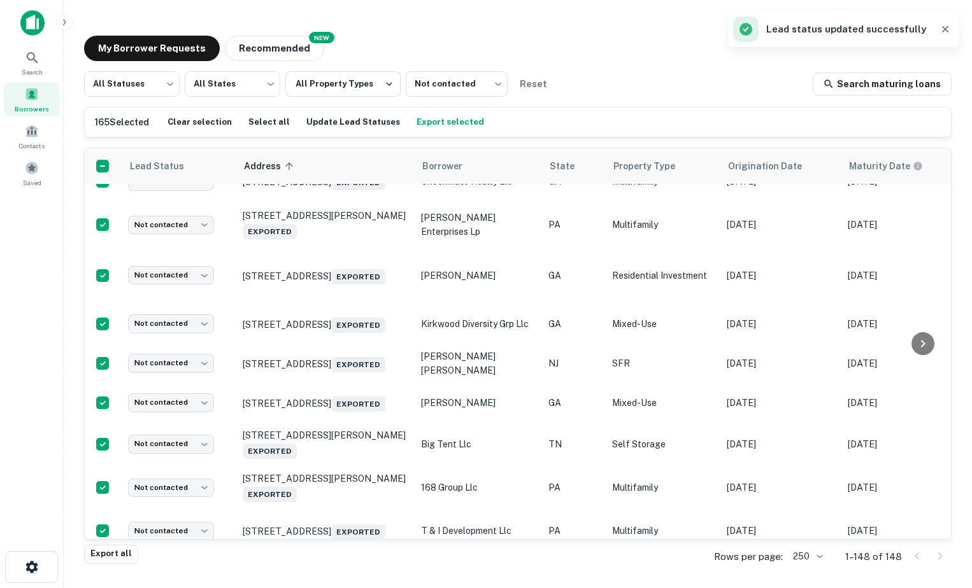
click at [177, 254] on body "Lead status updated successfully Search Borrowers Contacts Saved My Borrower Re…" at bounding box center [486, 294] width 972 height 588
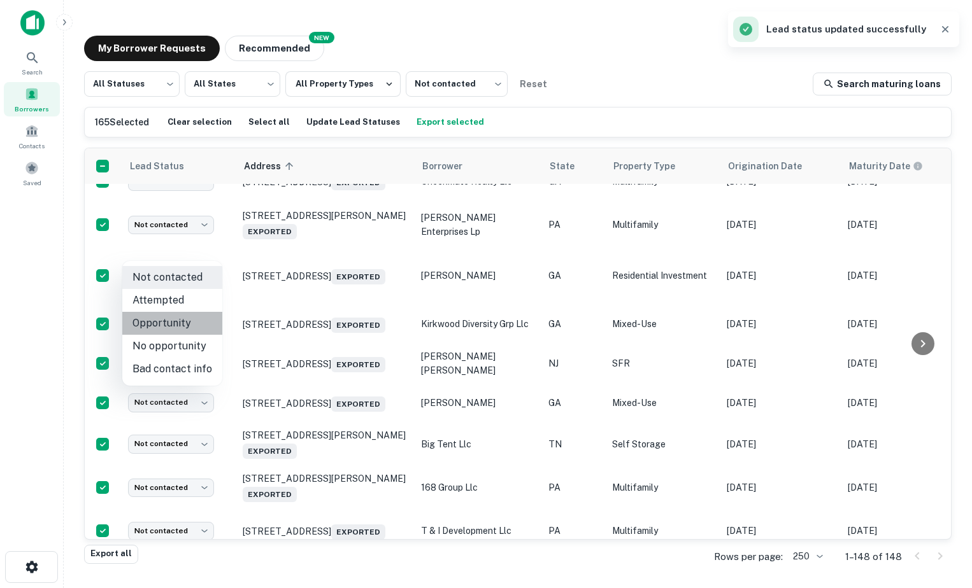
click at [182, 324] on li "Opportunity" at bounding box center [172, 323] width 100 height 23
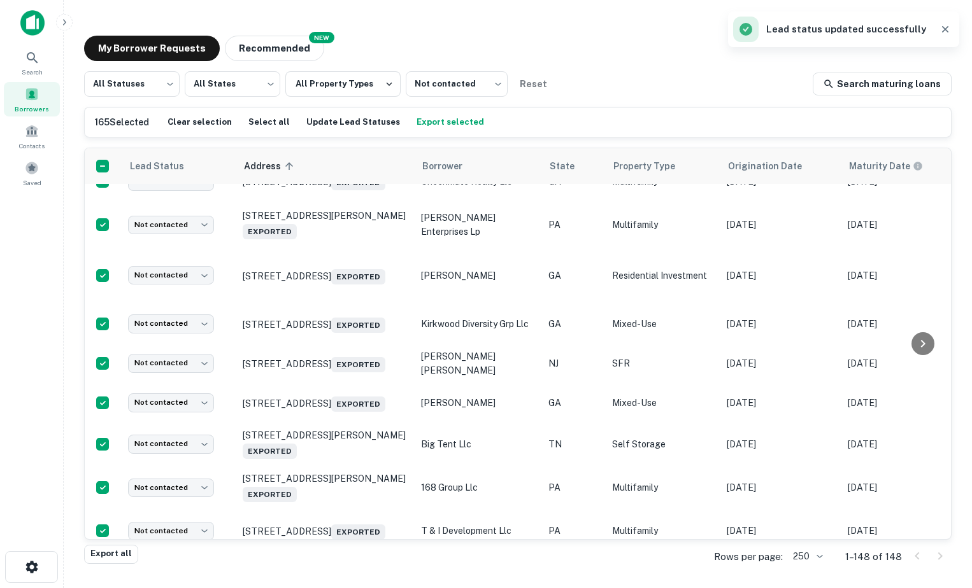
type input "**********"
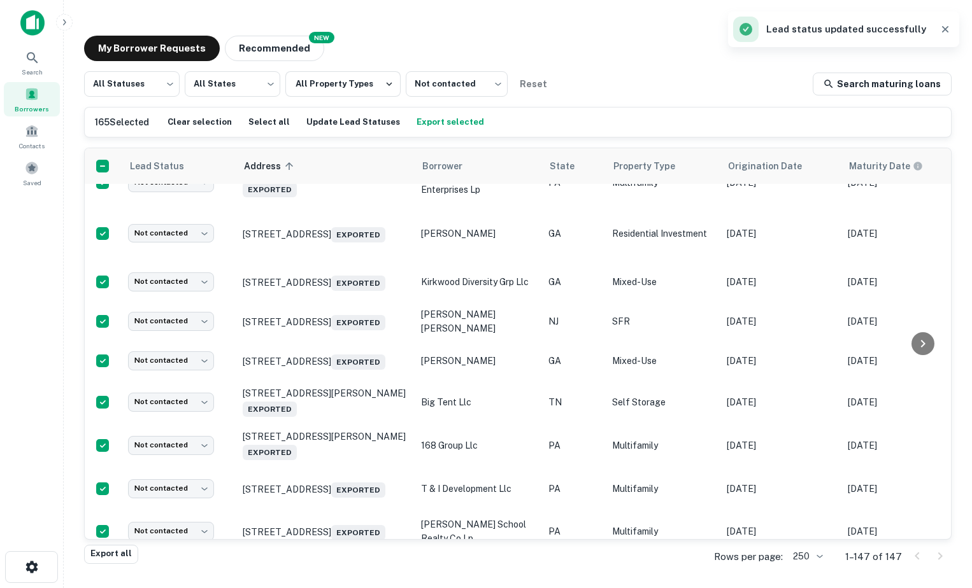
click at [153, 294] on body "Search Borrowers Contacts Saved My Borrower Requests NEW Recommended All Status…" at bounding box center [486, 294] width 972 height 588
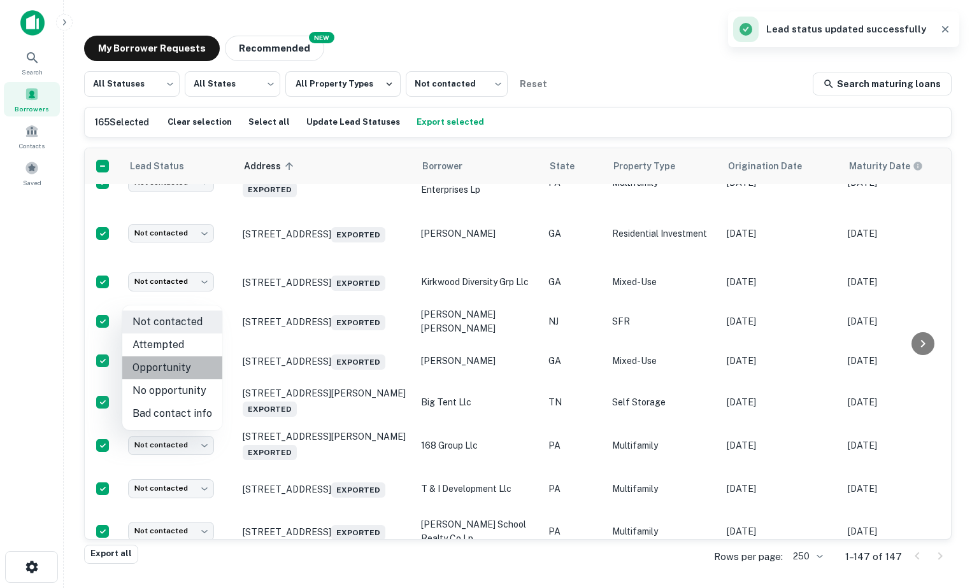
drag, startPoint x: 187, startPoint y: 364, endPoint x: 928, endPoint y: 383, distance: 741.4
click at [186, 364] on li "Opportunity" at bounding box center [172, 368] width 100 height 23
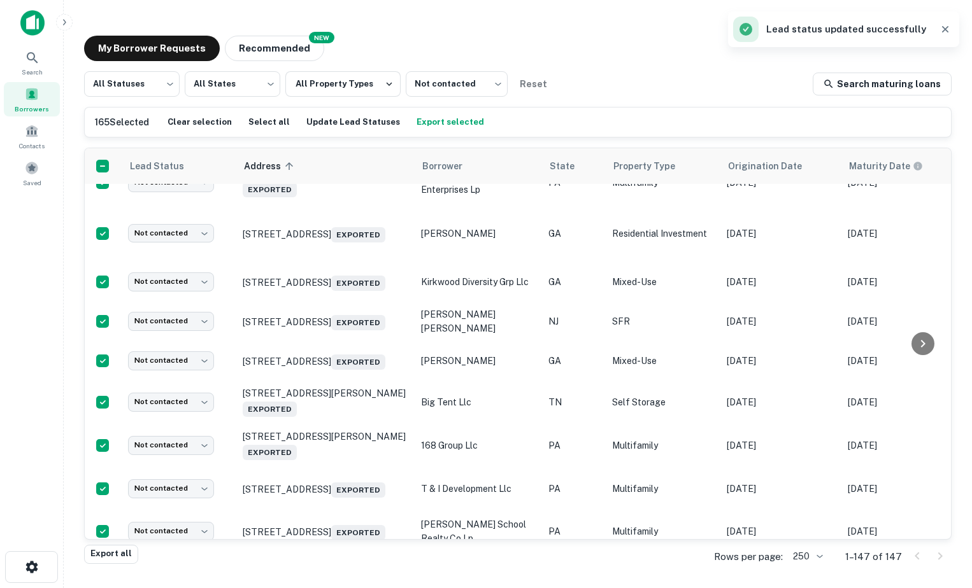
type input "**********"
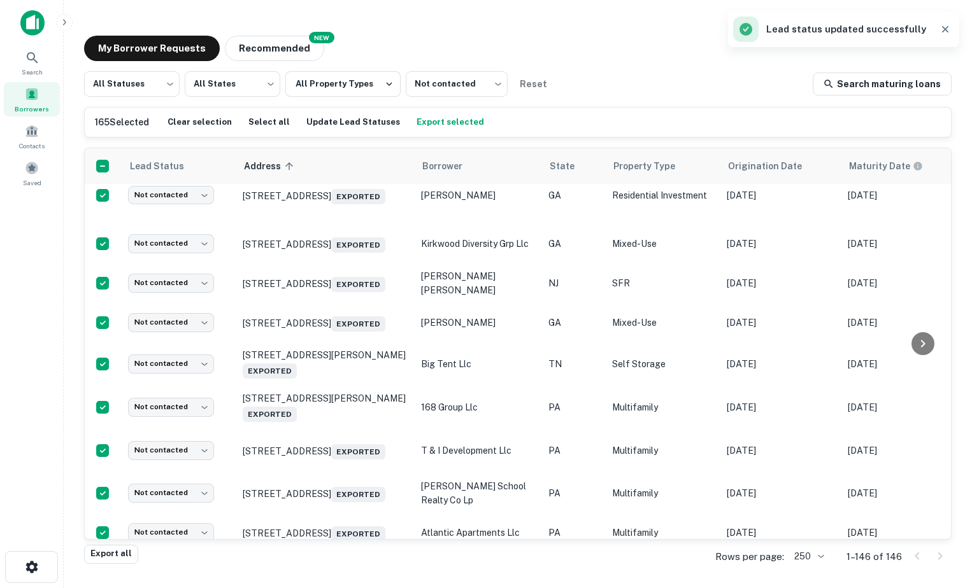
click at [163, 339] on body "Lead status updated successfully Search Borrowers Contacts Saved My Borrower Re…" at bounding box center [486, 294] width 972 height 588
click at [206, 408] on li "Opportunity" at bounding box center [172, 411] width 100 height 23
type input "**********"
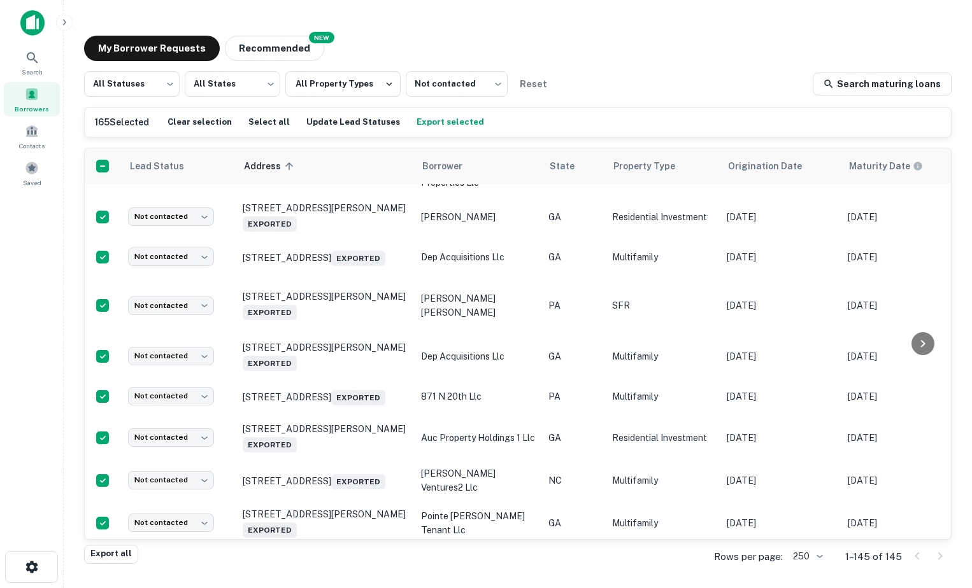
scroll to position [5321, 0]
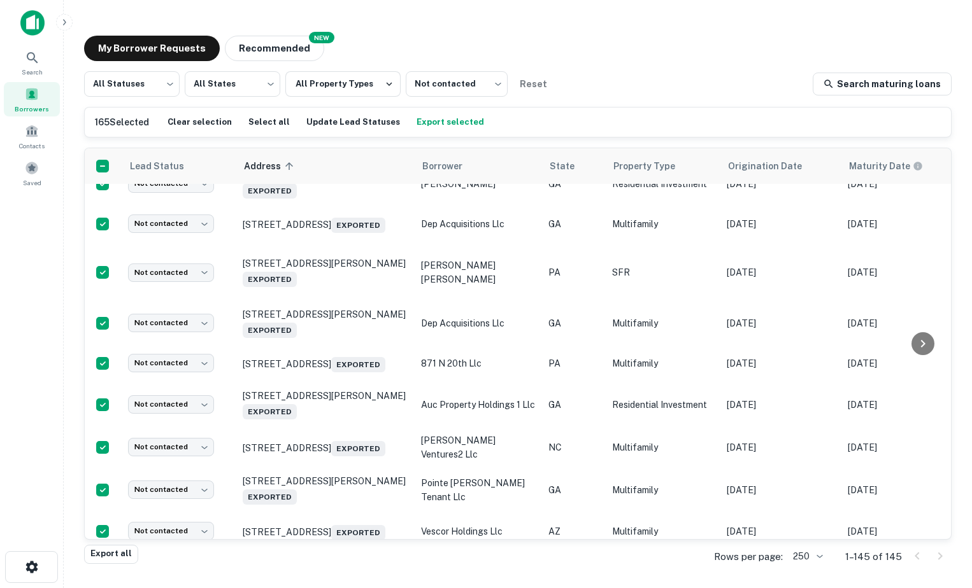
click at [179, 383] on body "Search Borrowers Contacts Saved My Borrower Requests NEW Recommended All Status…" at bounding box center [486, 294] width 972 height 588
click at [146, 457] on li "Opportunity" at bounding box center [172, 451] width 100 height 23
type input "**********"
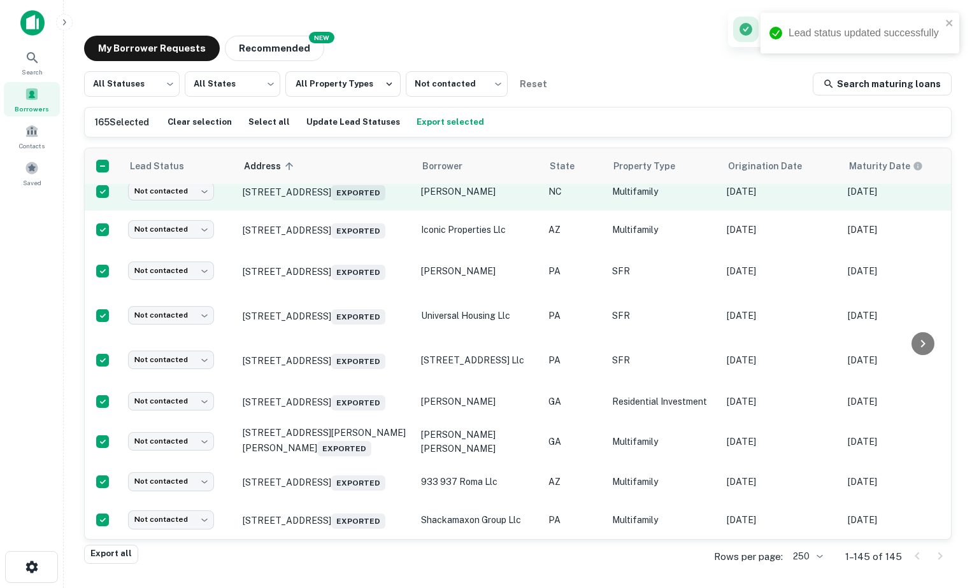
scroll to position [5703, 0]
click at [192, 447] on body "Lead status updated successfully Search Borrowers Contacts Saved My Borrower Re…" at bounding box center [486, 294] width 972 height 588
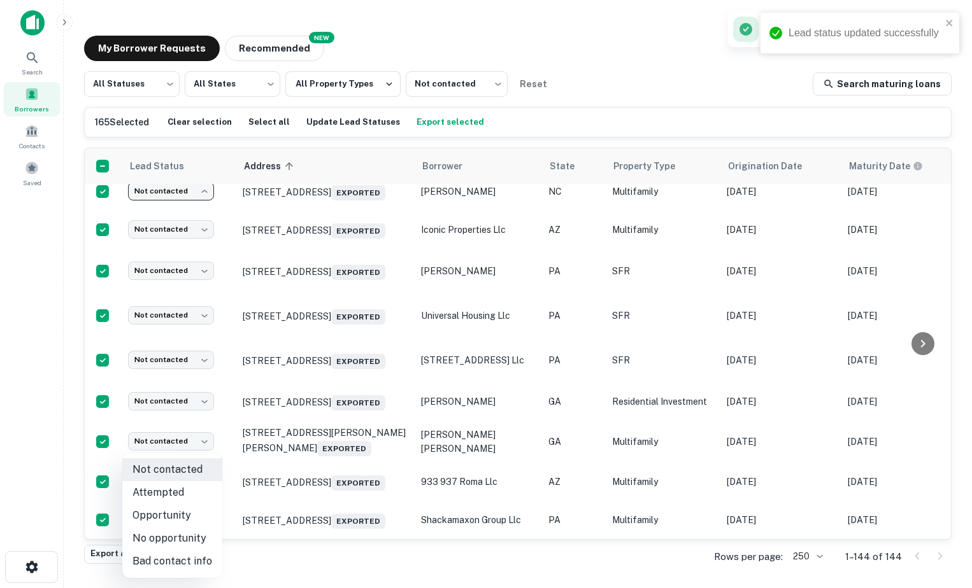
scroll to position [5661, 0]
click at [199, 518] on li "Opportunity" at bounding box center [172, 515] width 100 height 23
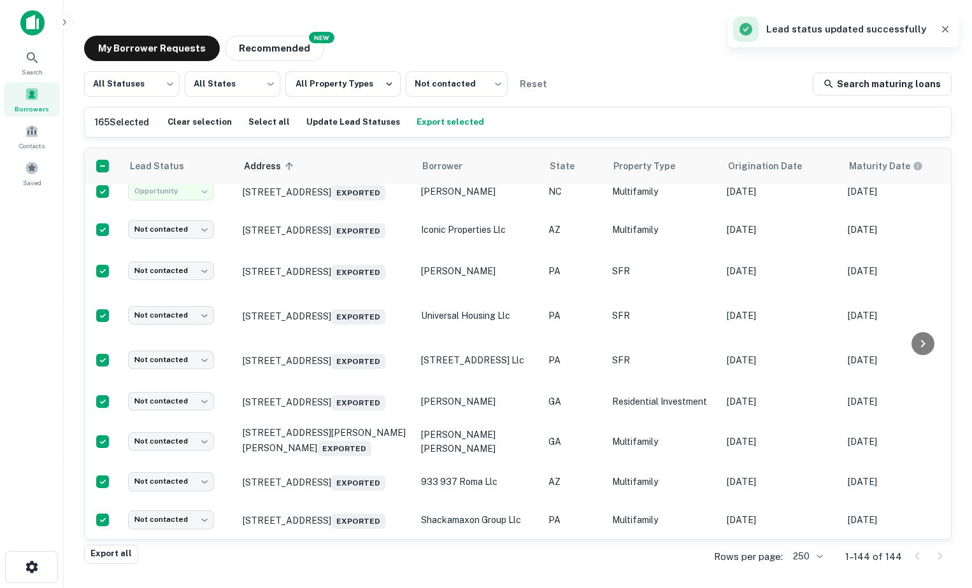
type input "**********"
